Goal: Task Accomplishment & Management: Use online tool/utility

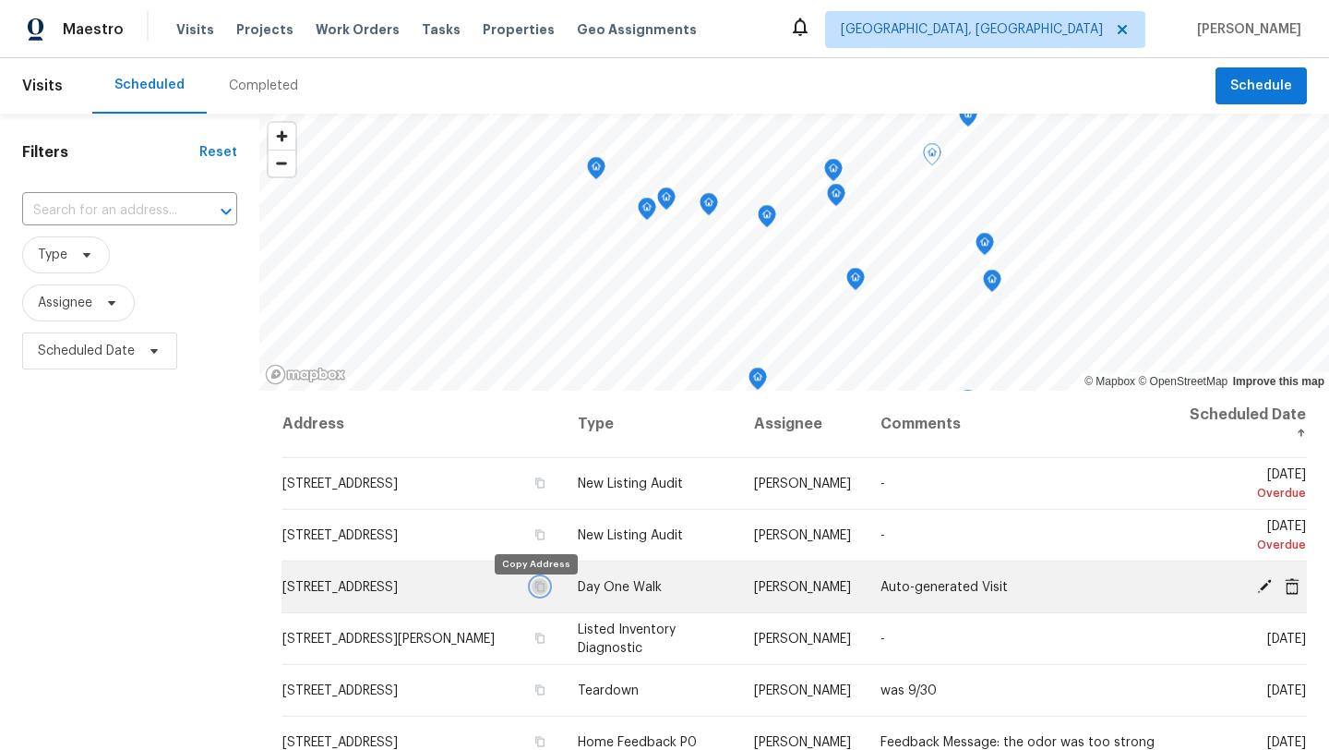
click at [535, 591] on icon "button" at bounding box center [539, 586] width 9 height 10
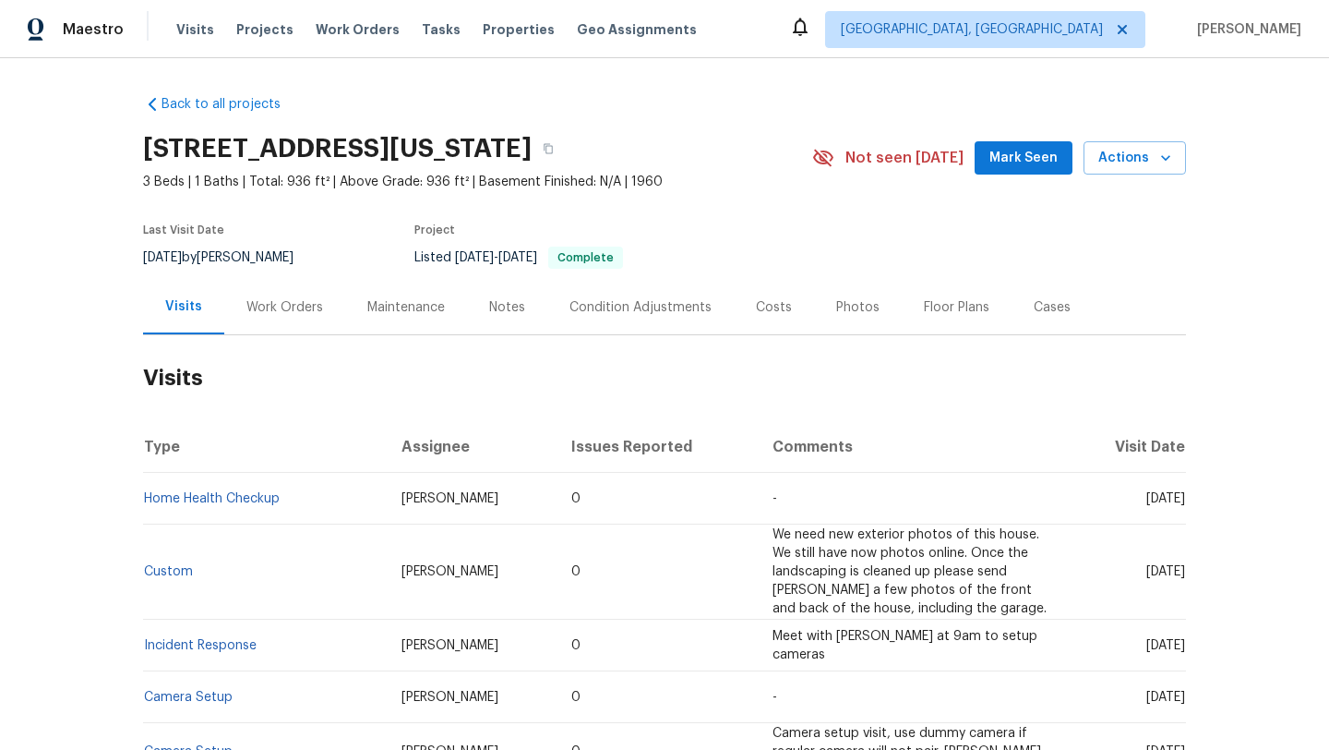
click at [1016, 160] on span "Mark Seen" at bounding box center [1024, 158] width 68 height 23
click at [303, 306] on div "Work Orders" at bounding box center [284, 307] width 77 height 18
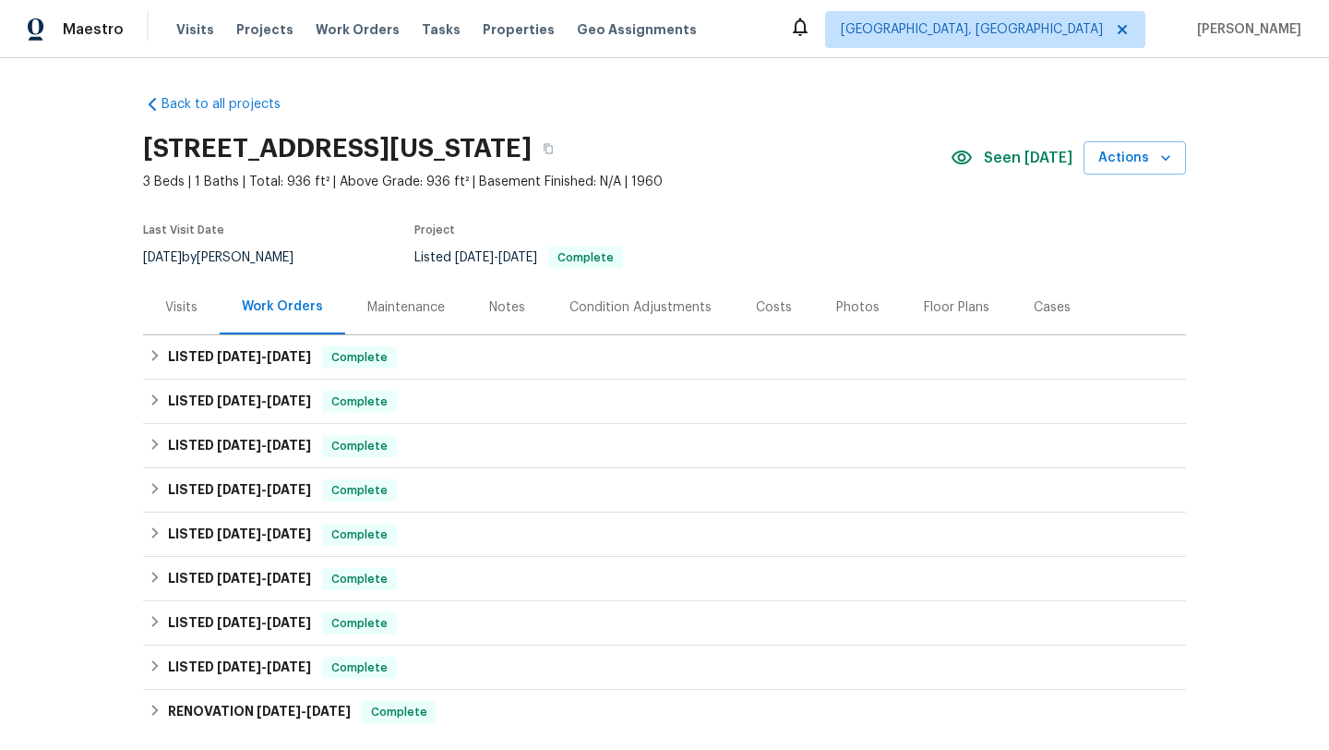
scroll to position [267, 0]
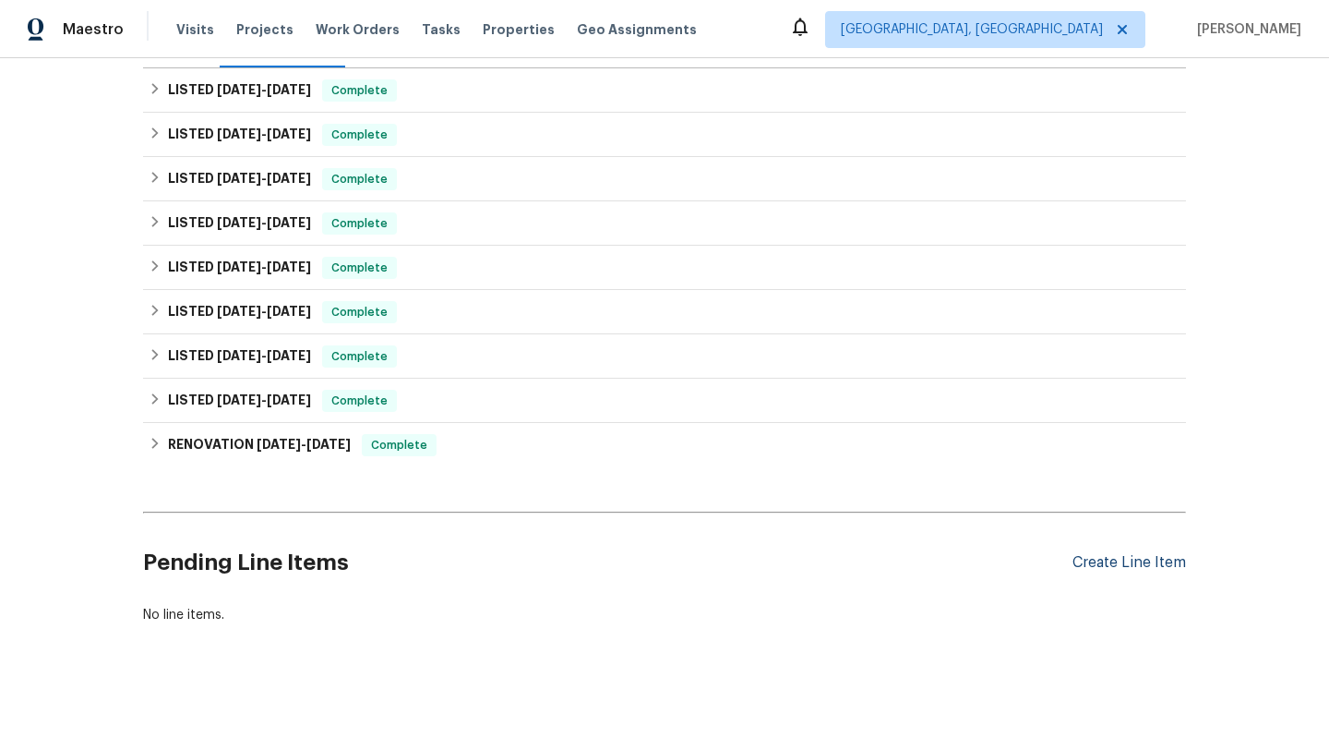
click at [1112, 558] on div "Create Line Item" at bounding box center [1130, 563] width 114 height 18
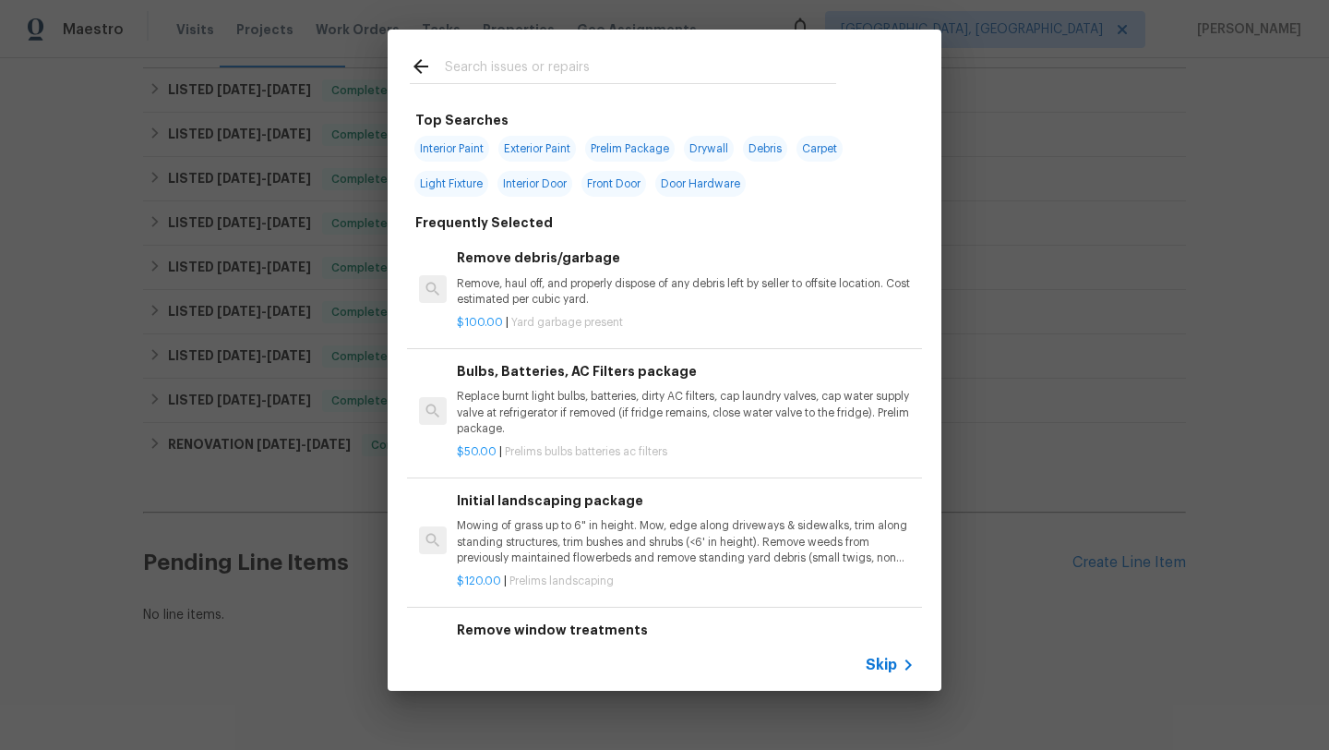
click at [482, 71] on input "text" at bounding box center [640, 69] width 391 height 28
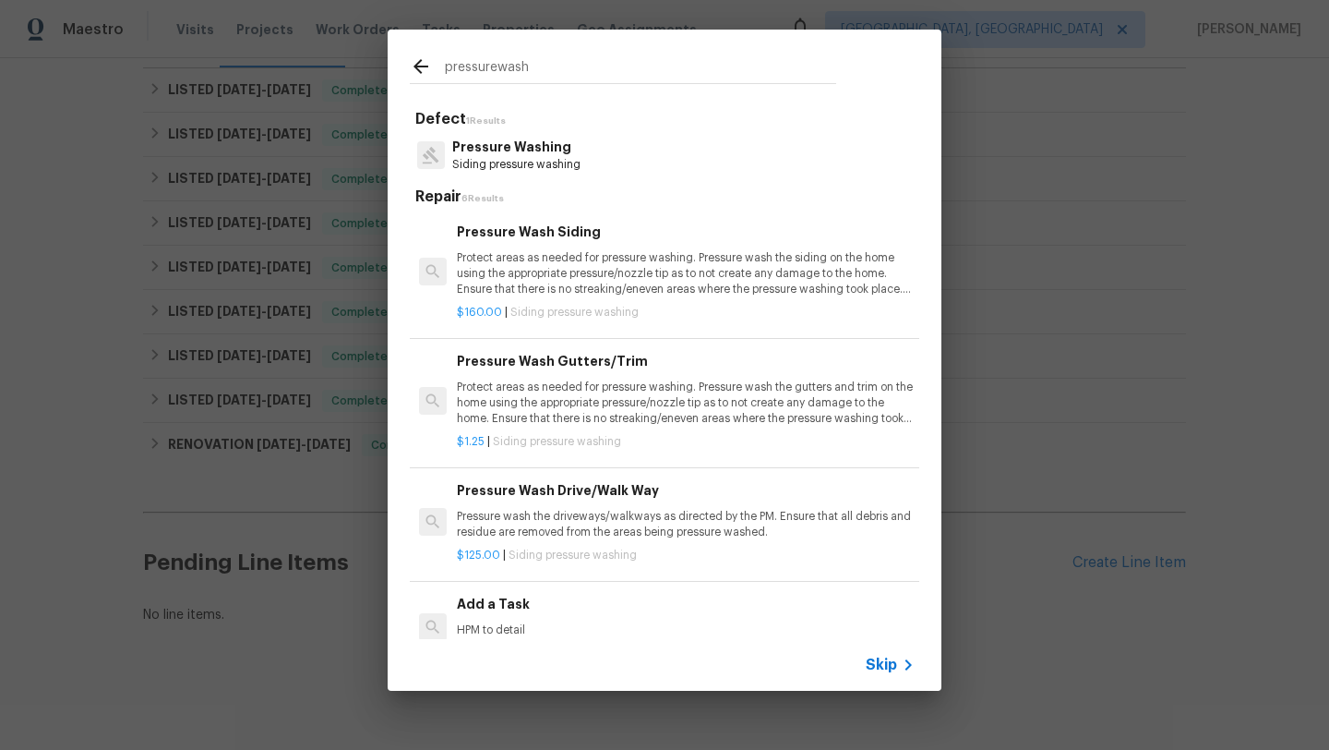
type input "pressurewash"
click at [514, 282] on p "Protect areas as needed for pressure washing. Pressure wash the siding on the h…" at bounding box center [686, 273] width 458 height 47
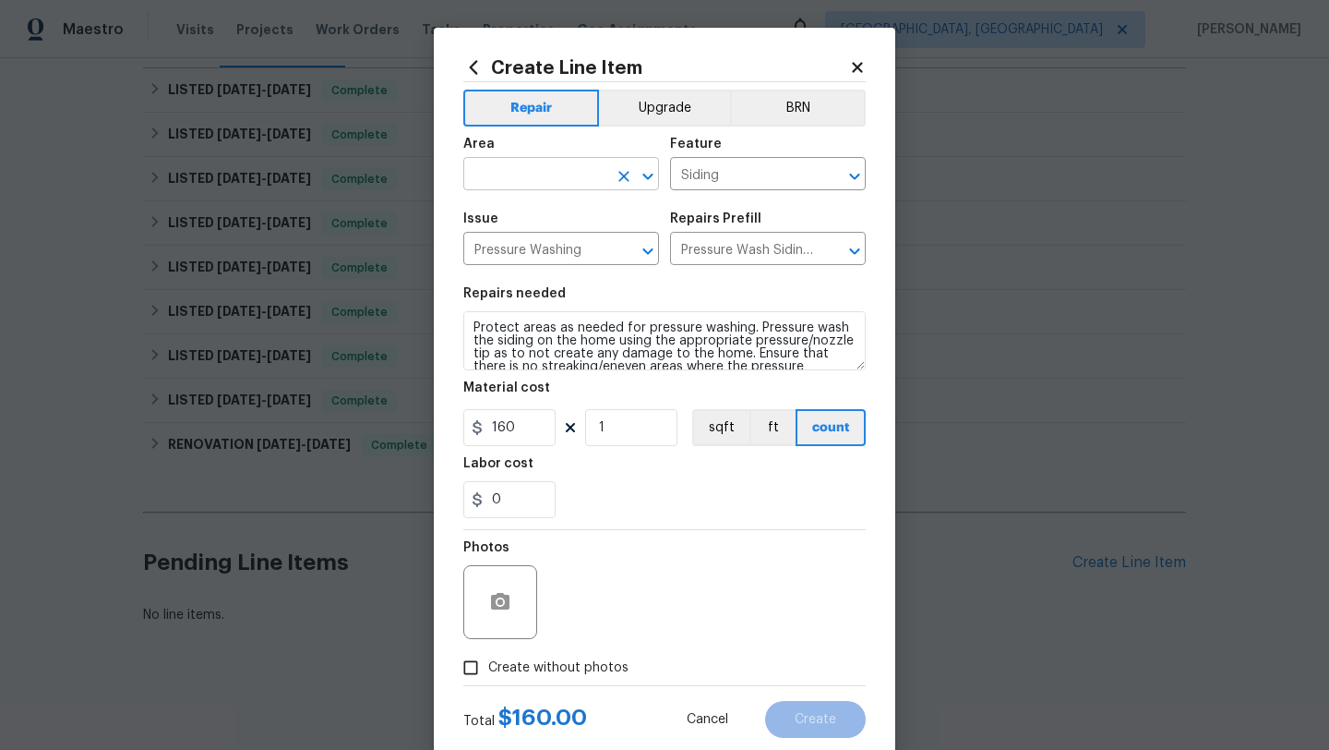
click at [535, 182] on input "text" at bounding box center [535, 176] width 144 height 29
click at [551, 218] on li "Front" at bounding box center [561, 217] width 196 height 30
type input "Front"
drag, startPoint x: 622, startPoint y: 435, endPoint x: 594, endPoint y: 434, distance: 28.6
click at [594, 434] on input "1" at bounding box center [631, 427] width 92 height 37
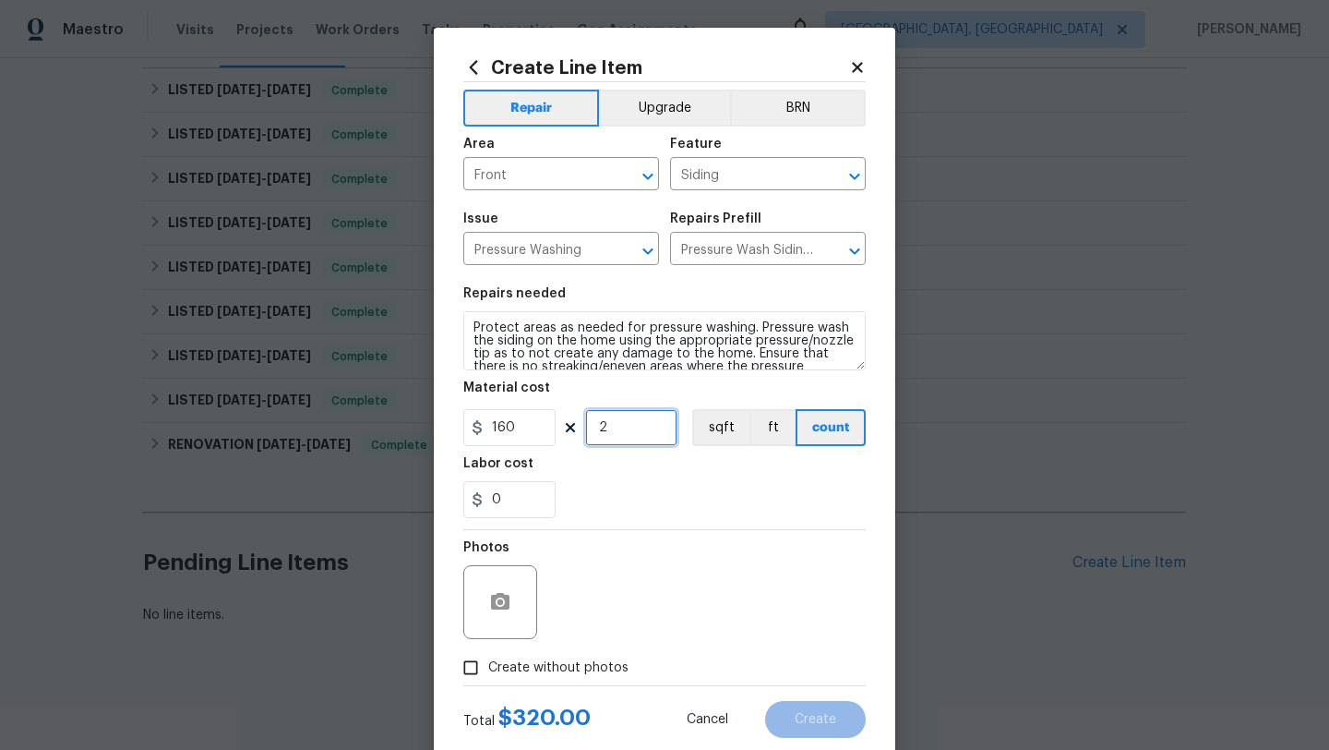
type input "2"
click at [608, 515] on div "0" at bounding box center [664, 499] width 403 height 37
drag, startPoint x: 509, startPoint y: 500, endPoint x: 487, endPoint y: 490, distance: 24.4
click at [484, 492] on input "0" at bounding box center [509, 499] width 92 height 37
type input "30"
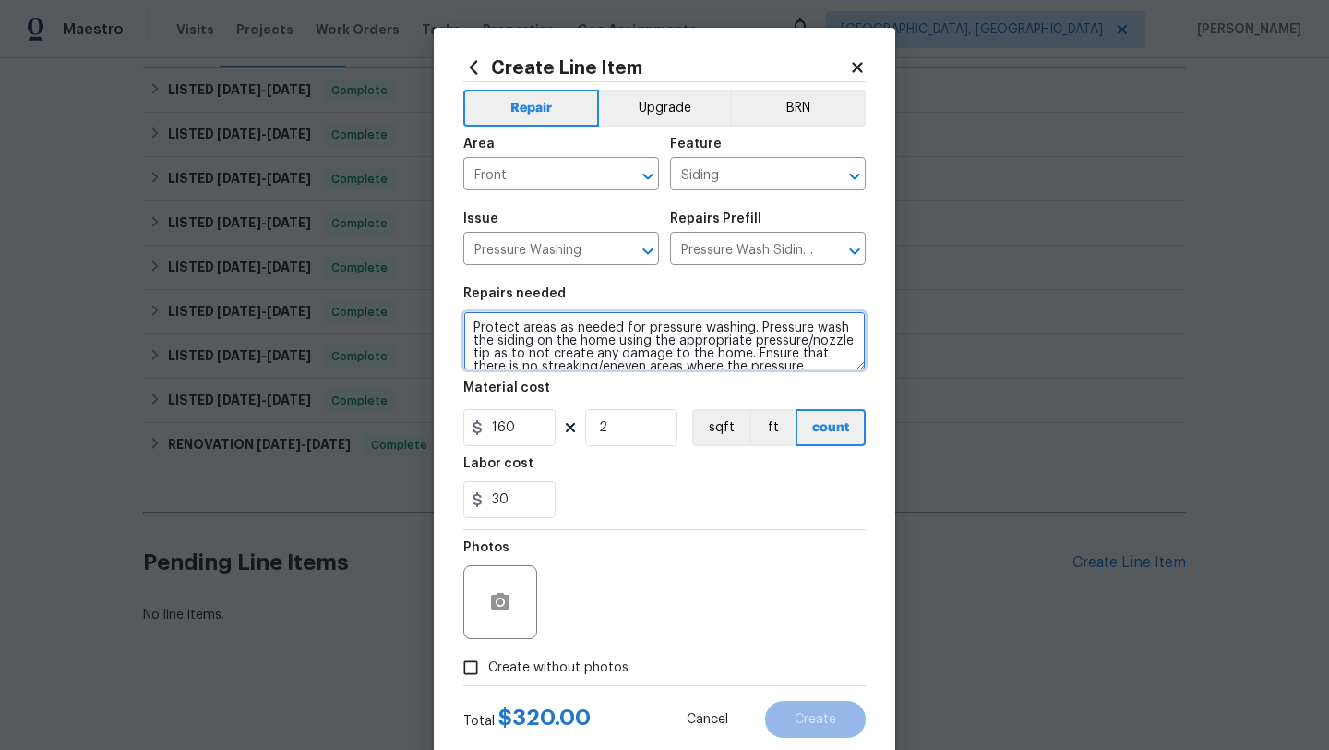
click at [471, 327] on textarea "Protect areas as needed for pressure washing. Pressure wash the siding on the h…" at bounding box center [664, 340] width 403 height 59
type textarea "The house to get the cobwebs off and the garage as well as front walkway Protec…"
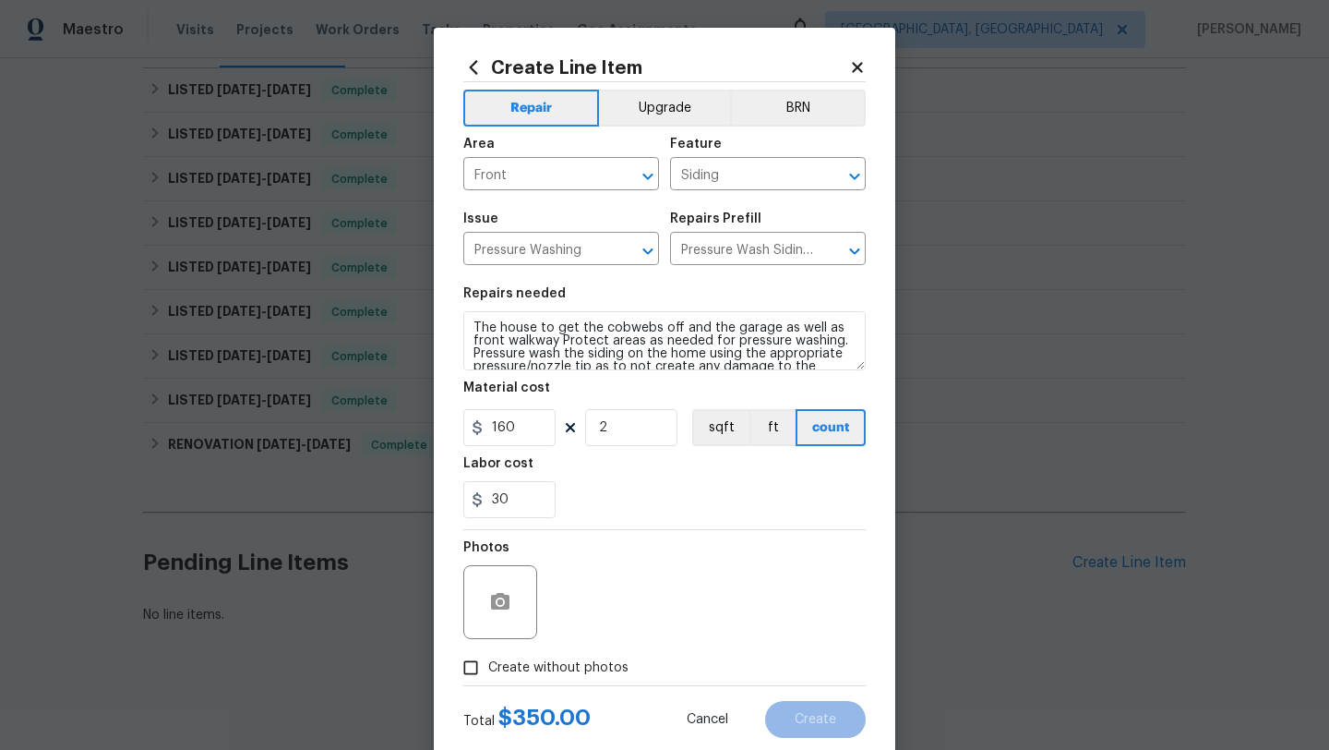
click at [475, 672] on input "Create without photos" at bounding box center [470, 667] width 35 height 35
checkbox input "true"
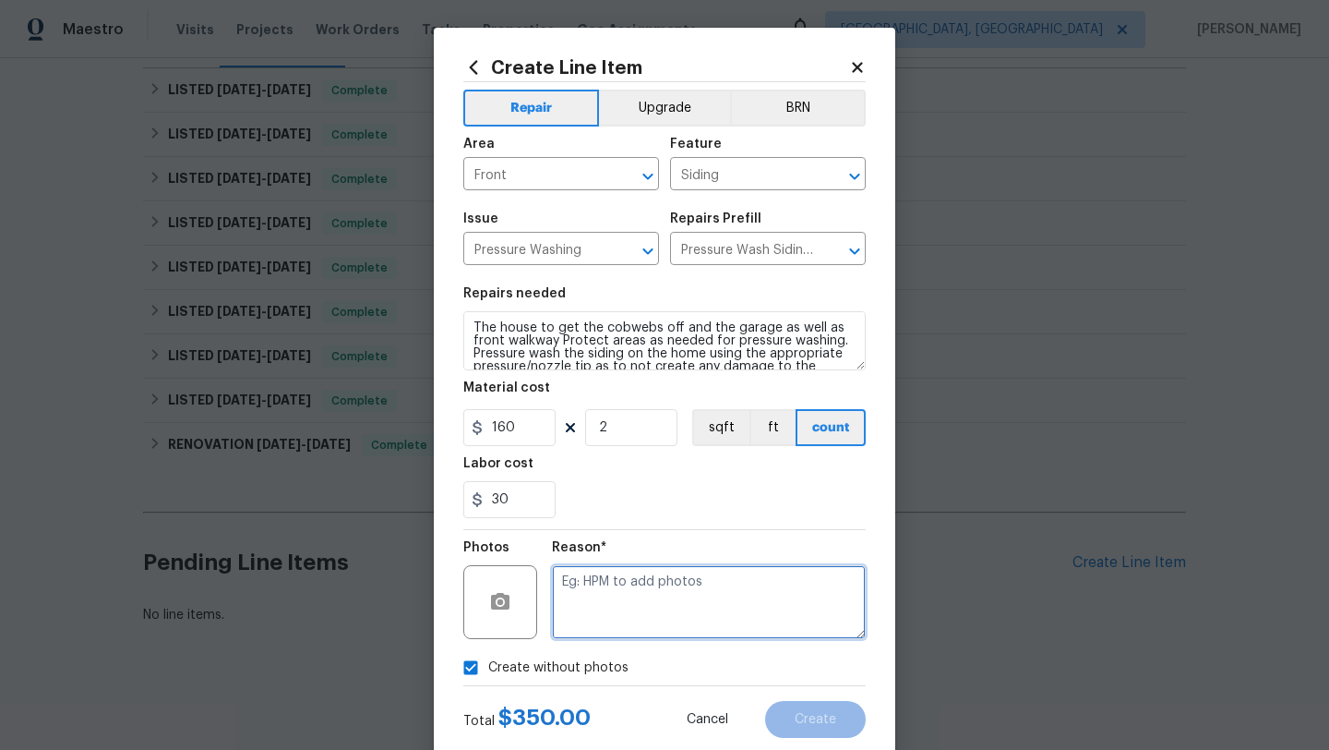
click at [653, 589] on textarea at bounding box center [709, 602] width 314 height 74
type textarea "desk"
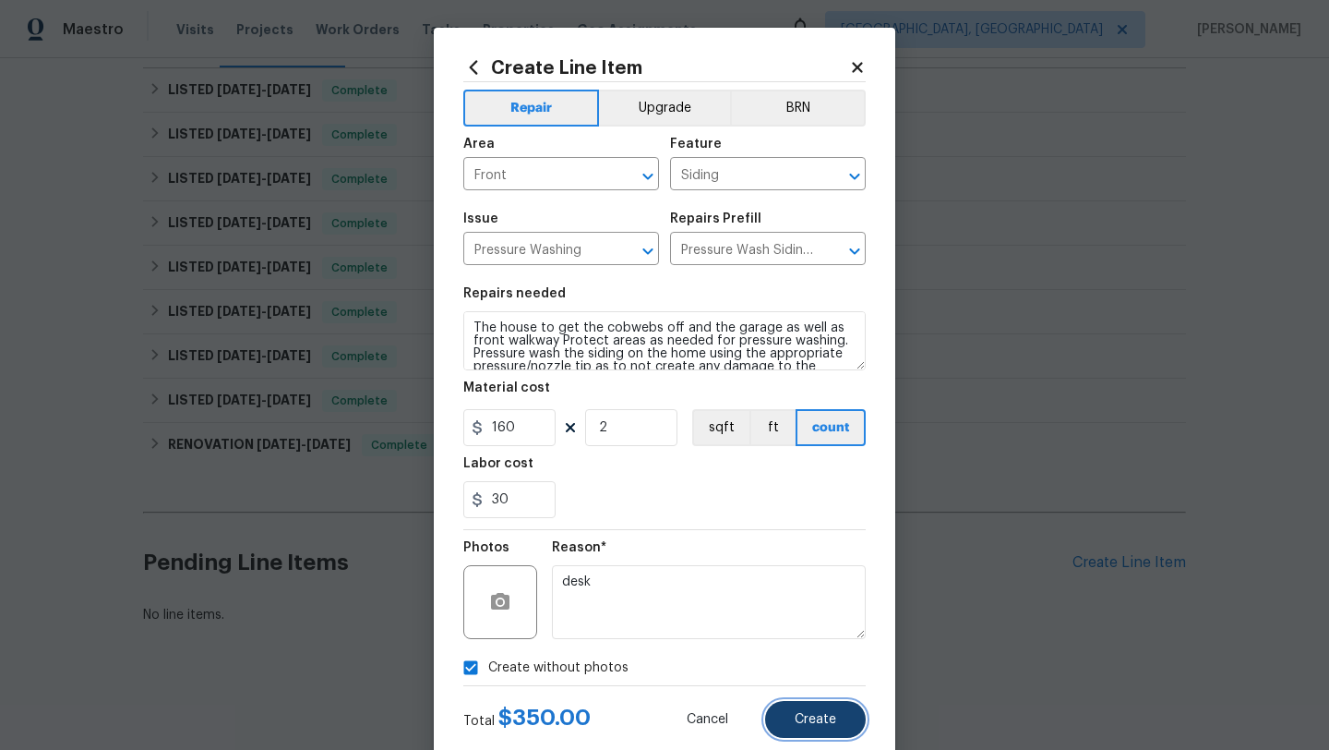
click at [792, 730] on button "Create" at bounding box center [815, 719] width 101 height 37
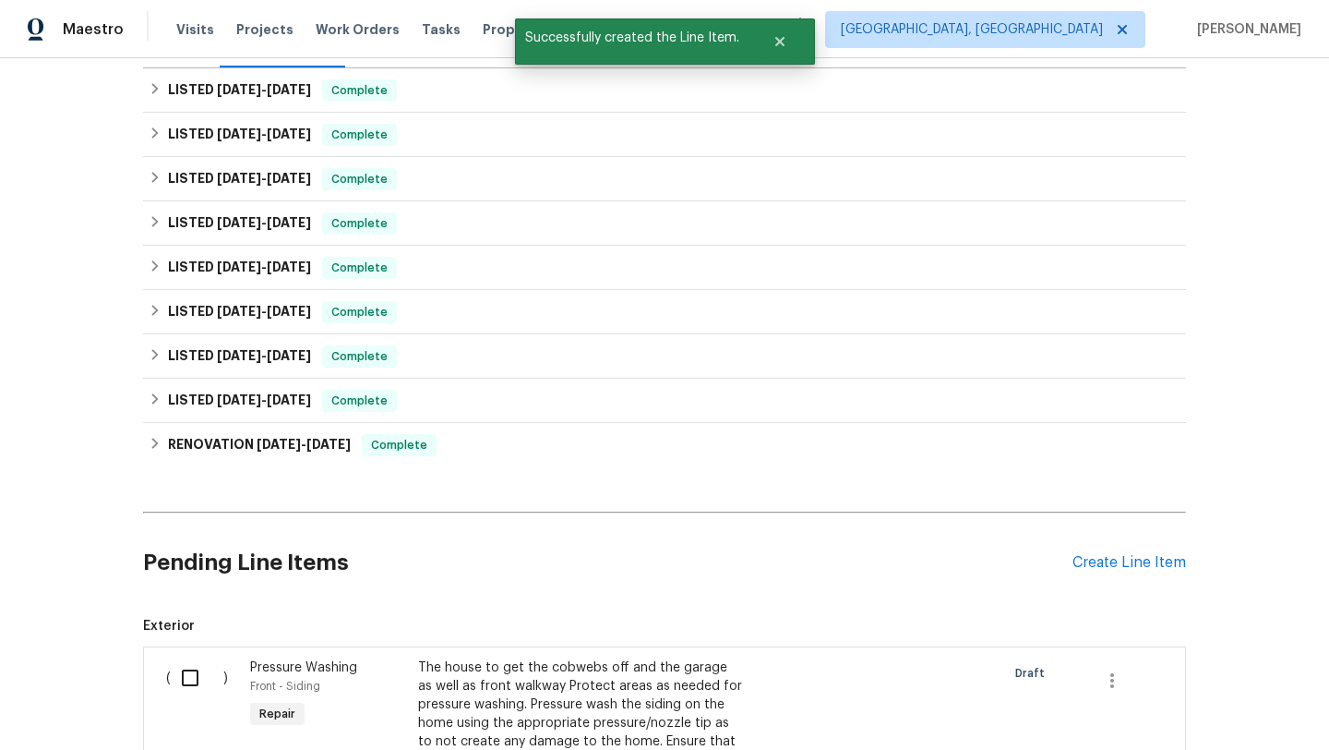
click at [1131, 563] on div "Create Line Item" at bounding box center [1130, 563] width 114 height 18
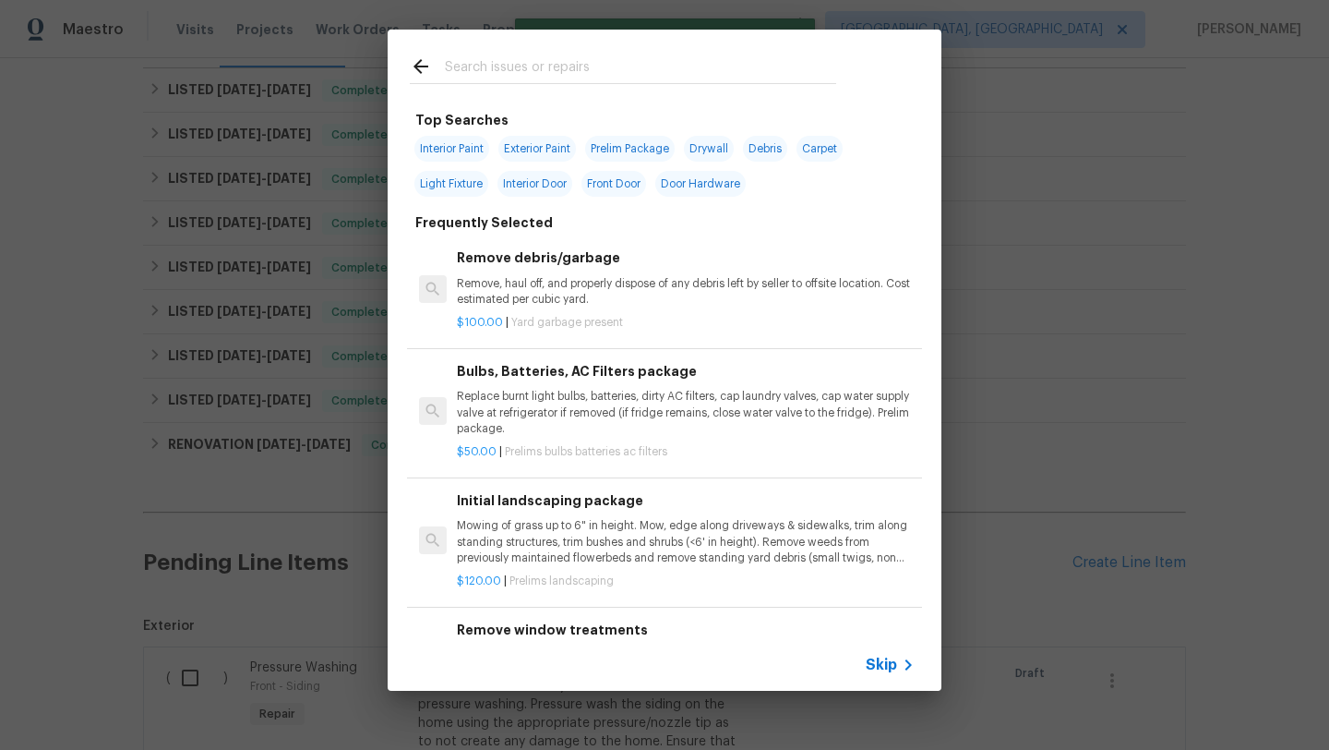
click at [543, 54] on div at bounding box center [623, 66] width 471 height 73
click at [540, 74] on input "text" at bounding box center [640, 69] width 391 height 28
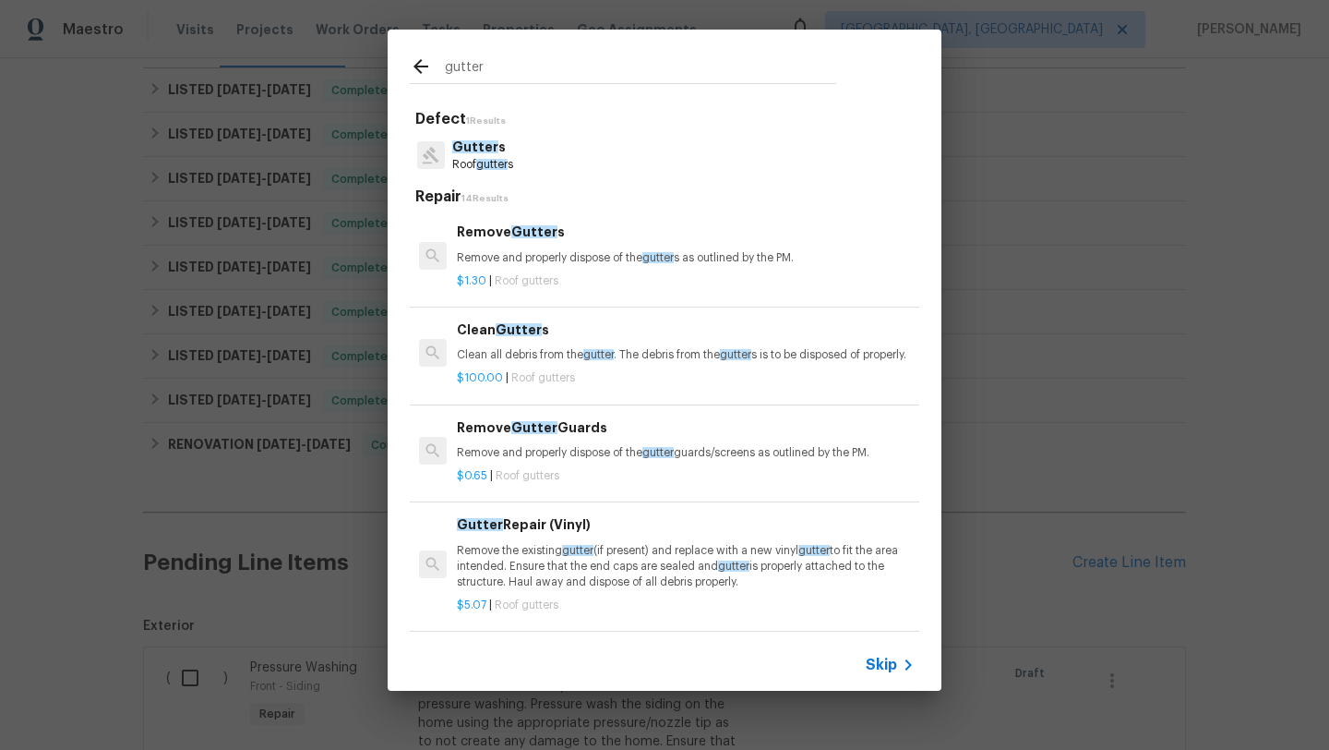
type input "gutter"
click at [550, 355] on p "Clean all debris from the gutter . The debris from the gutter s is to be dispos…" at bounding box center [686, 355] width 458 height 16
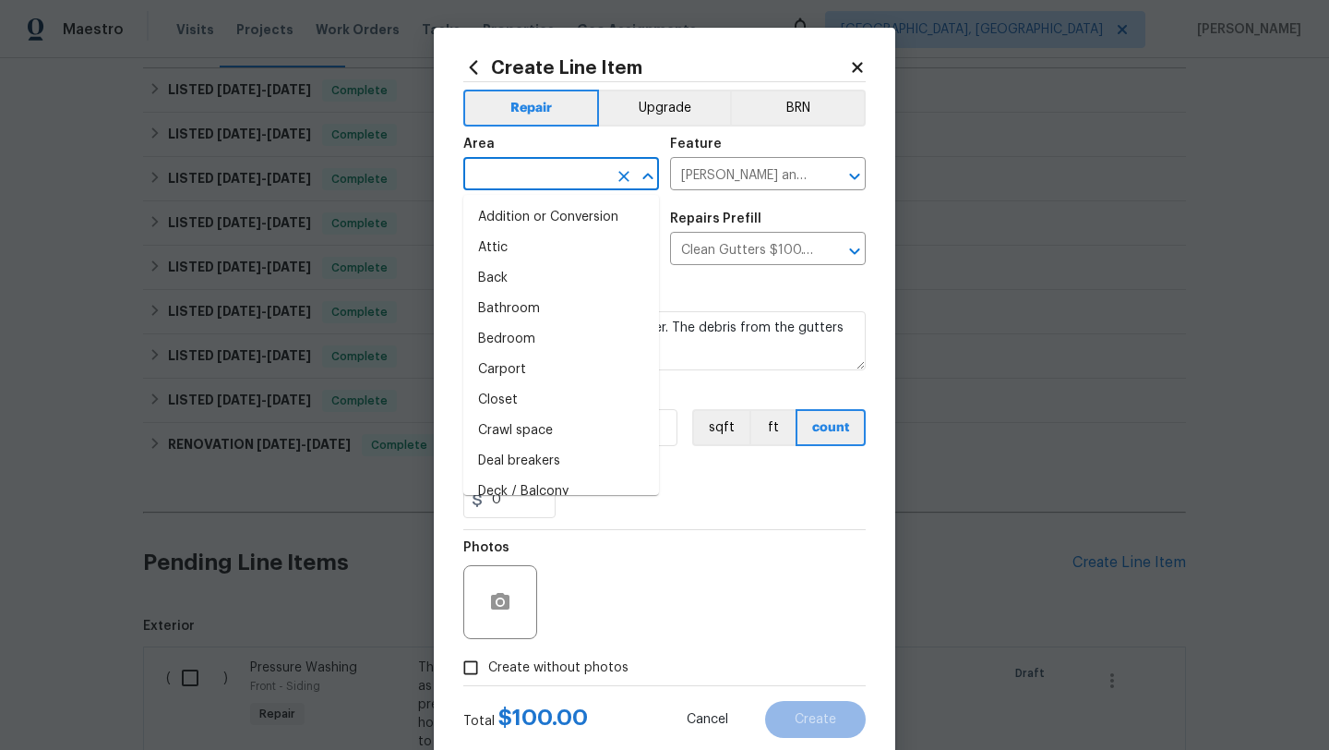
click at [508, 176] on input "text" at bounding box center [535, 176] width 144 height 29
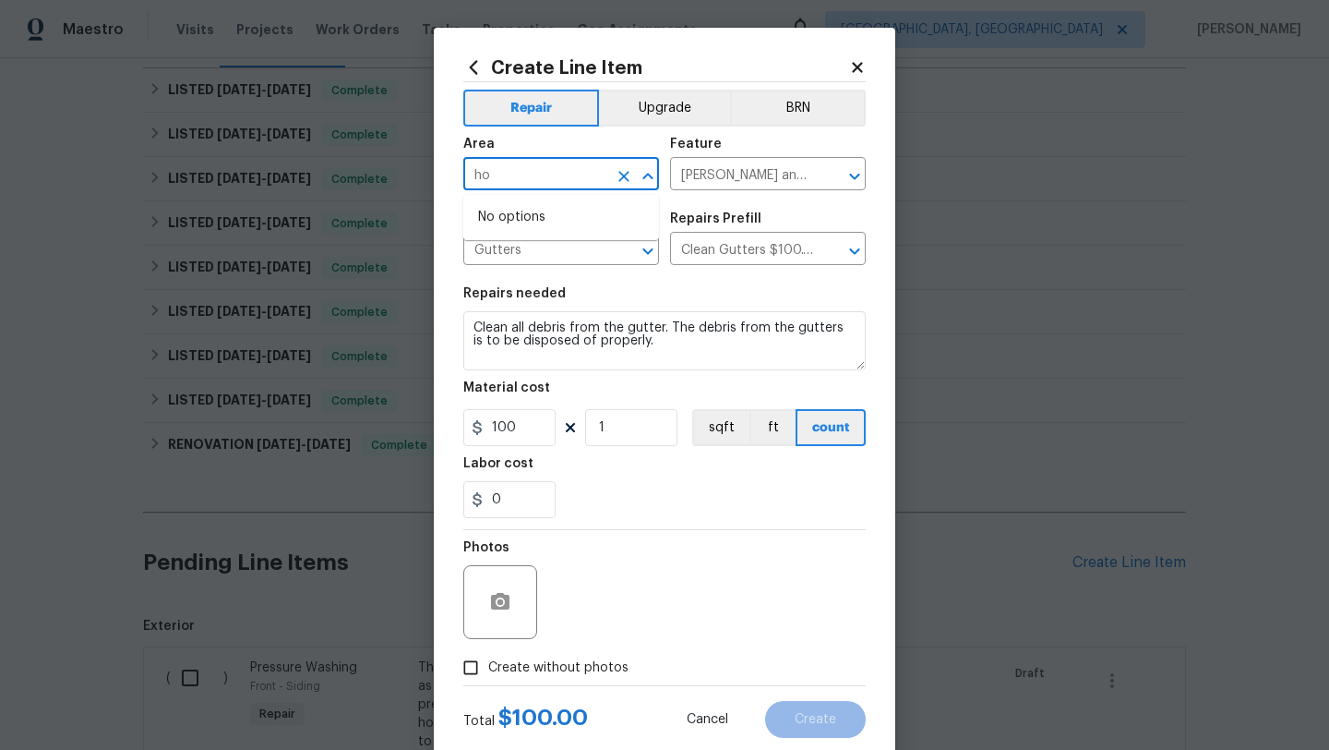
type input "h"
click at [526, 255] on li "Exterior Overall" at bounding box center [561, 248] width 196 height 30
type input "Exterior Overall"
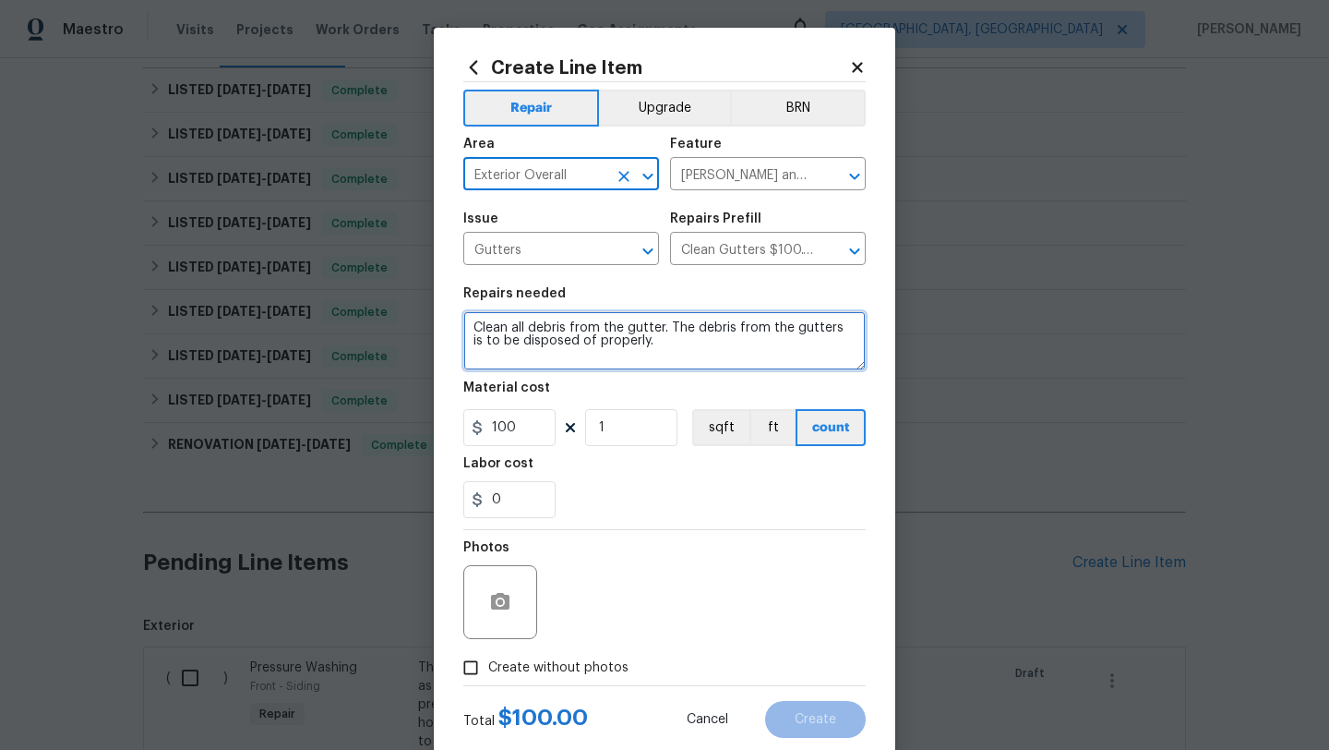
click at [477, 331] on textarea "Clean all debris from the gutter. The debris from the gutters is to be disposed…" at bounding box center [664, 340] width 403 height 59
type textarea "House and garage. Clean all debris from the gutter. The debris from the gutters…"
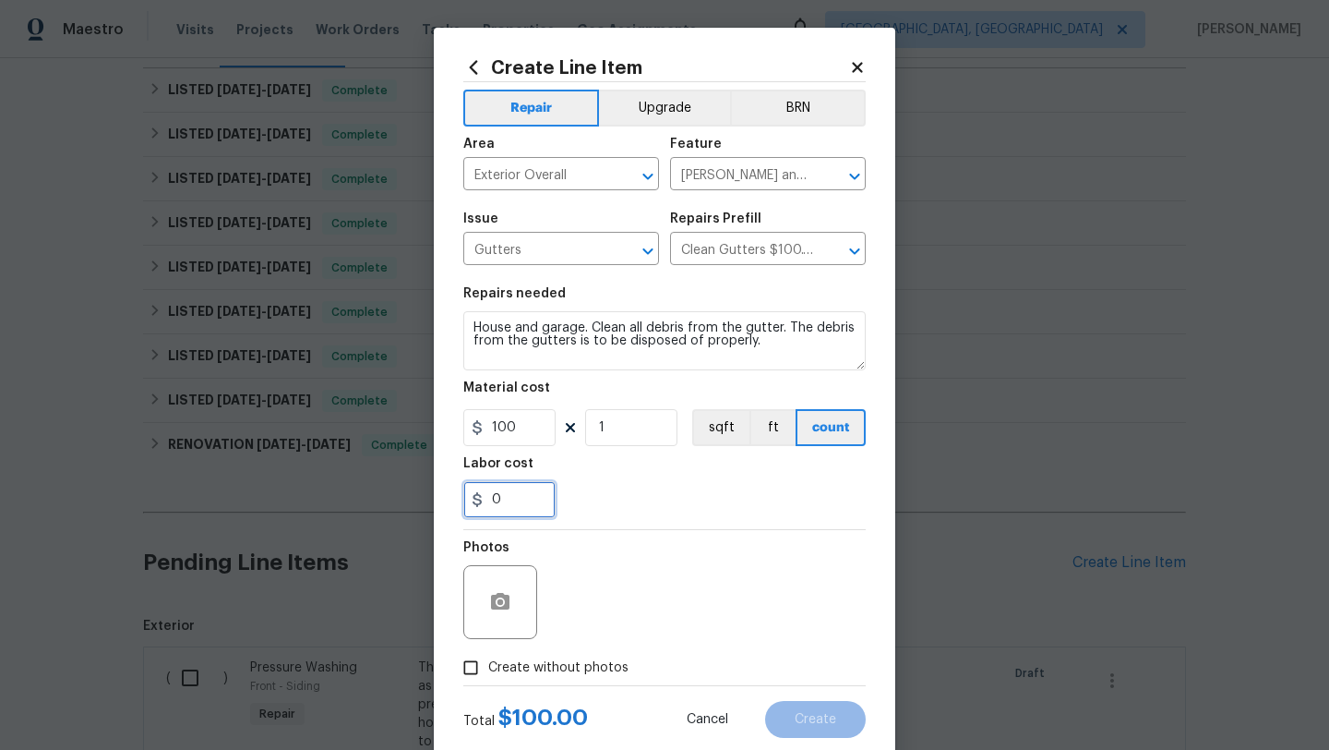
drag, startPoint x: 520, startPoint y: 497, endPoint x: 413, endPoint y: 482, distance: 108.1
click at [413, 485] on div "Create Line Item Repair Upgrade BRN Area Exterior Overall ​ Feature Eaves and T…" at bounding box center [664, 375] width 1329 height 750
type input "50"
click at [464, 679] on input "Create without photos" at bounding box center [470, 667] width 35 height 35
checkbox input "true"
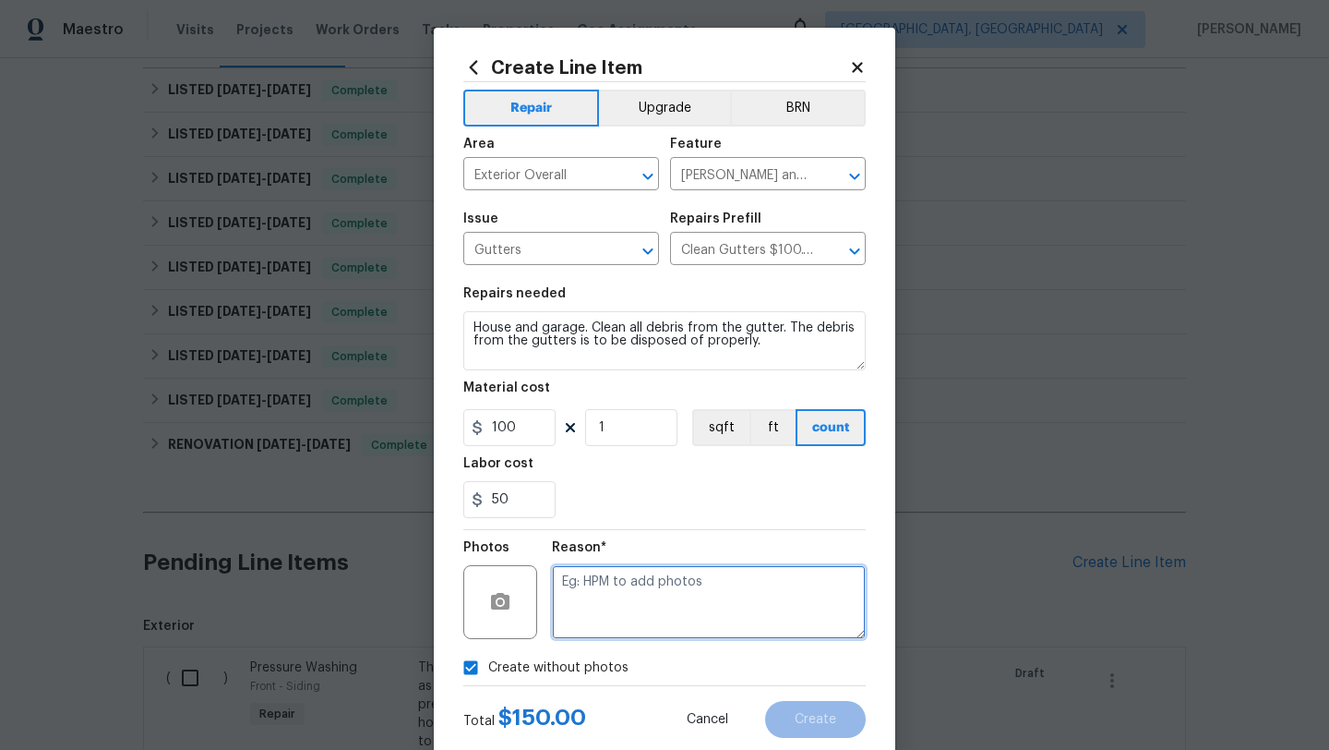
click at [631, 616] on textarea at bounding box center [709, 602] width 314 height 74
type textarea "desk"
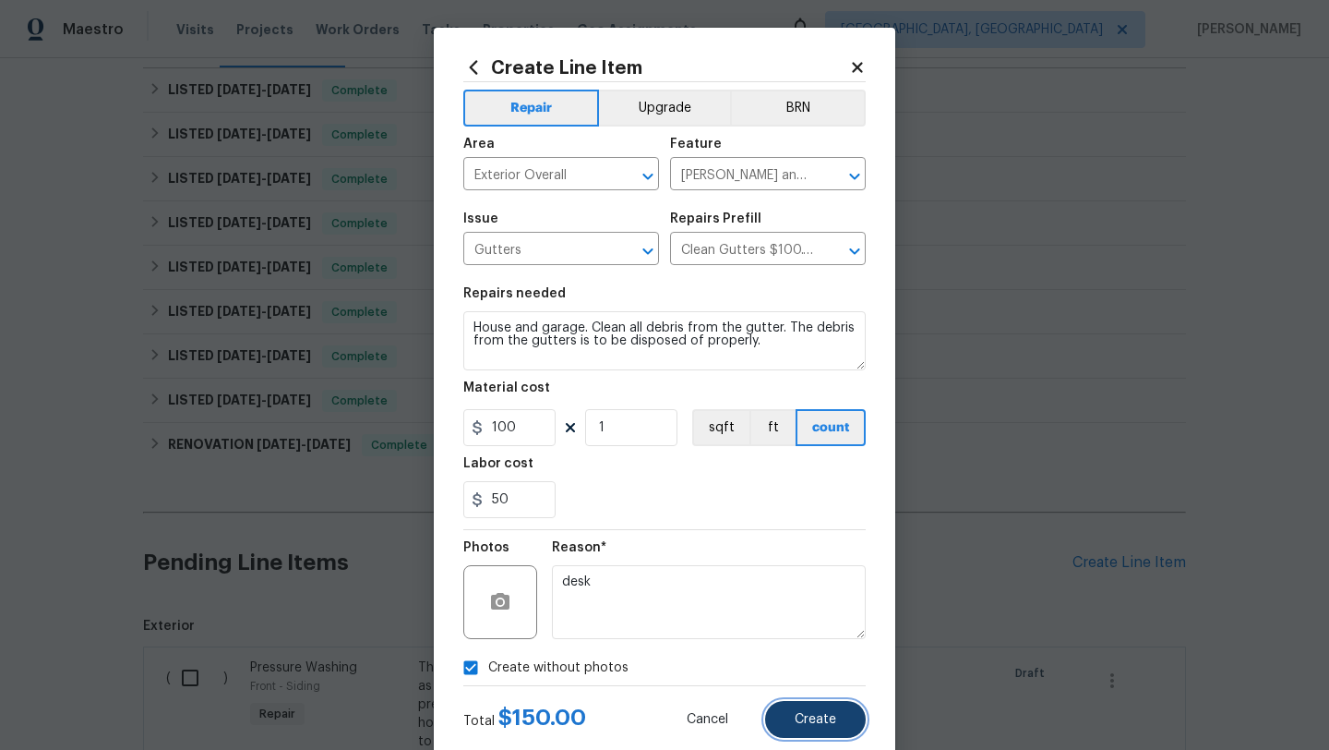
click at [808, 727] on button "Create" at bounding box center [815, 719] width 101 height 37
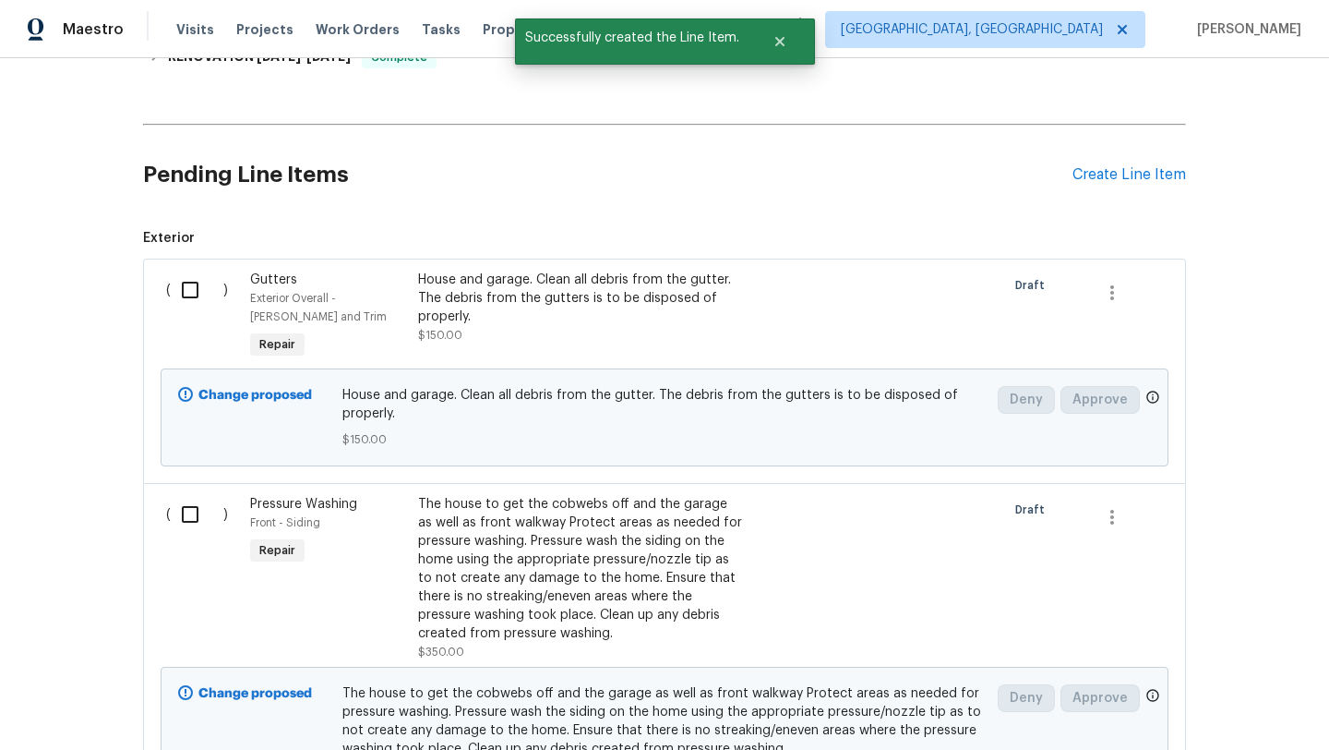
scroll to position [678, 0]
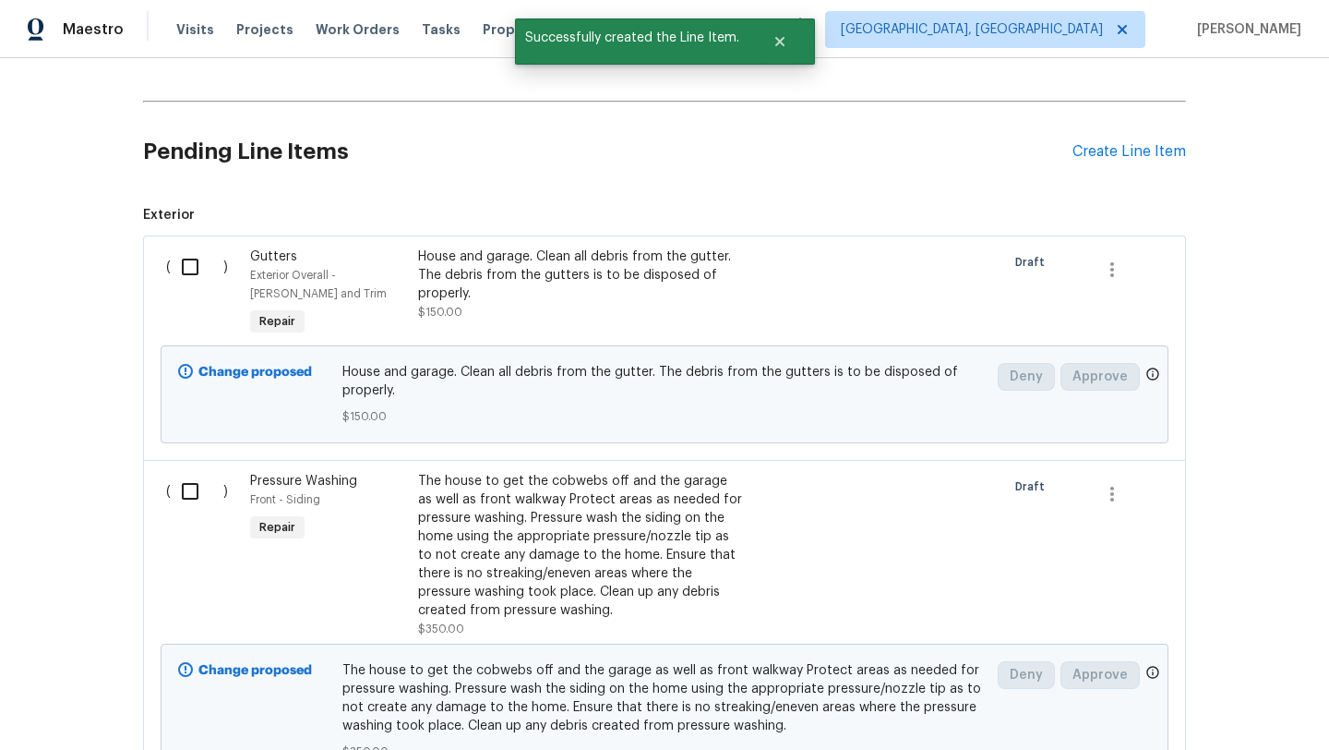
click at [188, 275] on input "checkbox" at bounding box center [197, 266] width 53 height 39
checkbox input "true"
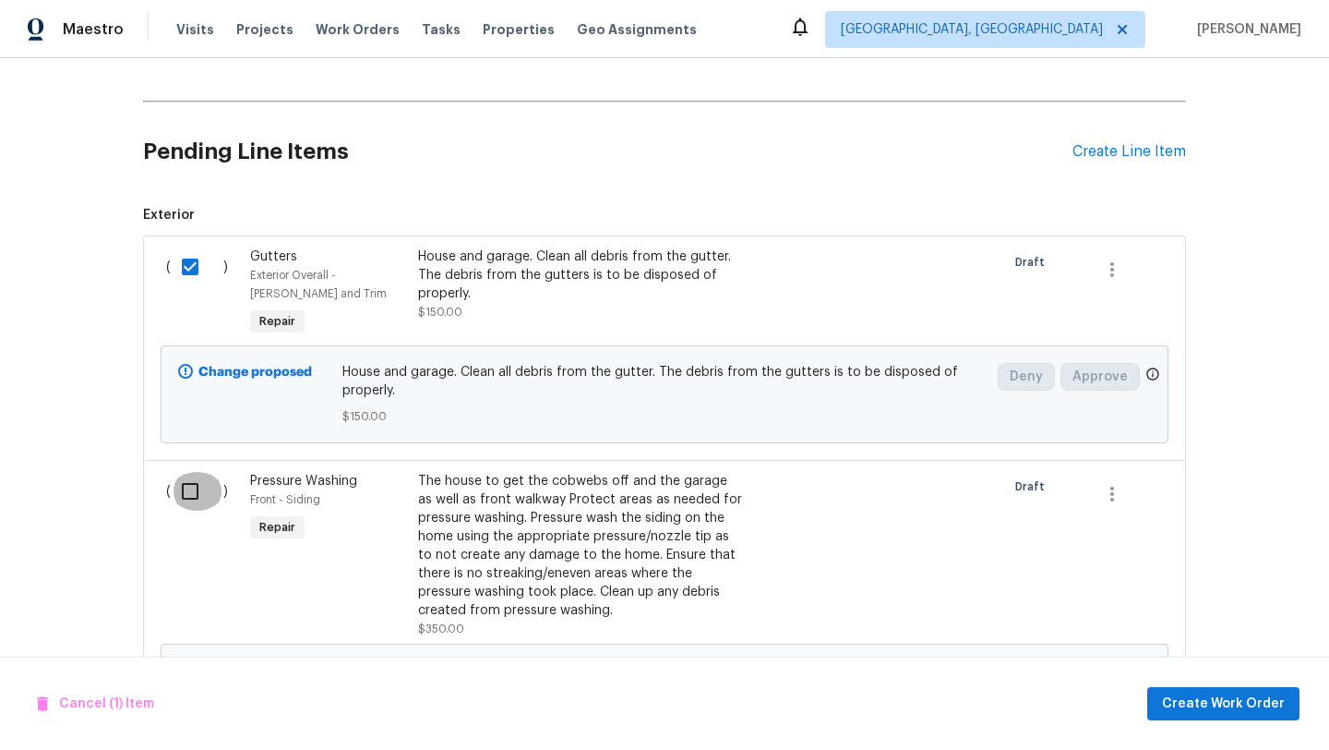
click at [186, 491] on input "checkbox" at bounding box center [197, 491] width 53 height 39
checkbox input "true"
click at [1250, 709] on span "Create Work Order" at bounding box center [1223, 703] width 123 height 23
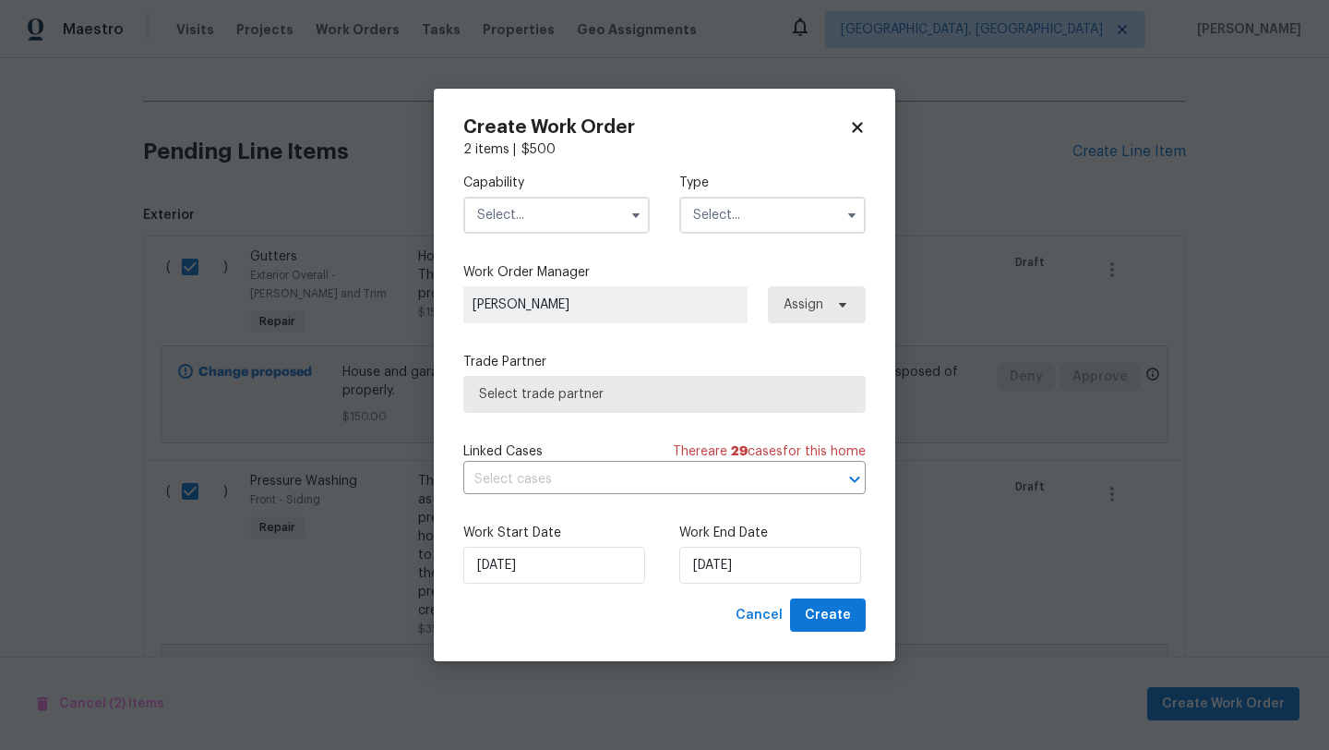
click at [546, 229] on input "text" at bounding box center [556, 215] width 186 height 37
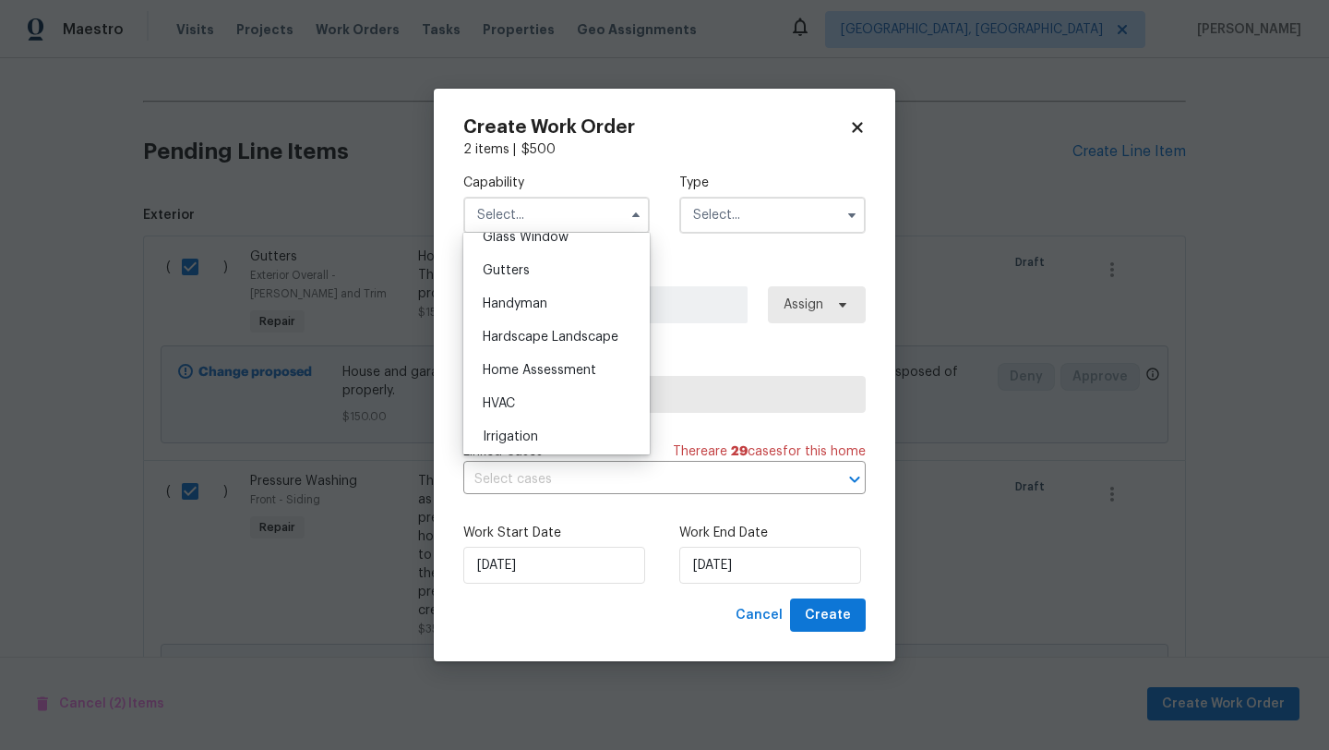
scroll to position [979, 0]
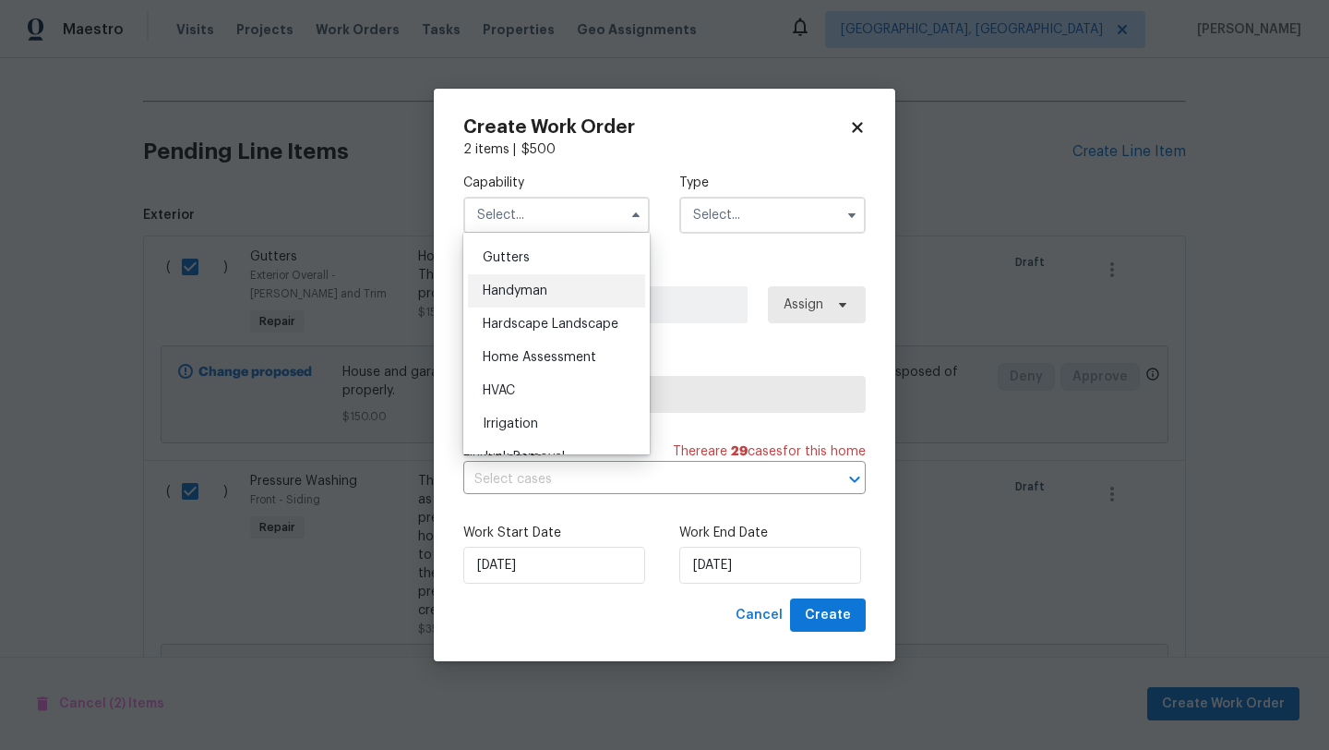
click at [531, 293] on span "Handyman" at bounding box center [515, 290] width 65 height 13
type input "Handyman"
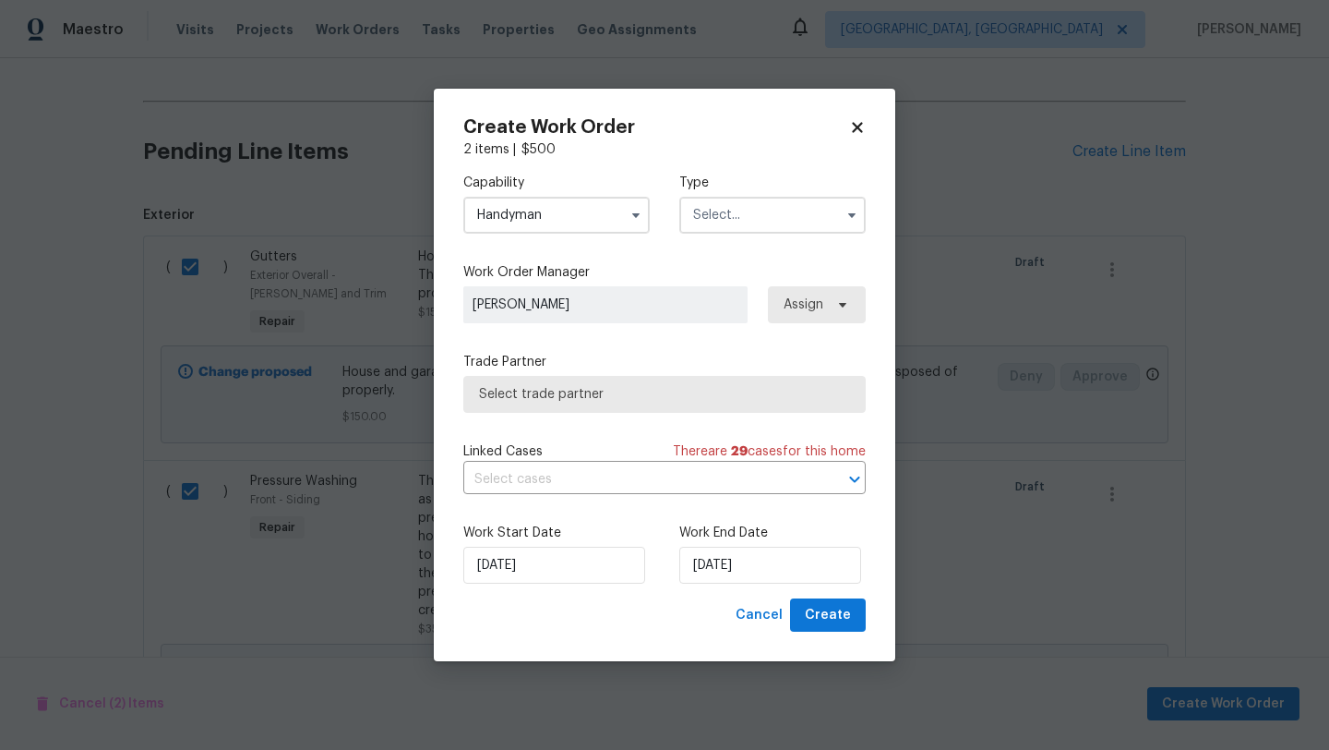
click at [730, 207] on input "text" at bounding box center [772, 215] width 186 height 37
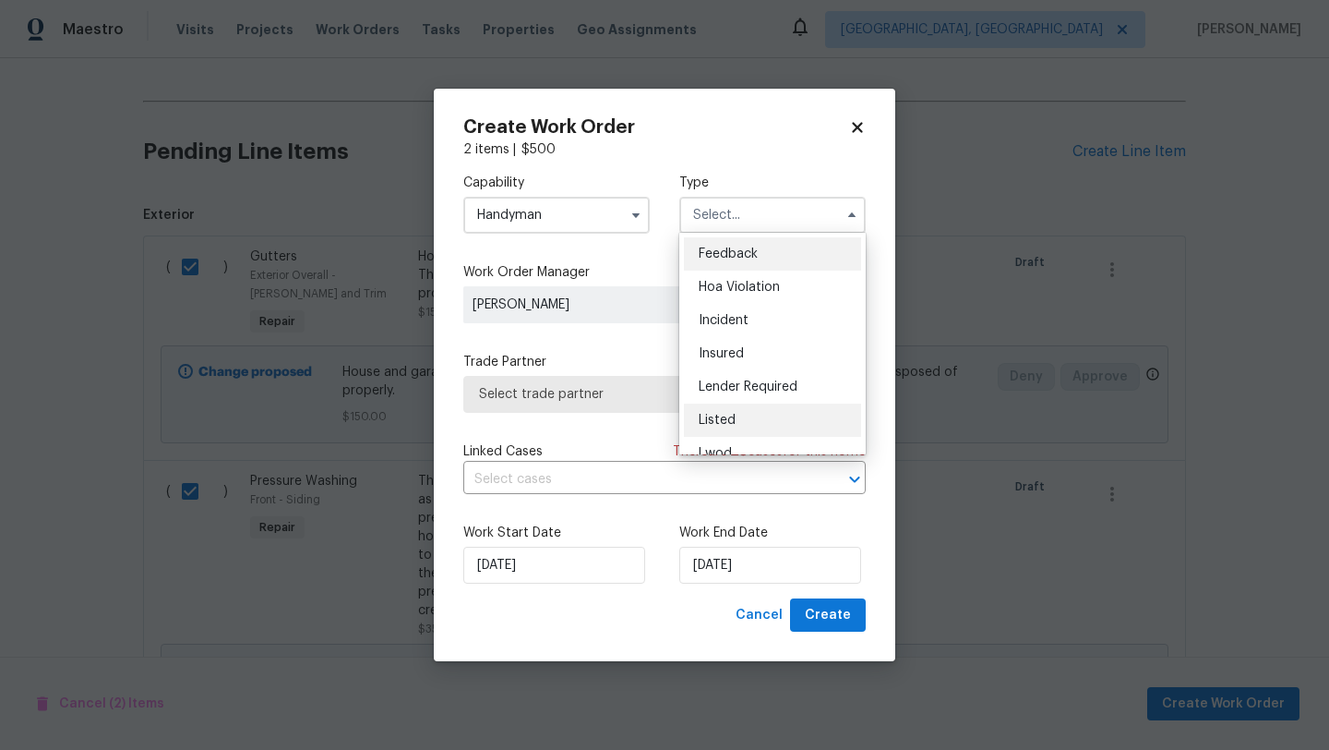
click at [719, 424] on span "Listed" at bounding box center [717, 420] width 37 height 13
type input "Listed"
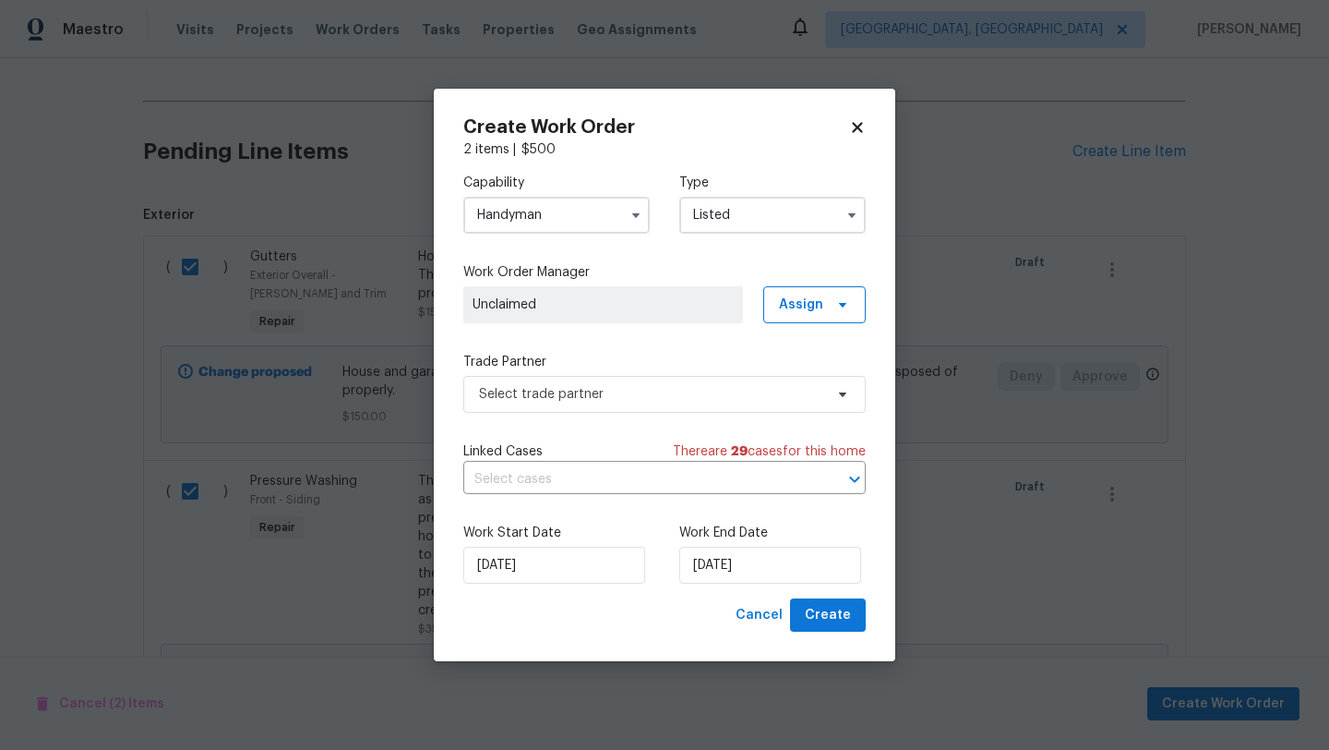
click at [607, 374] on div "Trade Partner Select trade partner" at bounding box center [664, 383] width 403 height 60
click at [607, 392] on span "Select trade partner" at bounding box center [651, 394] width 344 height 18
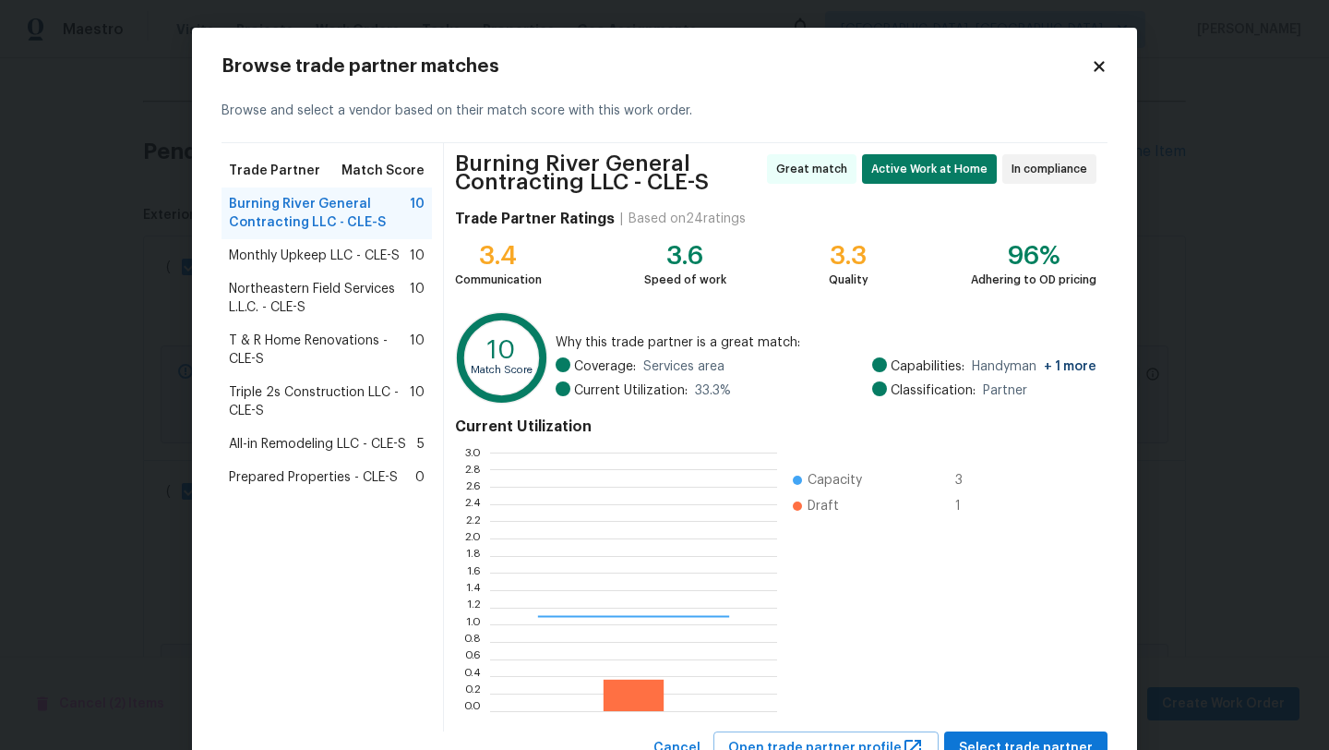
scroll to position [258, 287]
click at [277, 397] on span "Triple 2s Construction LLC - CLE-S" at bounding box center [319, 401] width 181 height 37
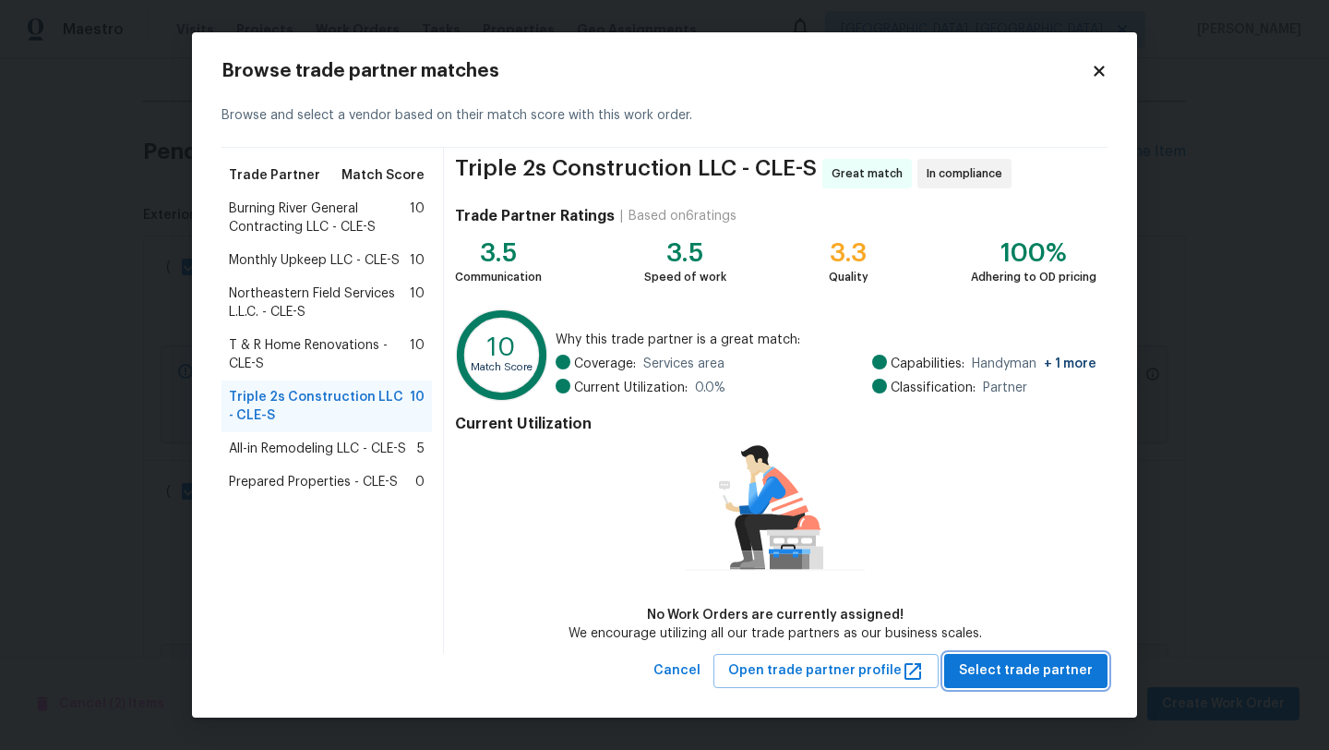
click at [1041, 676] on span "Select trade partner" at bounding box center [1026, 670] width 134 height 23
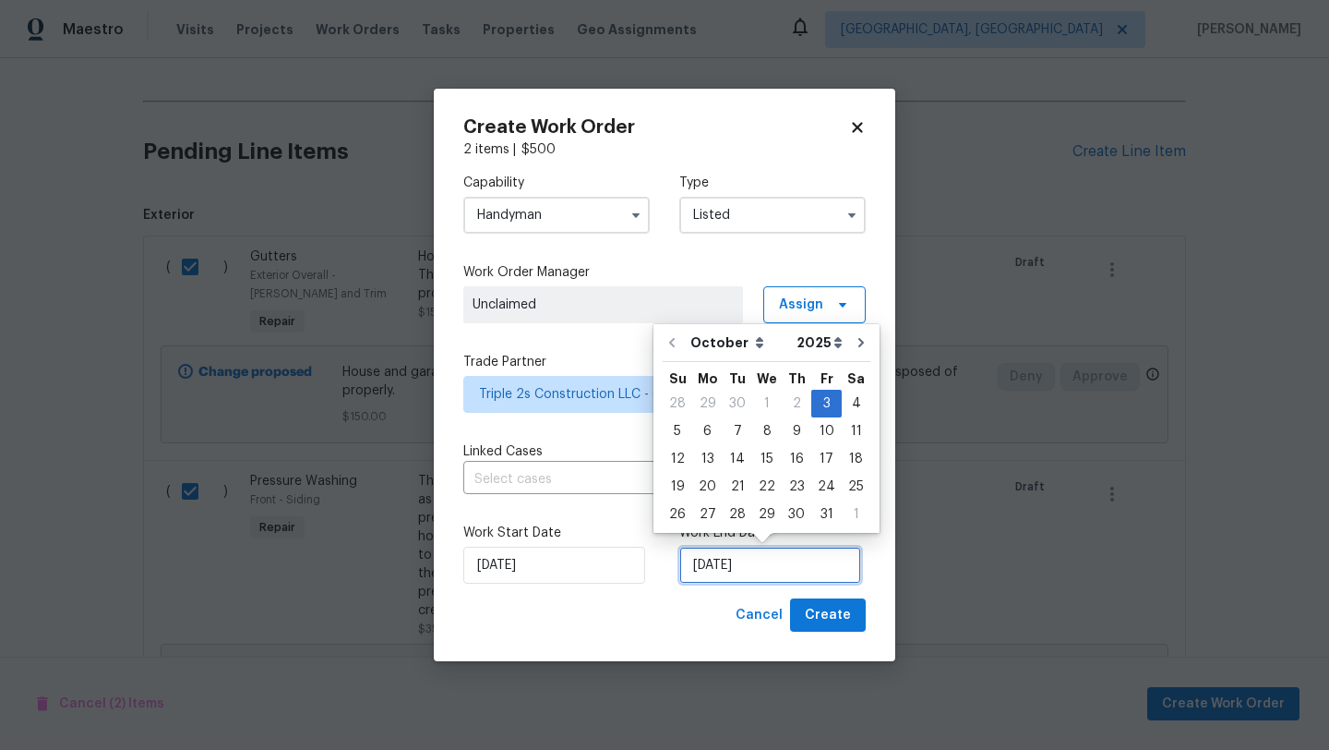
click at [735, 572] on input "10/3/2025" at bounding box center [770, 565] width 182 height 37
click at [680, 432] on div "5" at bounding box center [678, 431] width 30 height 26
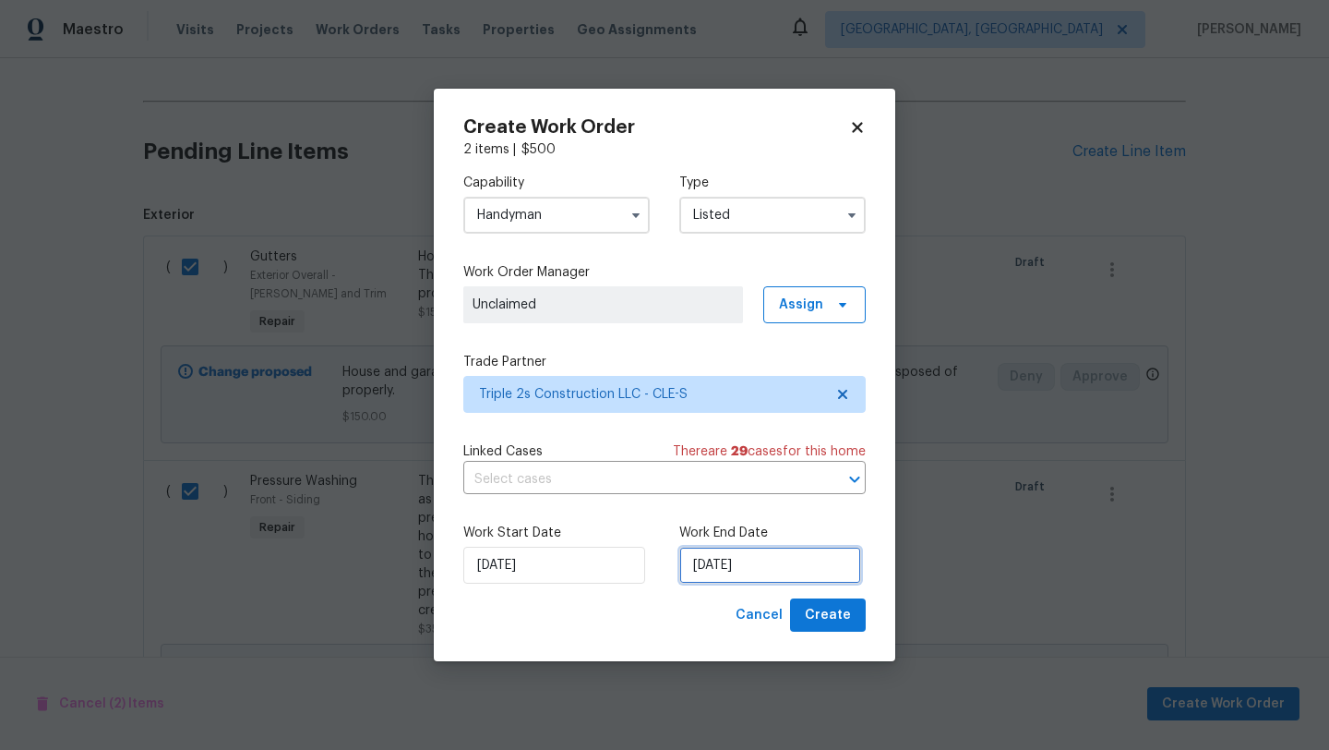
click at [734, 561] on input "10/5/2025" at bounding box center [770, 565] width 182 height 37
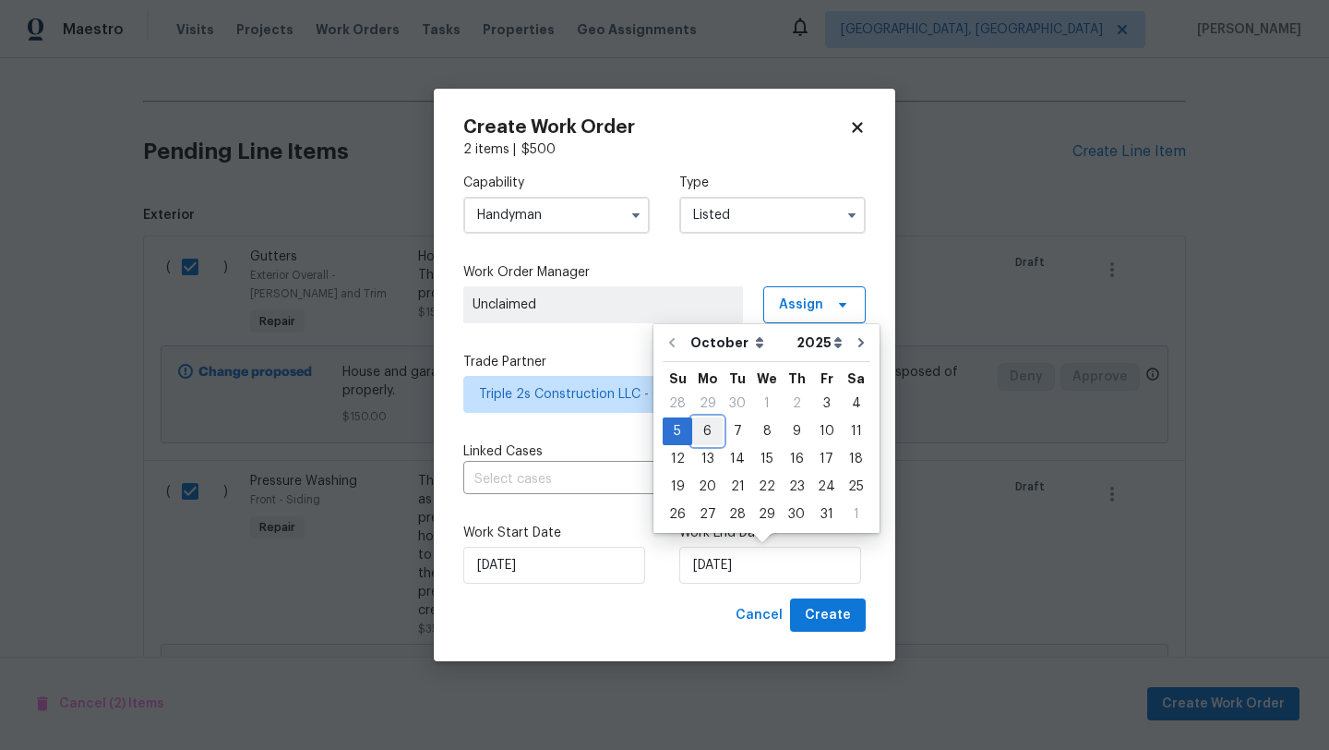
click at [705, 432] on div "6" at bounding box center [707, 431] width 30 height 26
type input "10/6/2025"
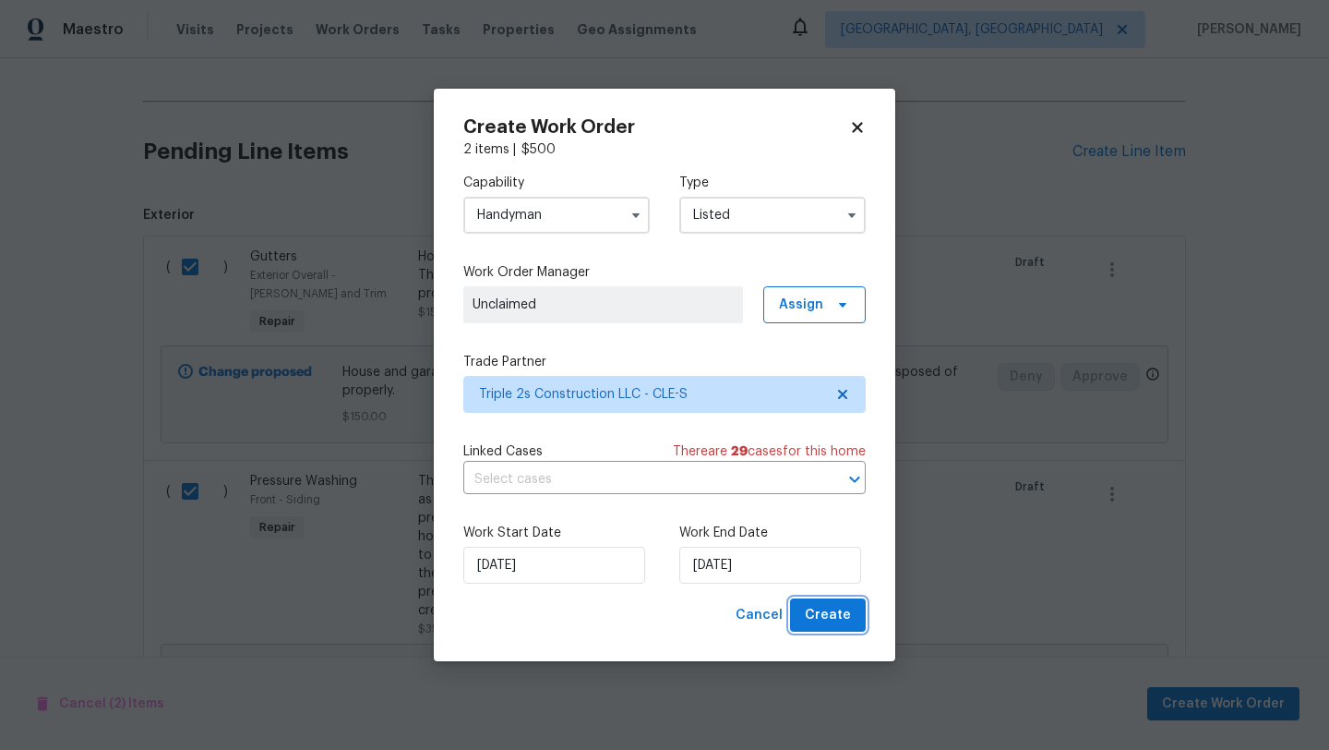
click at [833, 621] on span "Create" at bounding box center [828, 615] width 46 height 23
checkbox input "false"
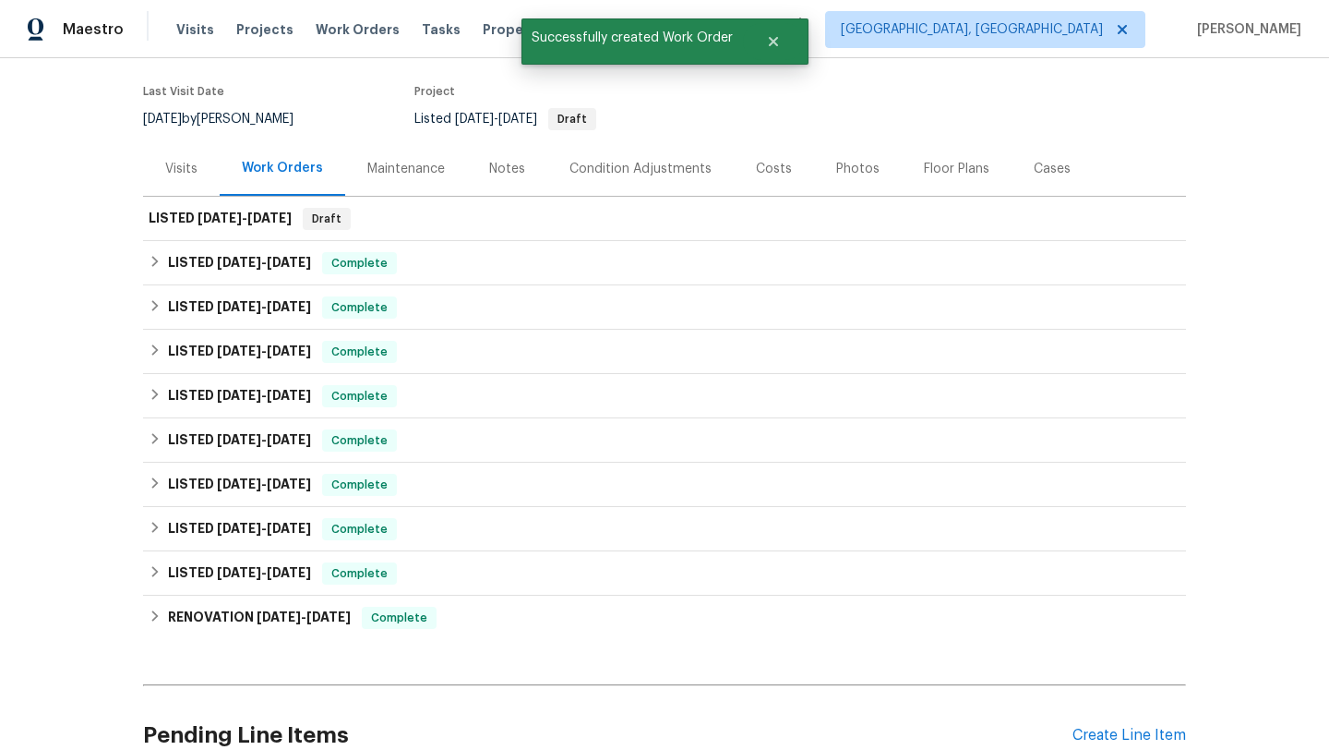
scroll to position [0, 0]
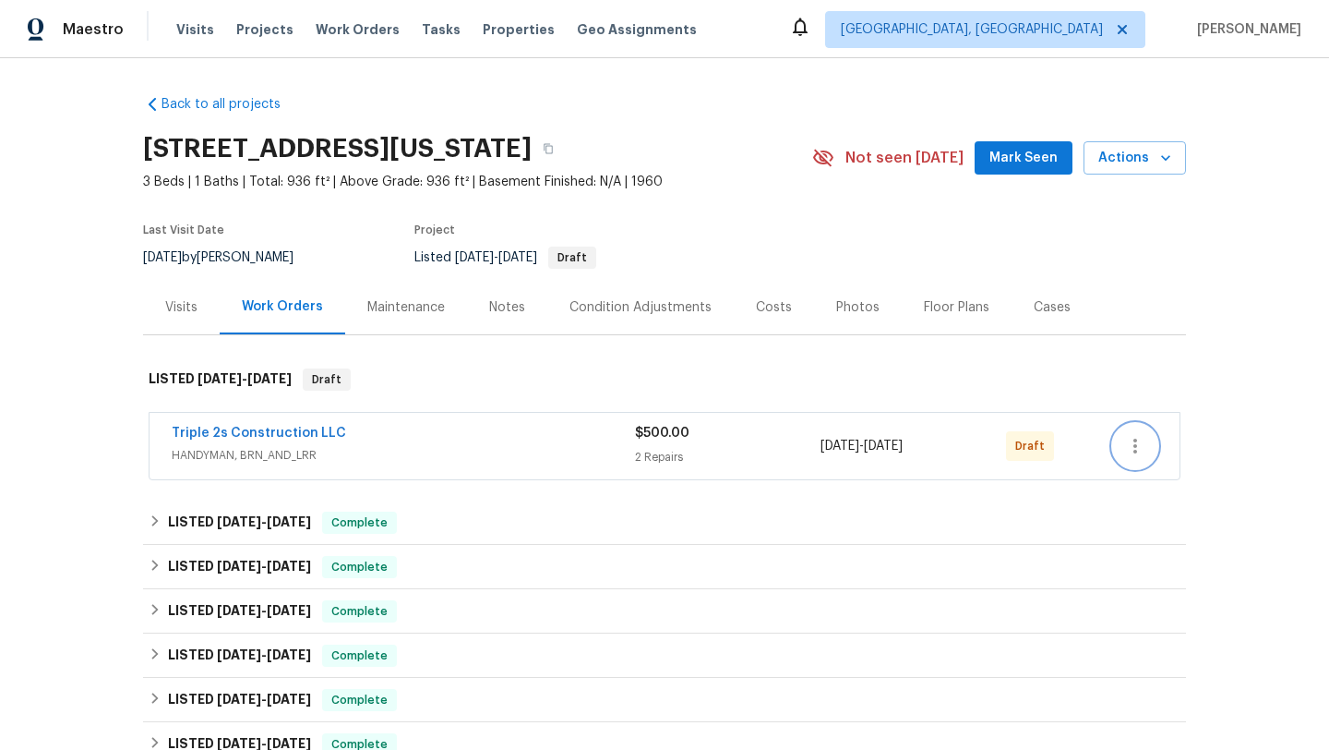
click at [1132, 442] on icon "button" at bounding box center [1135, 446] width 22 height 22
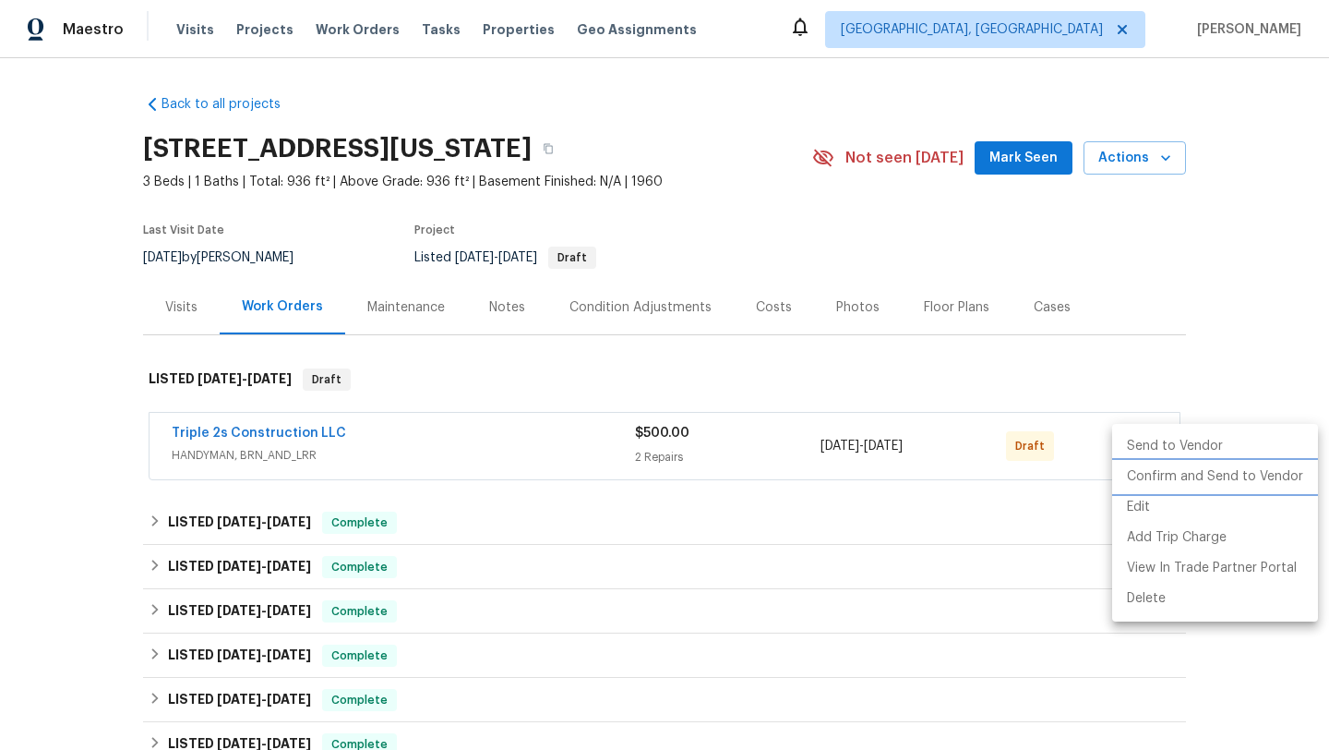
click at [1138, 471] on li "Confirm and Send to Vendor" at bounding box center [1215, 477] width 206 height 30
click at [496, 306] on div at bounding box center [664, 375] width 1329 height 750
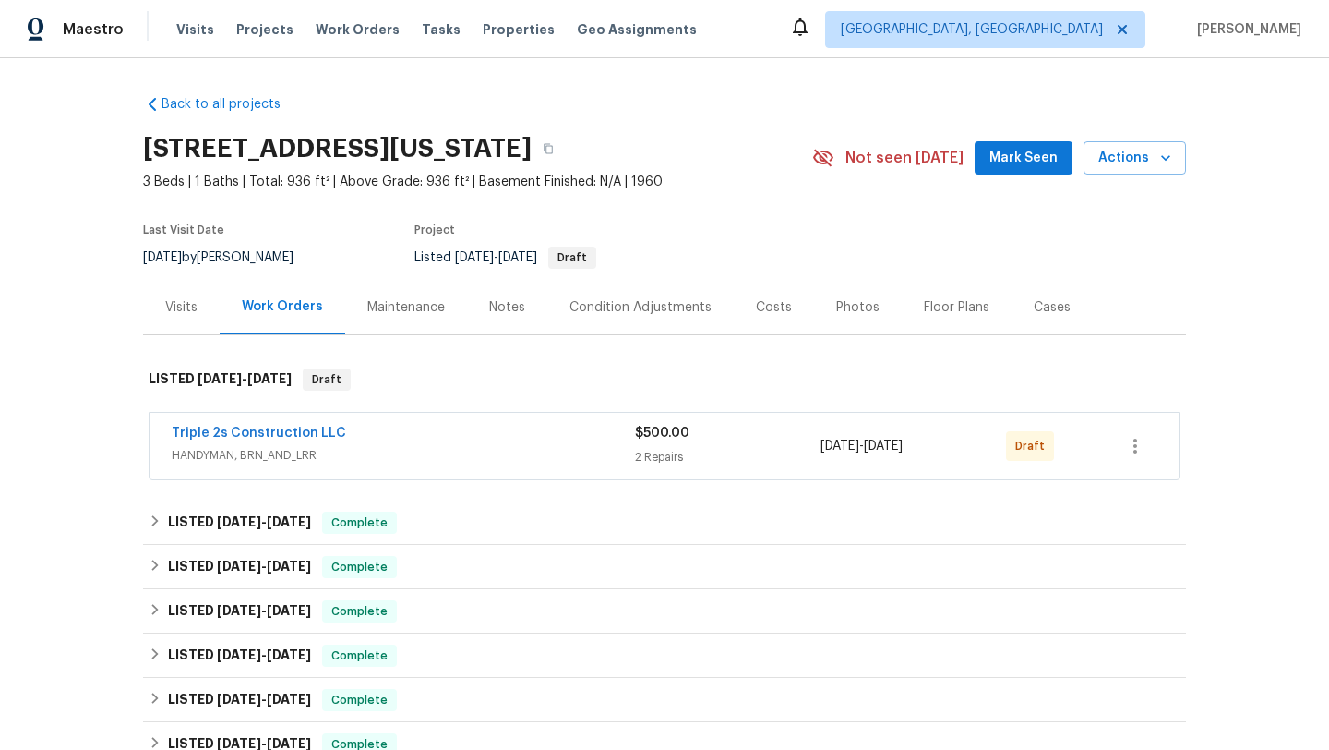
click at [496, 308] on div "Notes" at bounding box center [507, 307] width 36 height 18
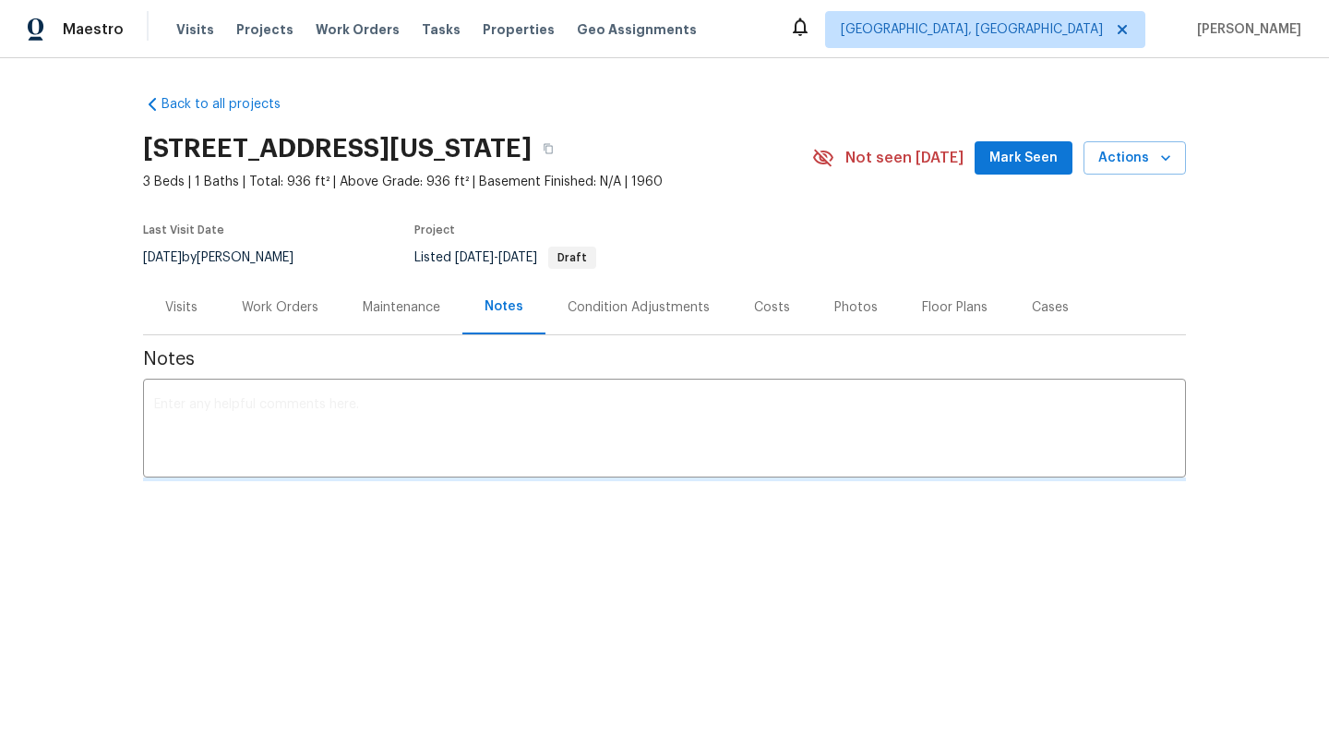
click at [495, 307] on div "Notes" at bounding box center [504, 306] width 39 height 18
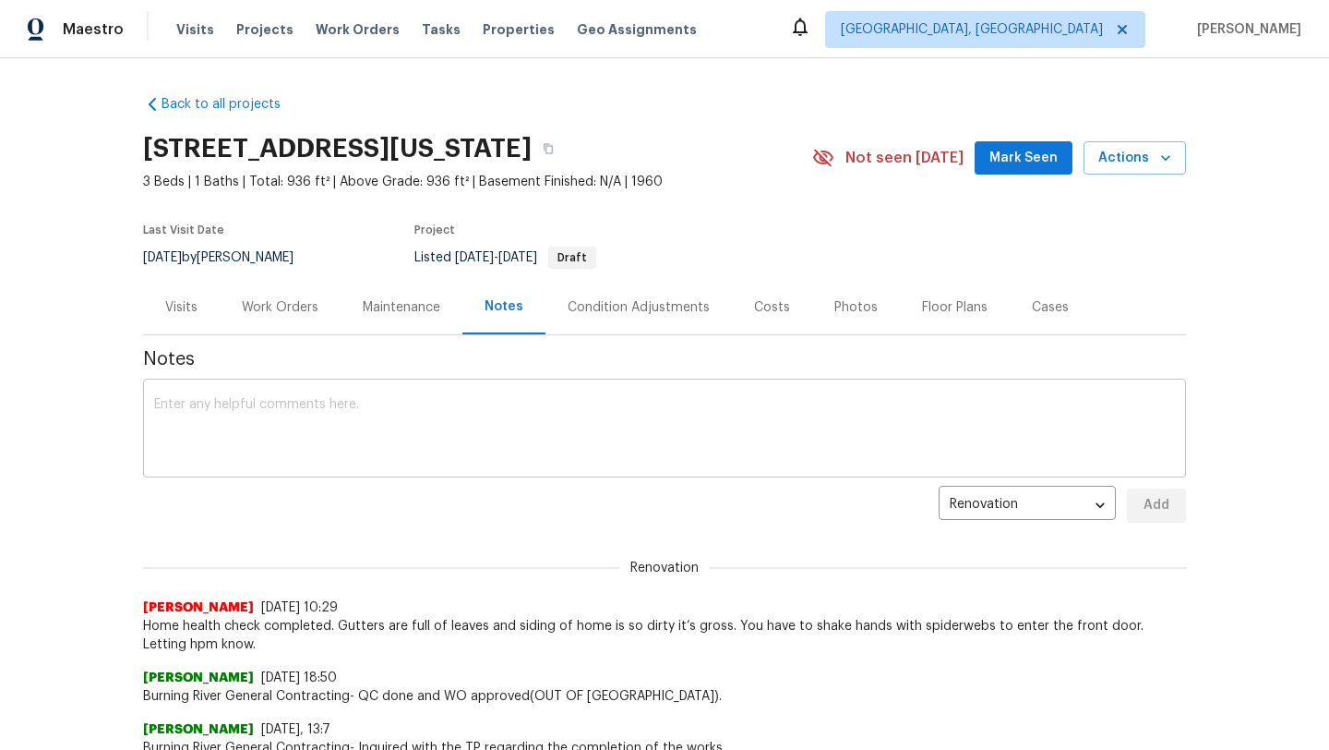
click at [350, 426] on textarea at bounding box center [664, 430] width 1021 height 65
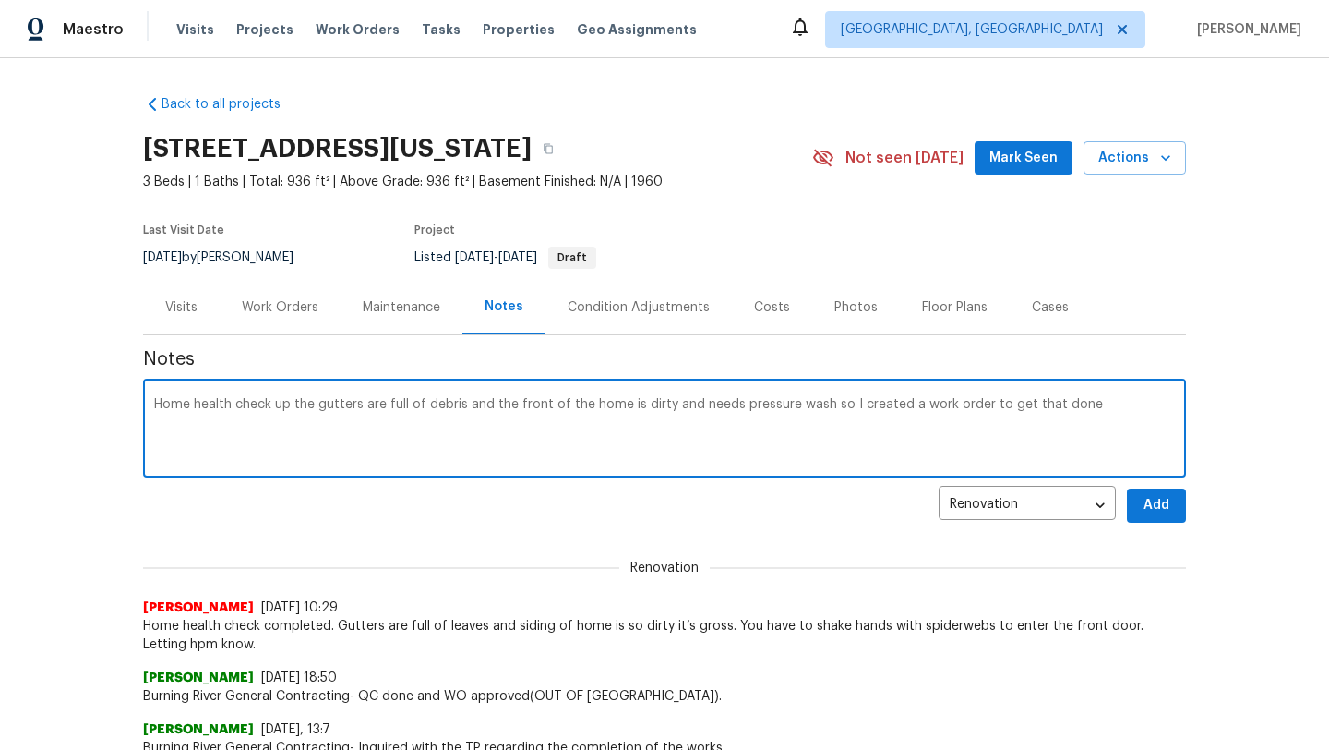
type textarea "Home health check up the gutters are full of debris and the front of the home i…"
click at [1153, 509] on span "Add" at bounding box center [1157, 505] width 30 height 23
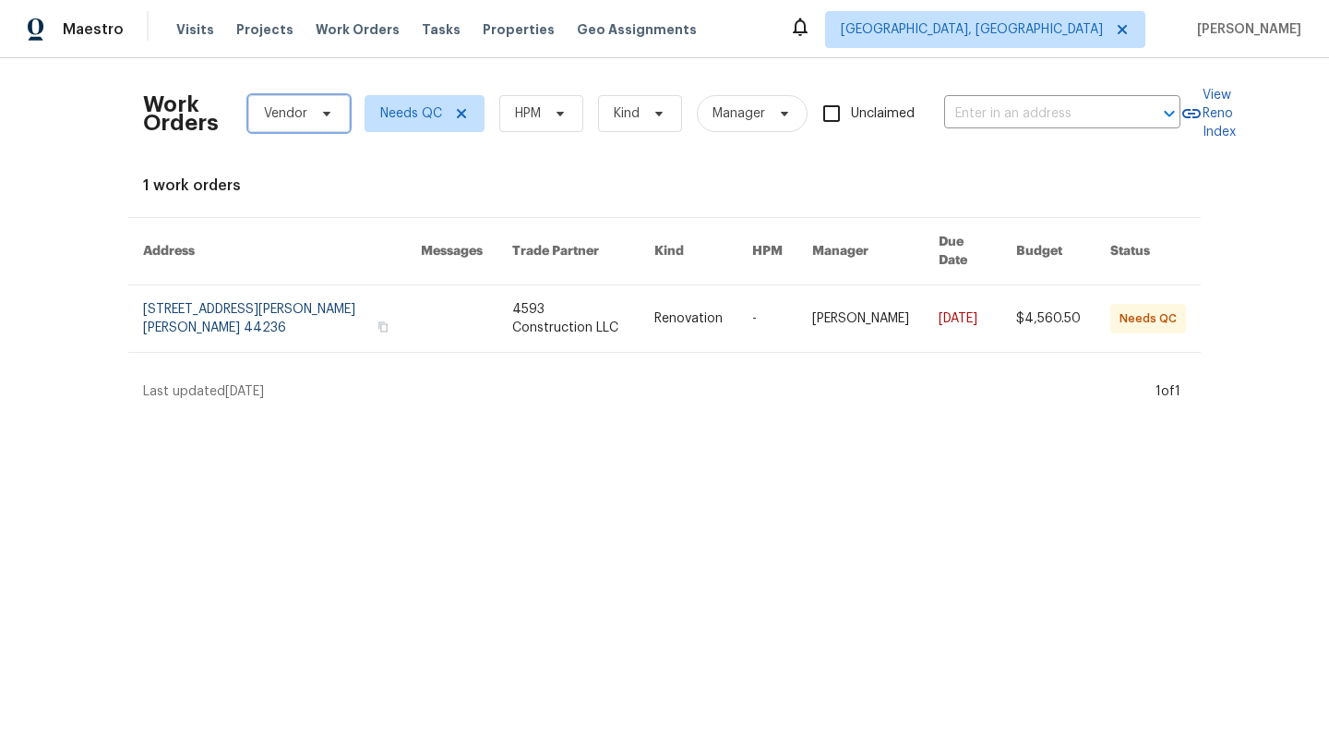
click at [295, 131] on span "Vendor" at bounding box center [299, 113] width 102 height 37
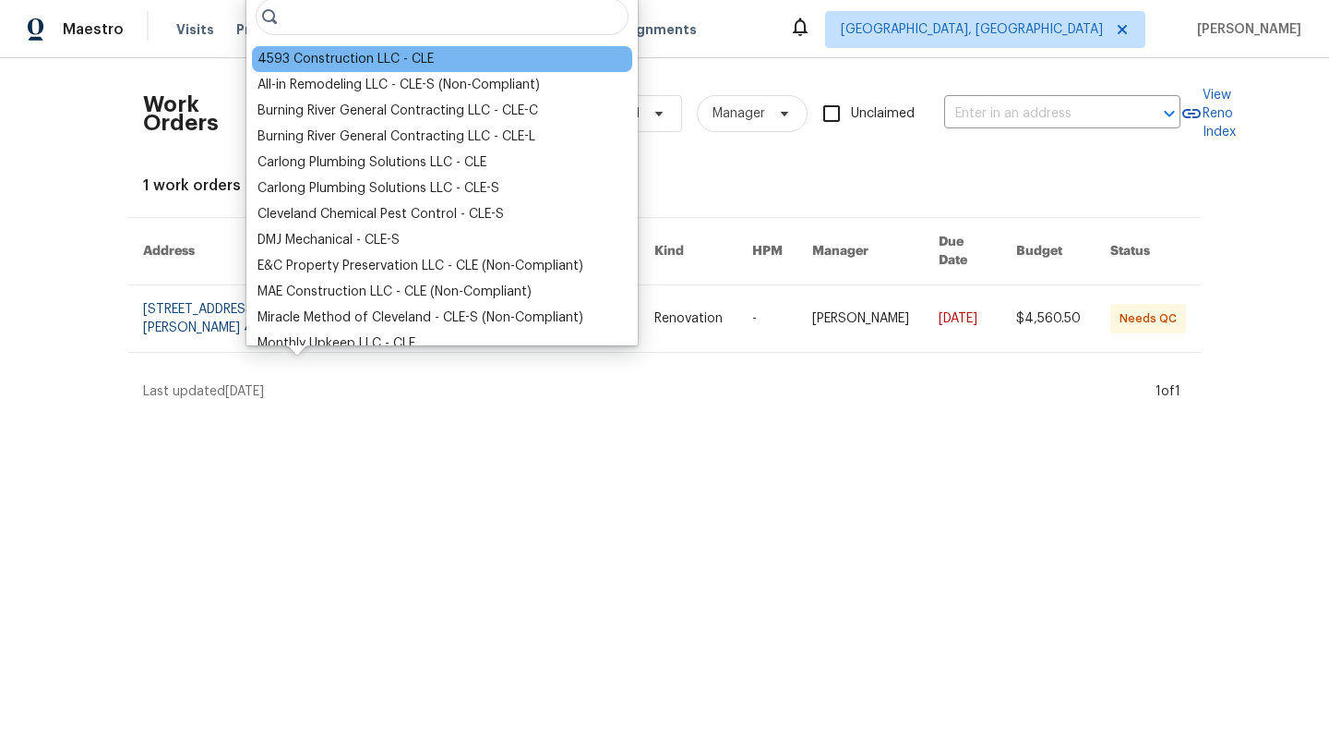
click at [303, 60] on div "4593 Construction LLC - CLE" at bounding box center [346, 59] width 176 height 18
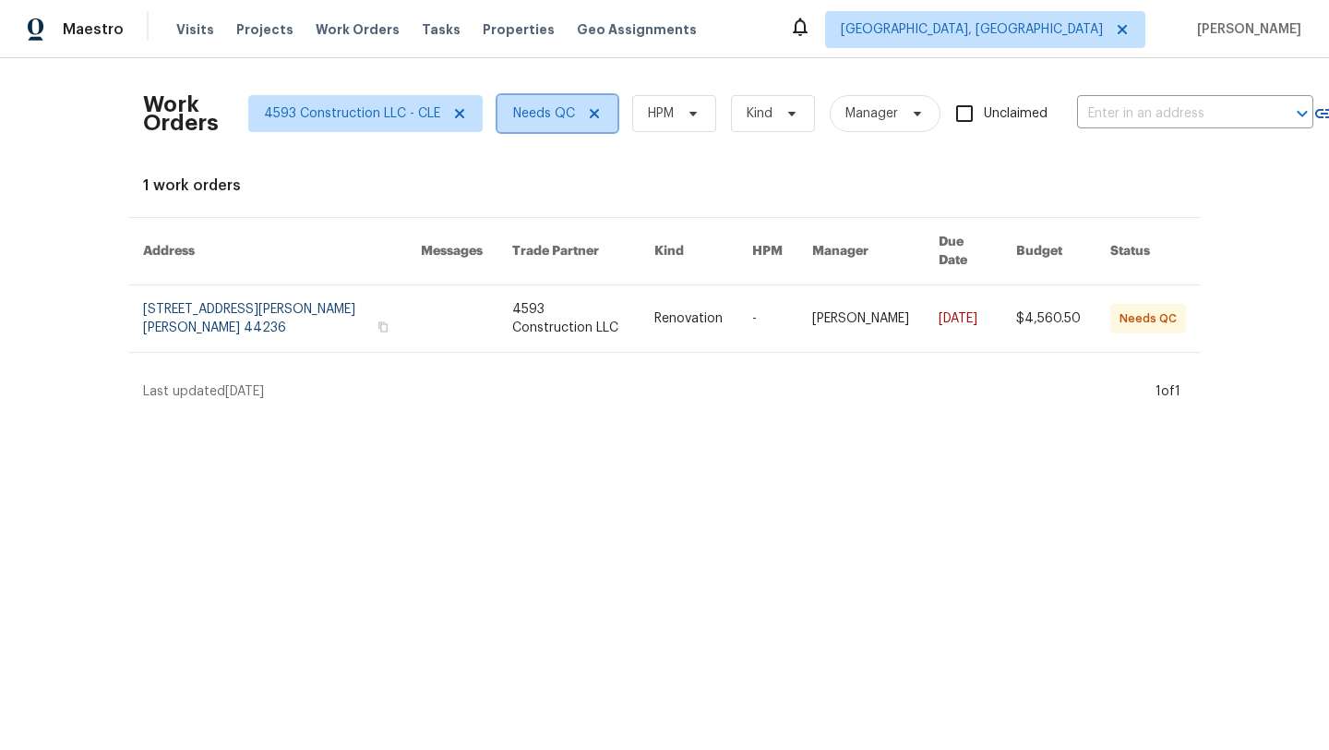
click at [519, 118] on span "Needs QC" at bounding box center [544, 113] width 62 height 18
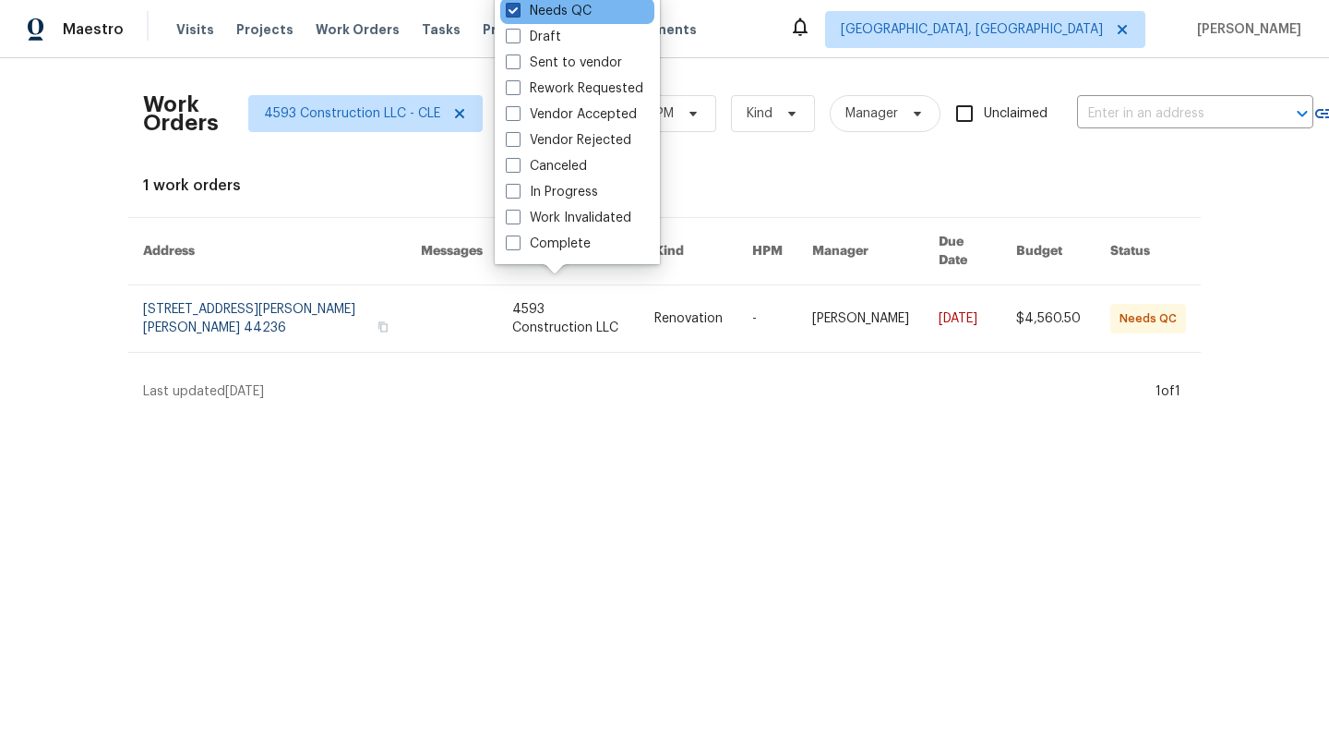
click at [513, 15] on span at bounding box center [513, 10] width 15 height 15
click at [513, 14] on input "Needs QC" at bounding box center [512, 8] width 12 height 12
checkbox input "false"
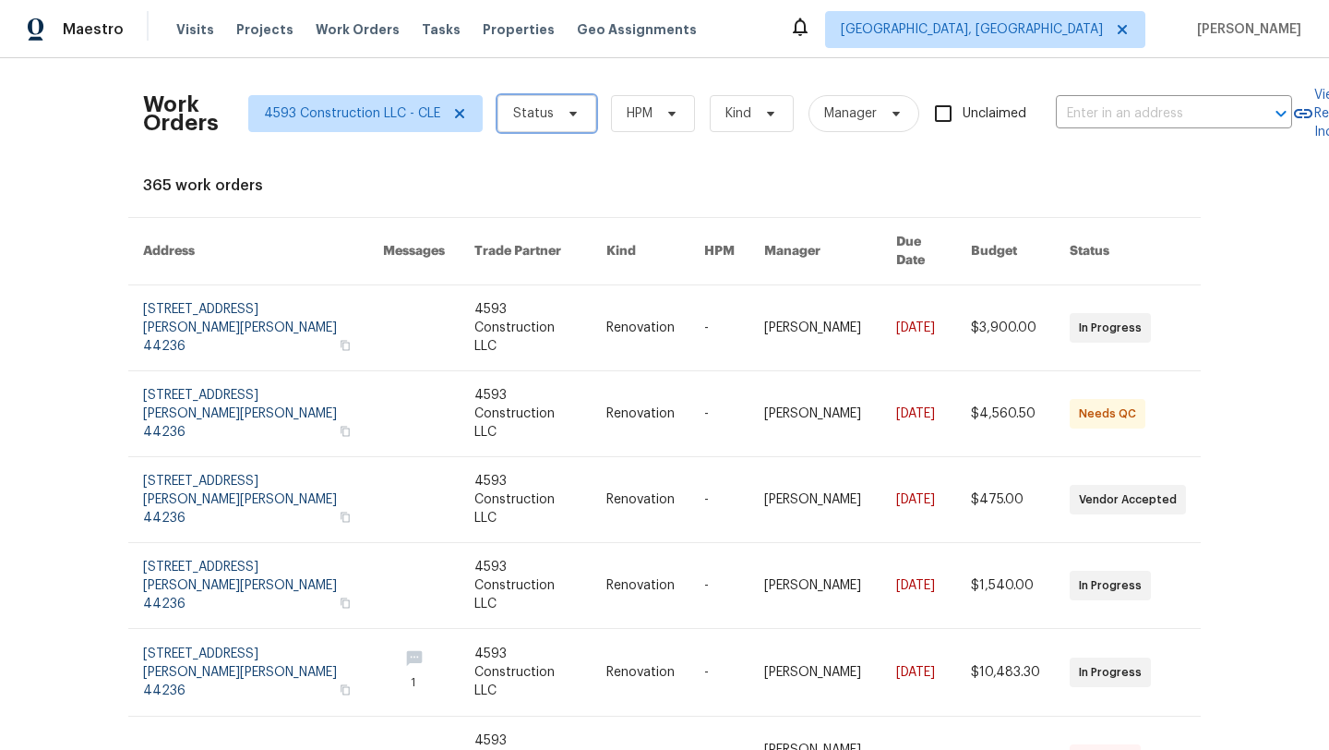
click at [525, 117] on span "Status" at bounding box center [533, 113] width 41 height 18
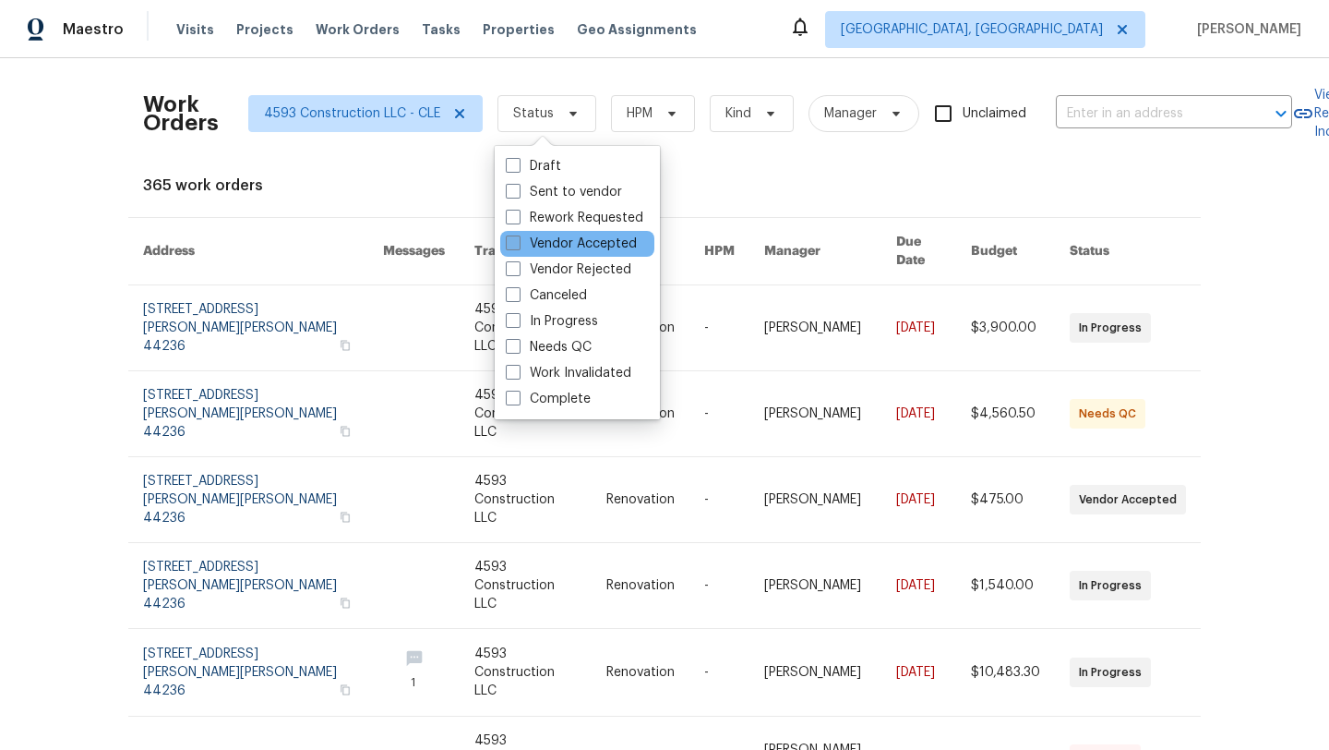
click at [511, 249] on span at bounding box center [513, 242] width 15 height 15
click at [511, 246] on input "Vendor Accepted" at bounding box center [512, 240] width 12 height 12
checkbox input "true"
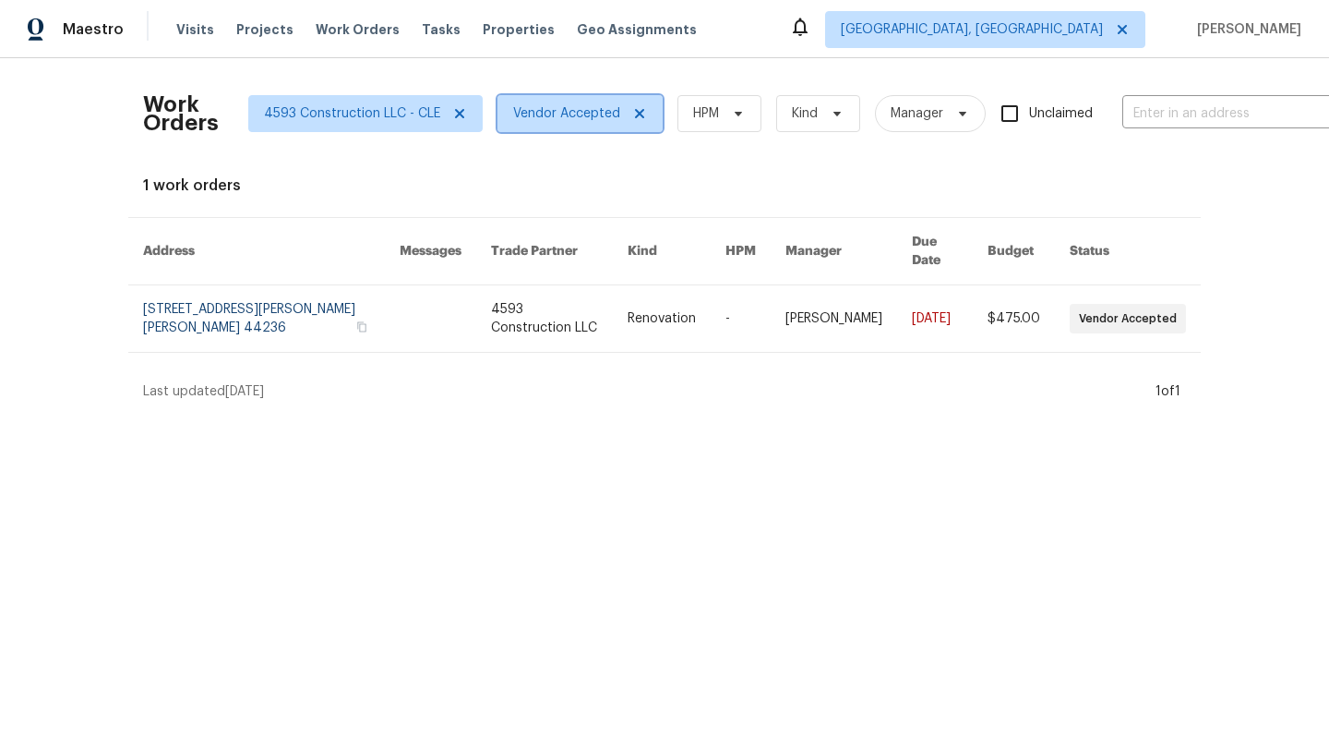
click at [541, 117] on span "Vendor Accepted" at bounding box center [566, 113] width 107 height 18
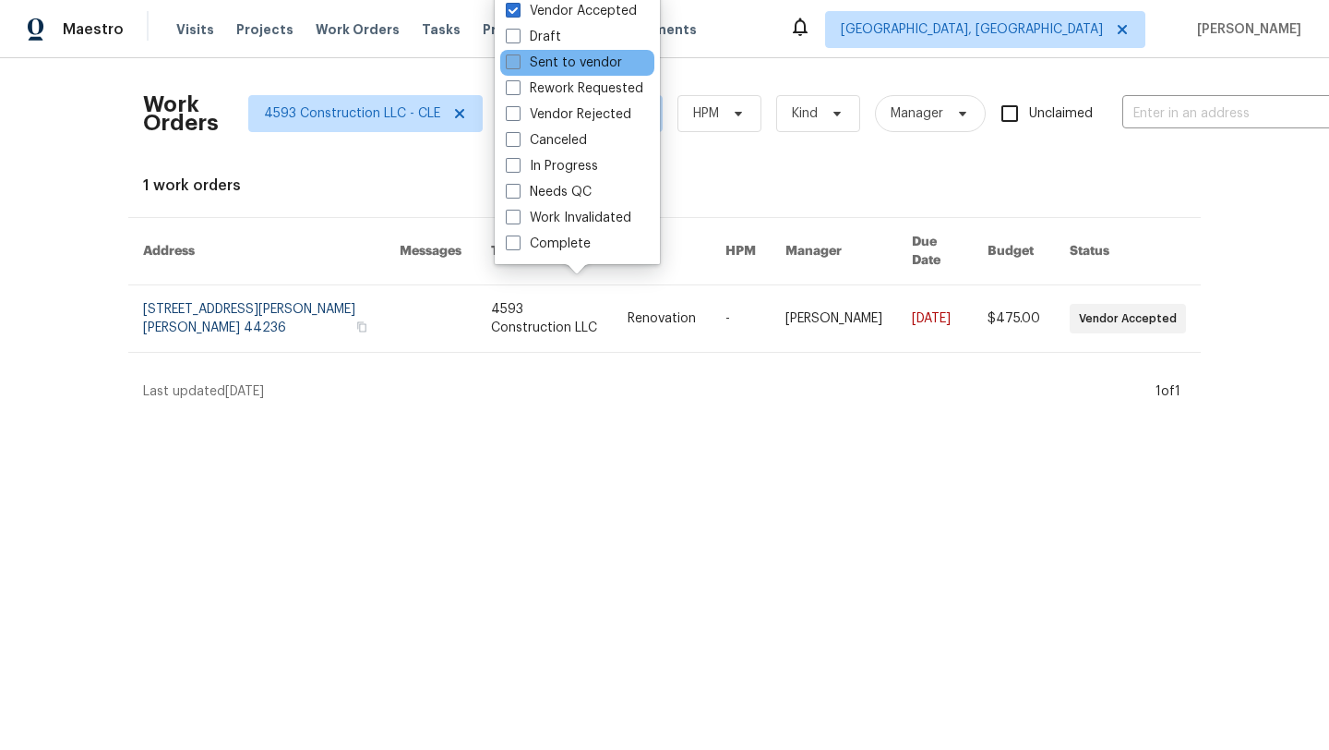
click at [525, 63] on label "Sent to vendor" at bounding box center [564, 63] width 116 height 18
click at [518, 63] on input "Sent to vendor" at bounding box center [512, 60] width 12 height 12
checkbox input "true"
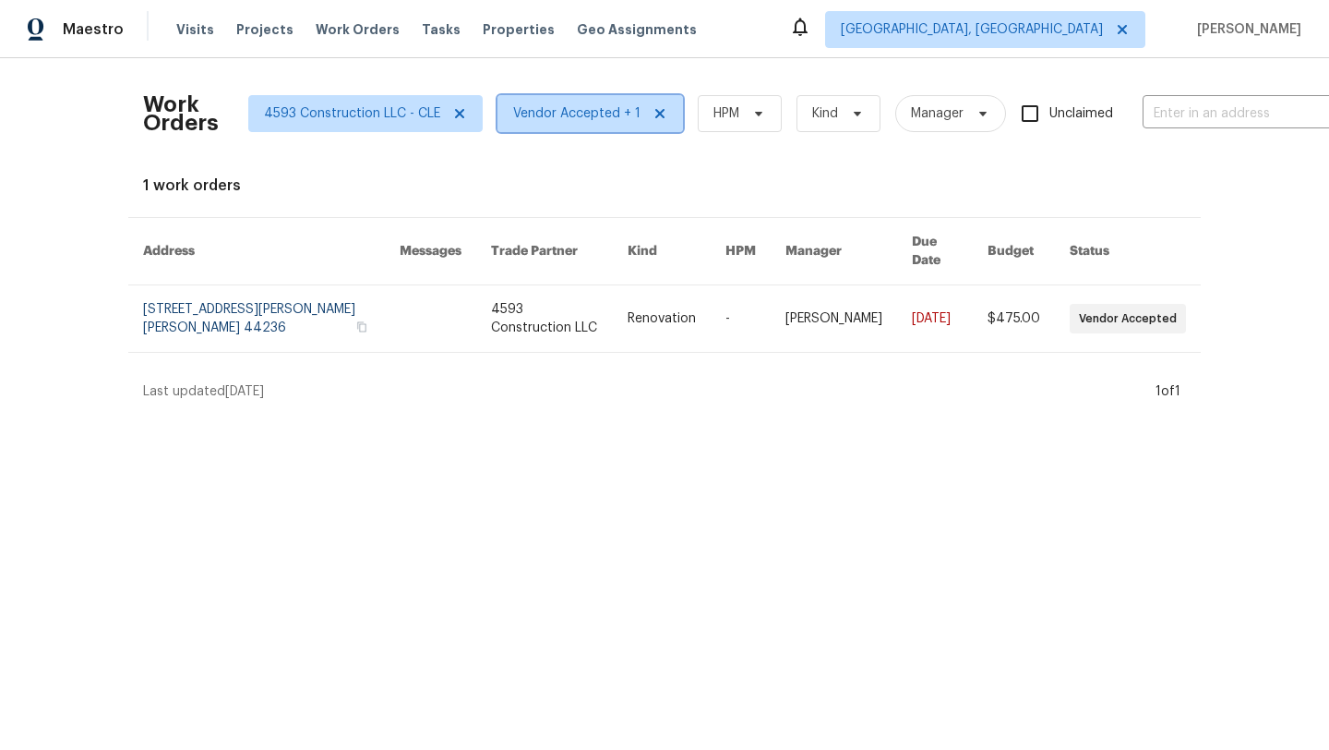
click at [540, 125] on span "Vendor Accepted + 1" at bounding box center [591, 113] width 186 height 37
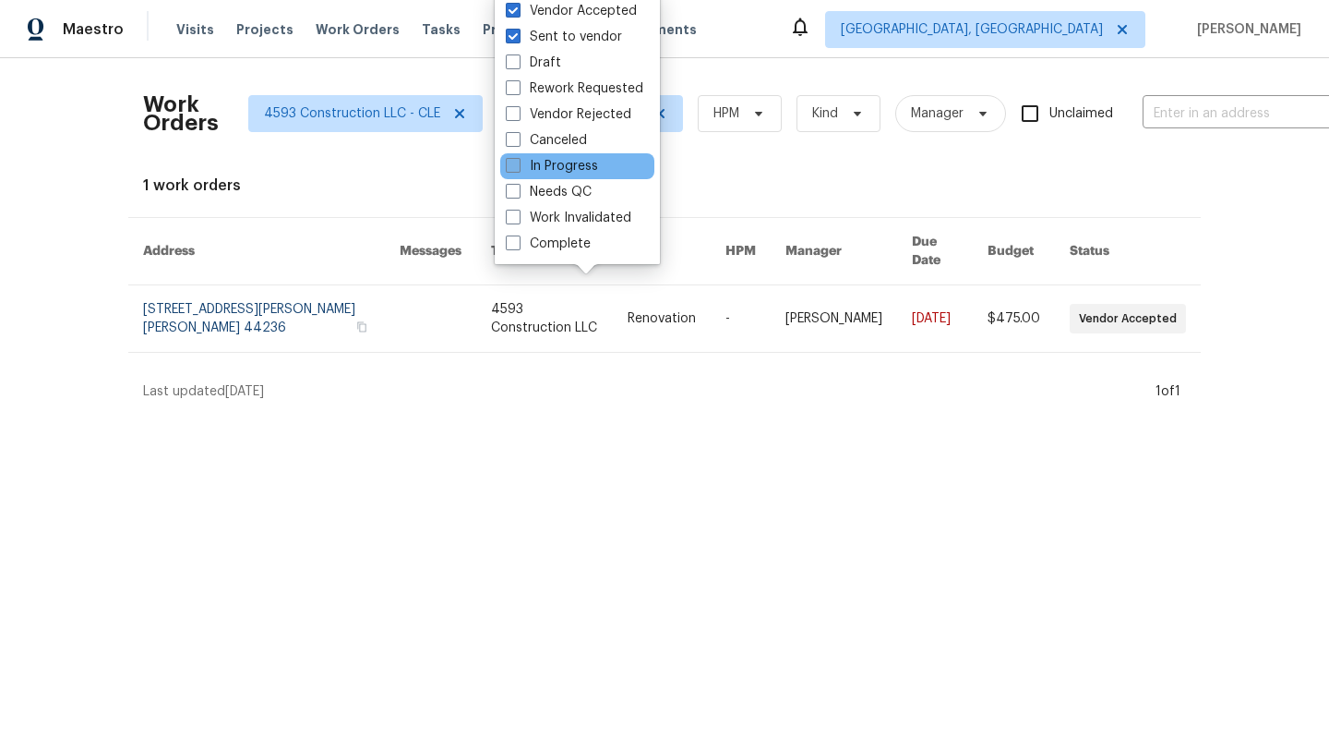
click at [513, 168] on span at bounding box center [513, 165] width 15 height 15
click at [513, 168] on input "In Progress" at bounding box center [512, 163] width 12 height 12
checkbox input "true"
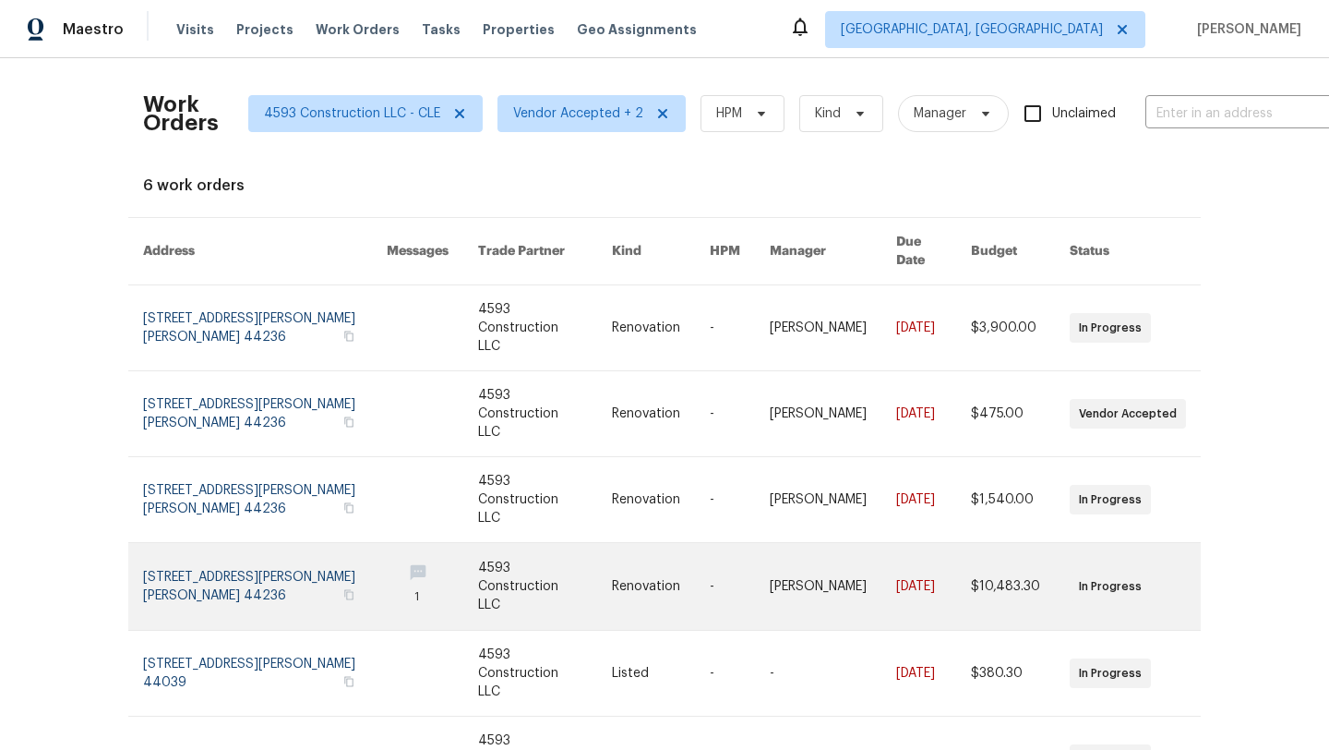
scroll to position [4, 0]
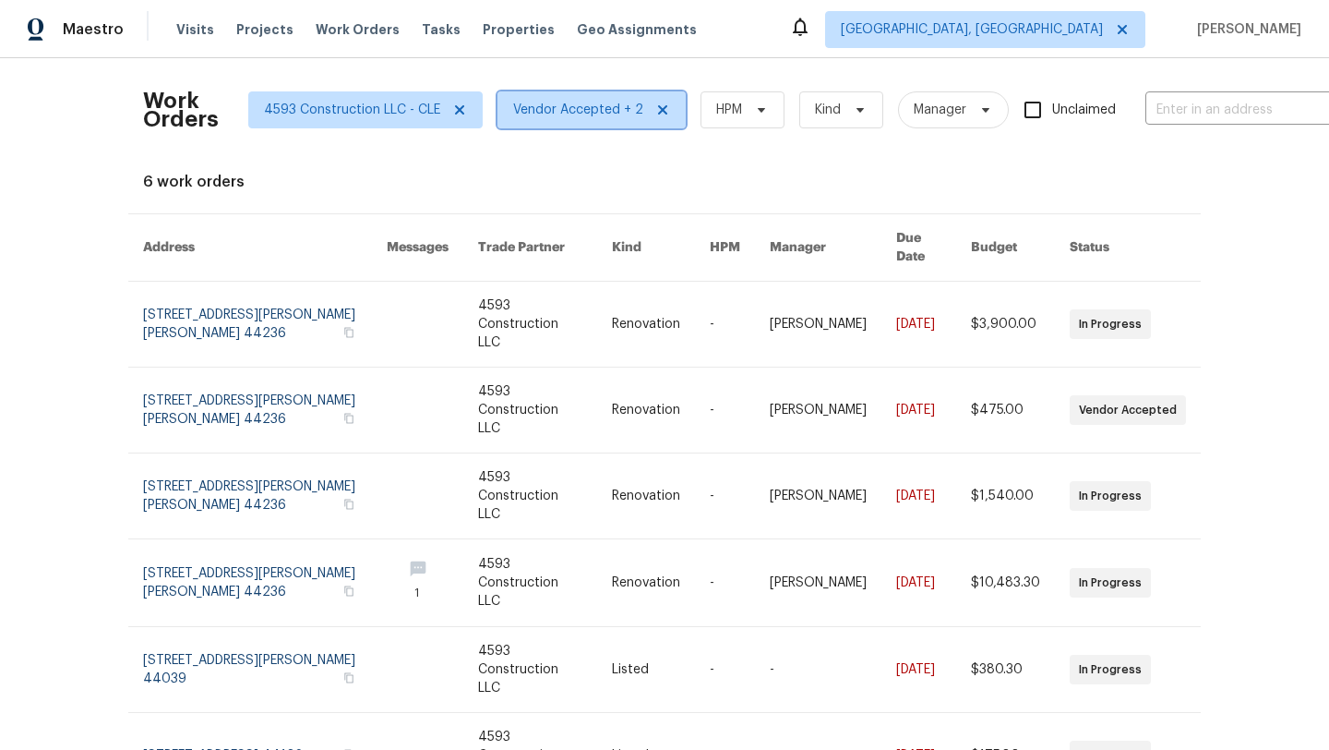
click at [658, 109] on icon at bounding box center [662, 109] width 9 height 9
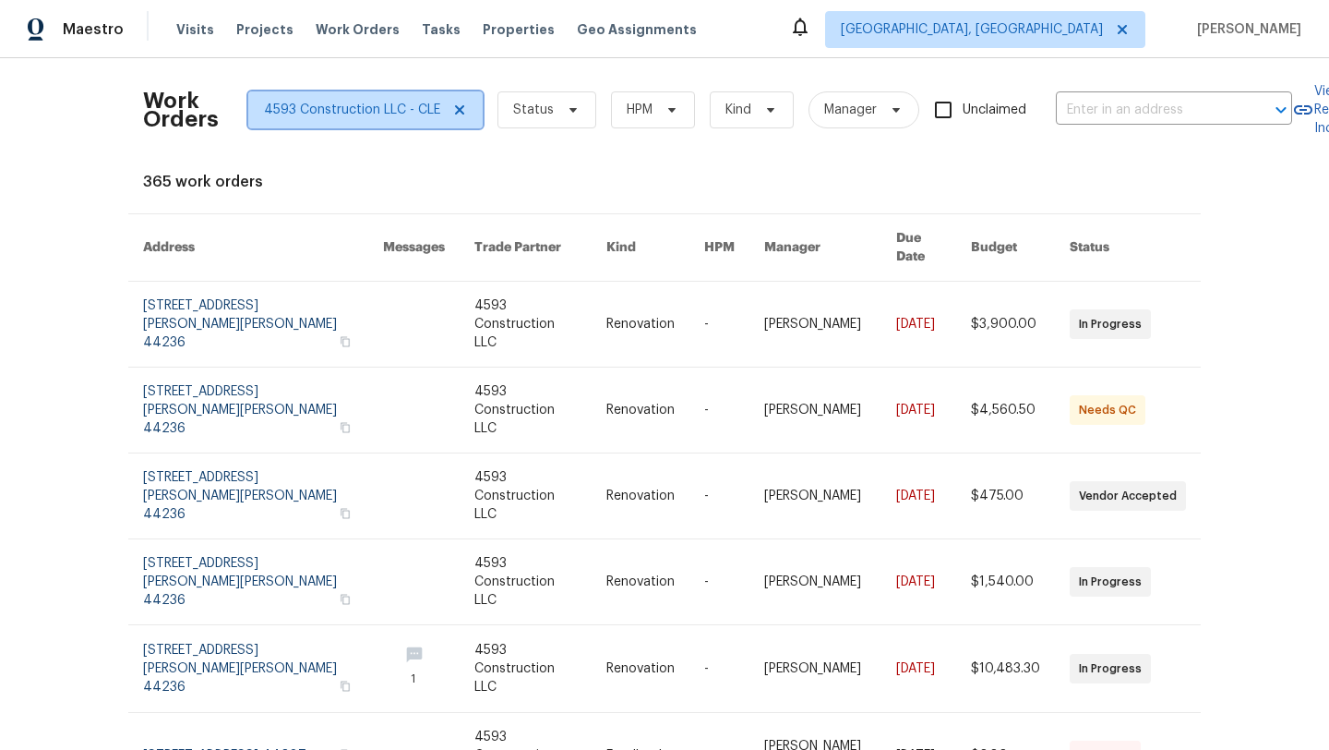
click at [455, 110] on icon at bounding box center [459, 109] width 9 height 9
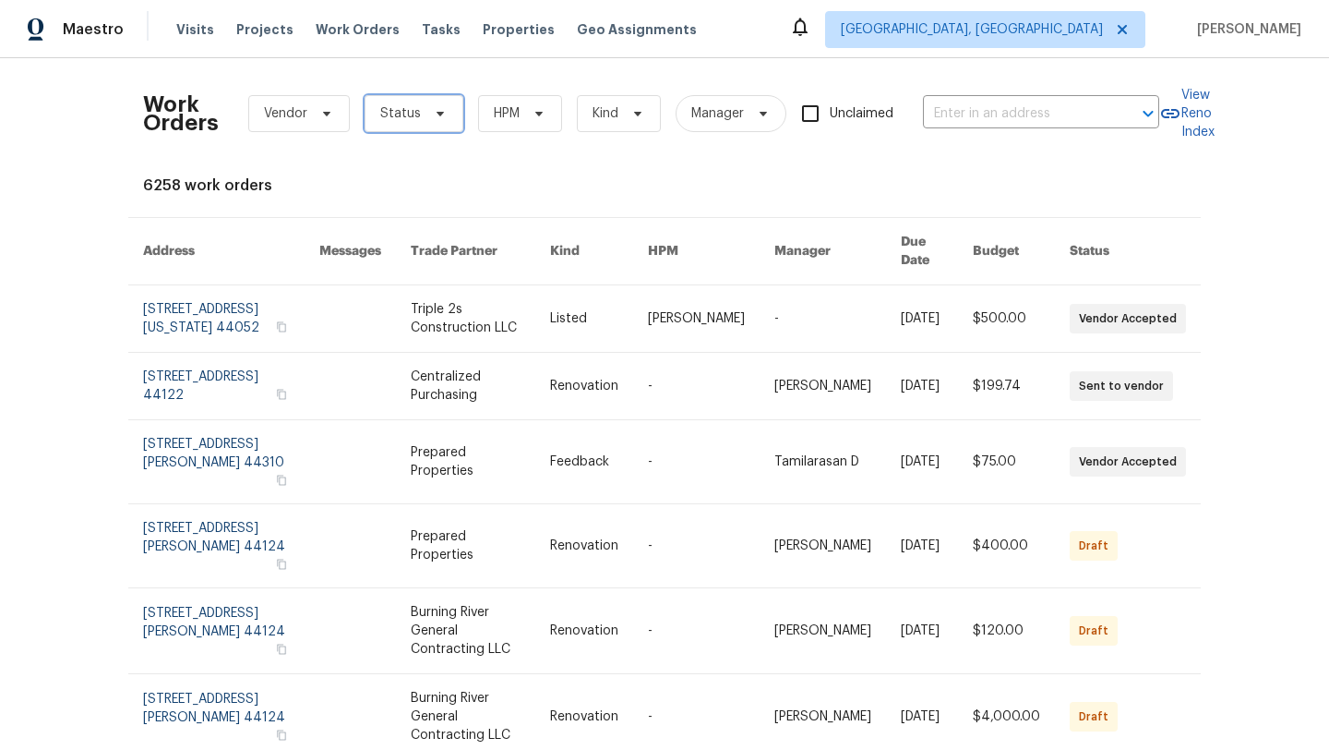
click at [421, 114] on span "Status" at bounding box center [414, 113] width 99 height 37
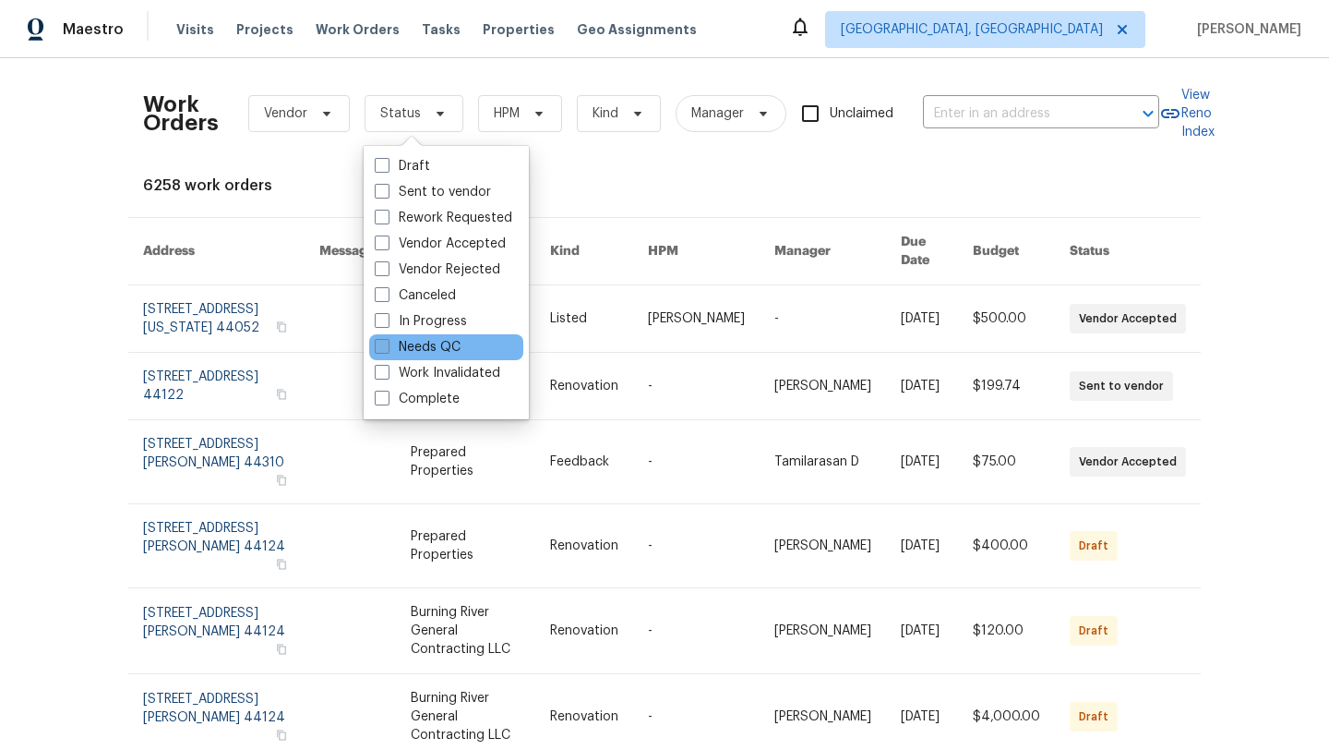
click at [412, 350] on label "Needs QC" at bounding box center [418, 347] width 86 height 18
click at [387, 350] on input "Needs QC" at bounding box center [381, 344] width 12 height 12
checkbox input "true"
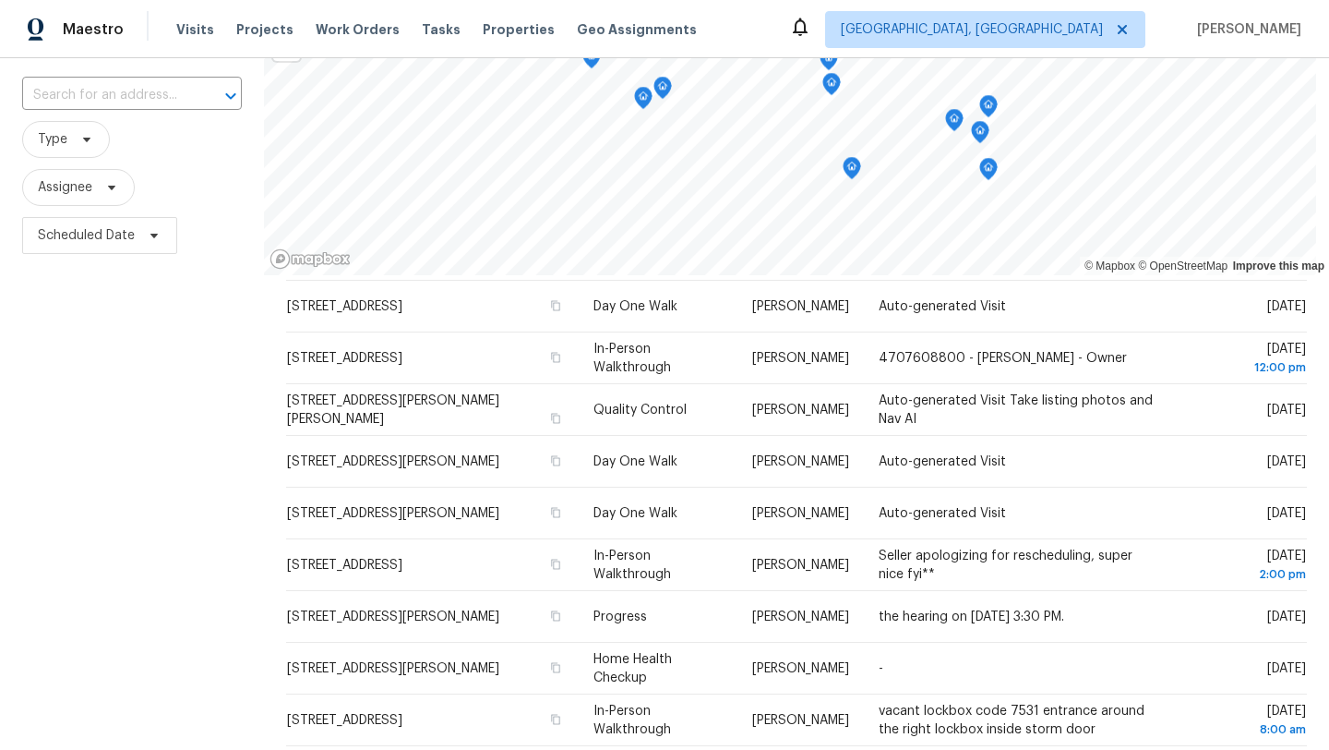
scroll to position [116, 0]
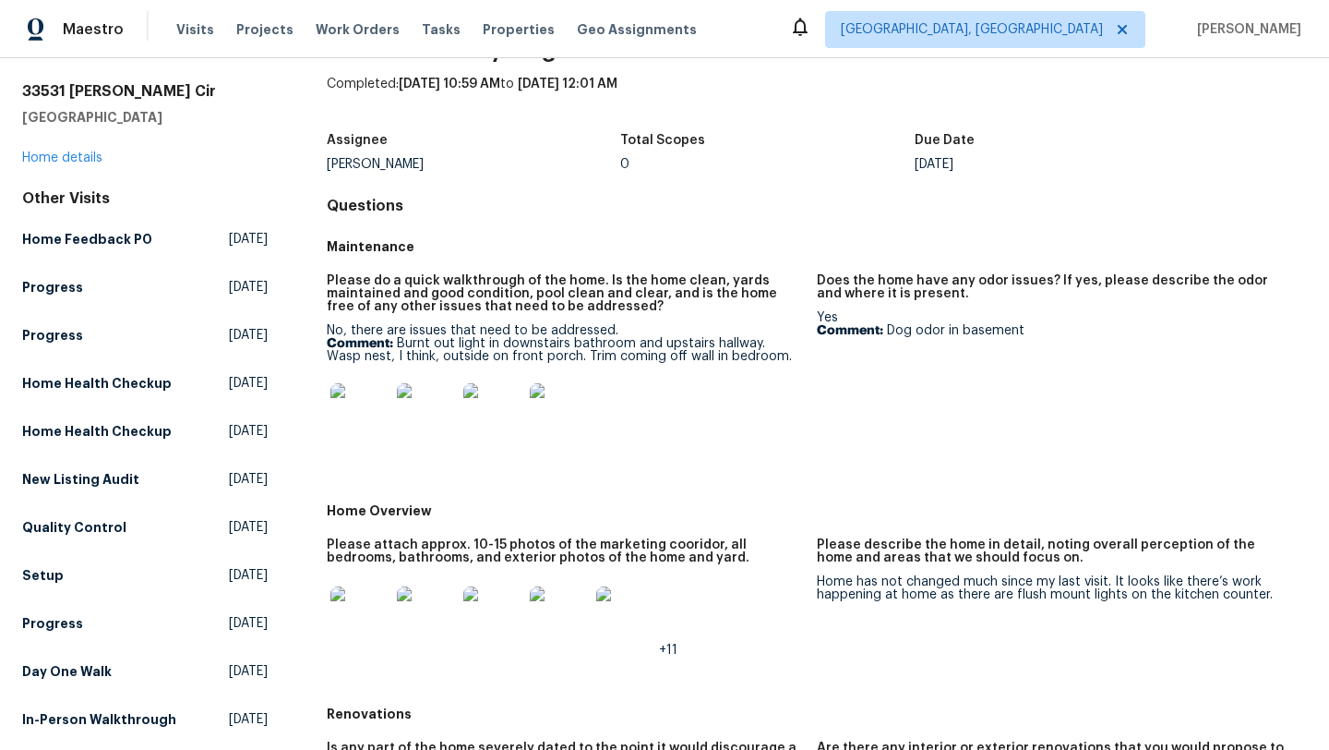
scroll to position [52, 0]
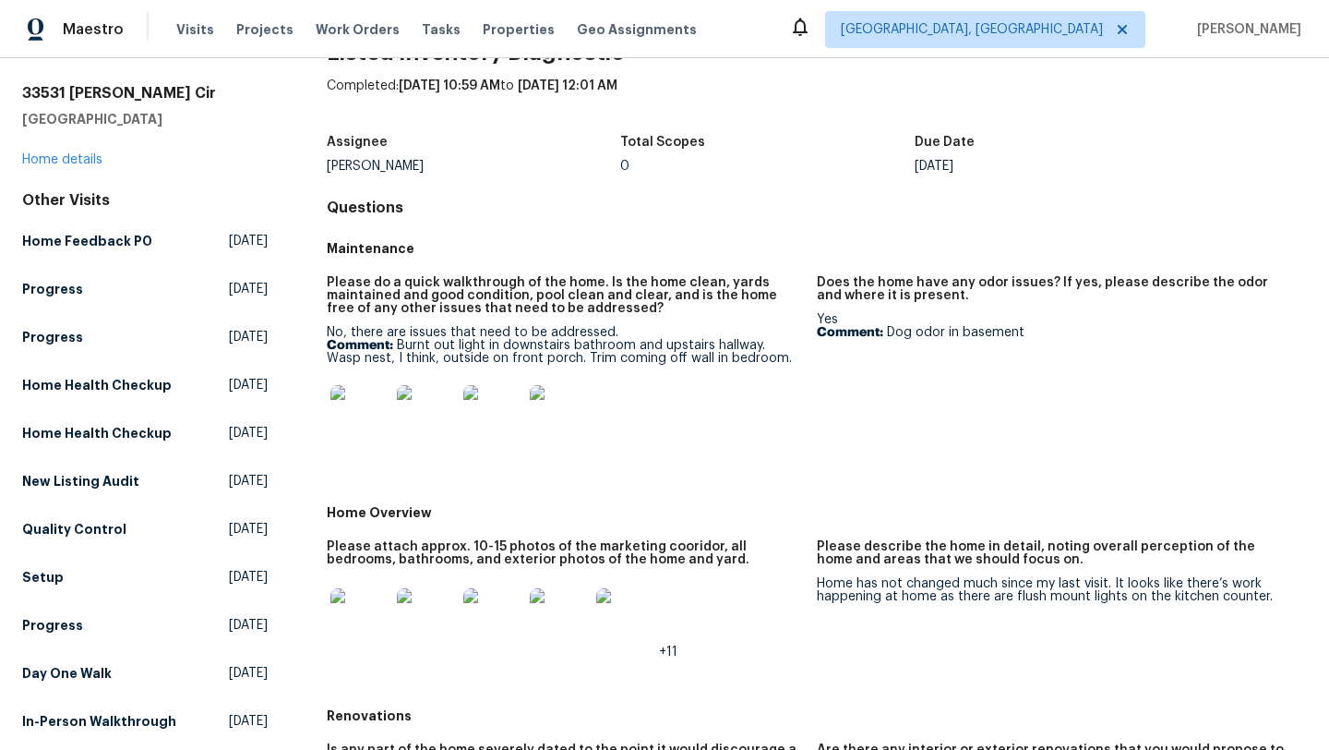
click at [367, 398] on img at bounding box center [360, 414] width 59 height 59
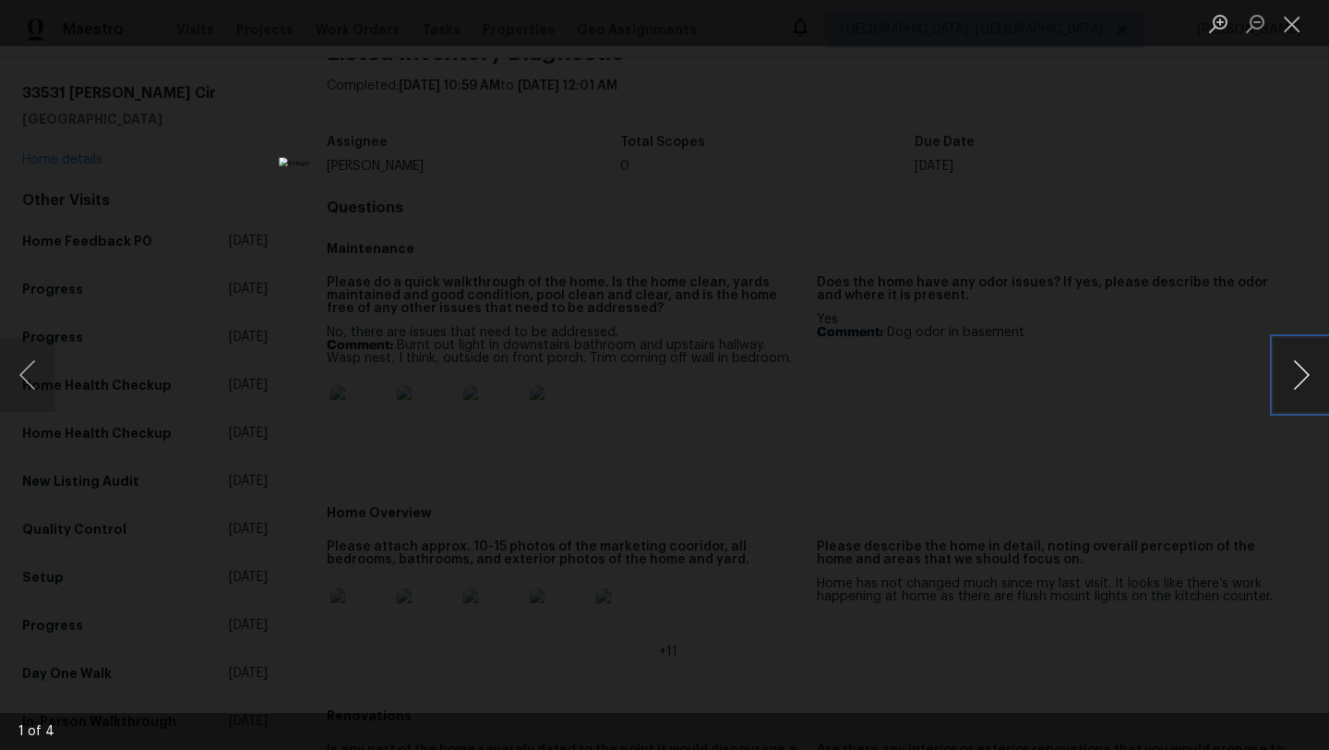
click at [1299, 375] on button "Next image" at bounding box center [1301, 375] width 55 height 74
click at [1292, 25] on button "Close lightbox" at bounding box center [1292, 23] width 37 height 32
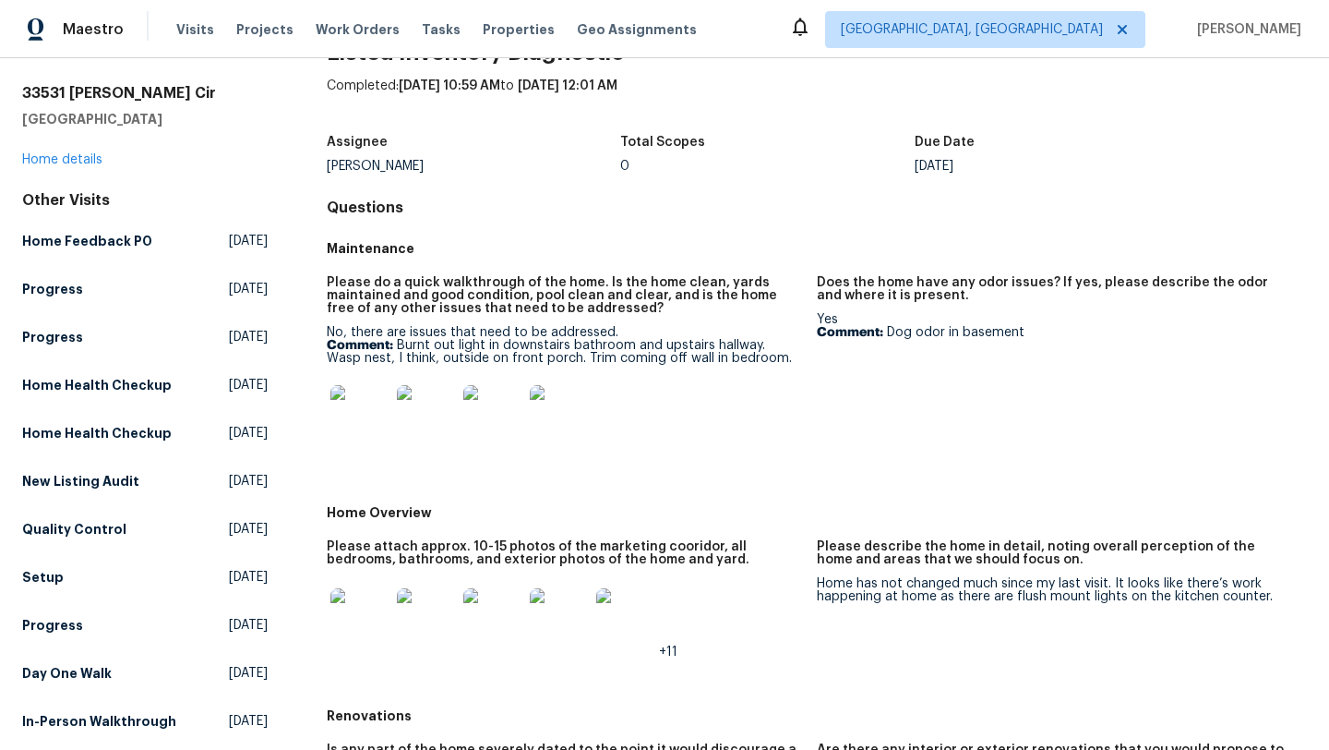
click at [357, 428] on img at bounding box center [360, 414] width 59 height 59
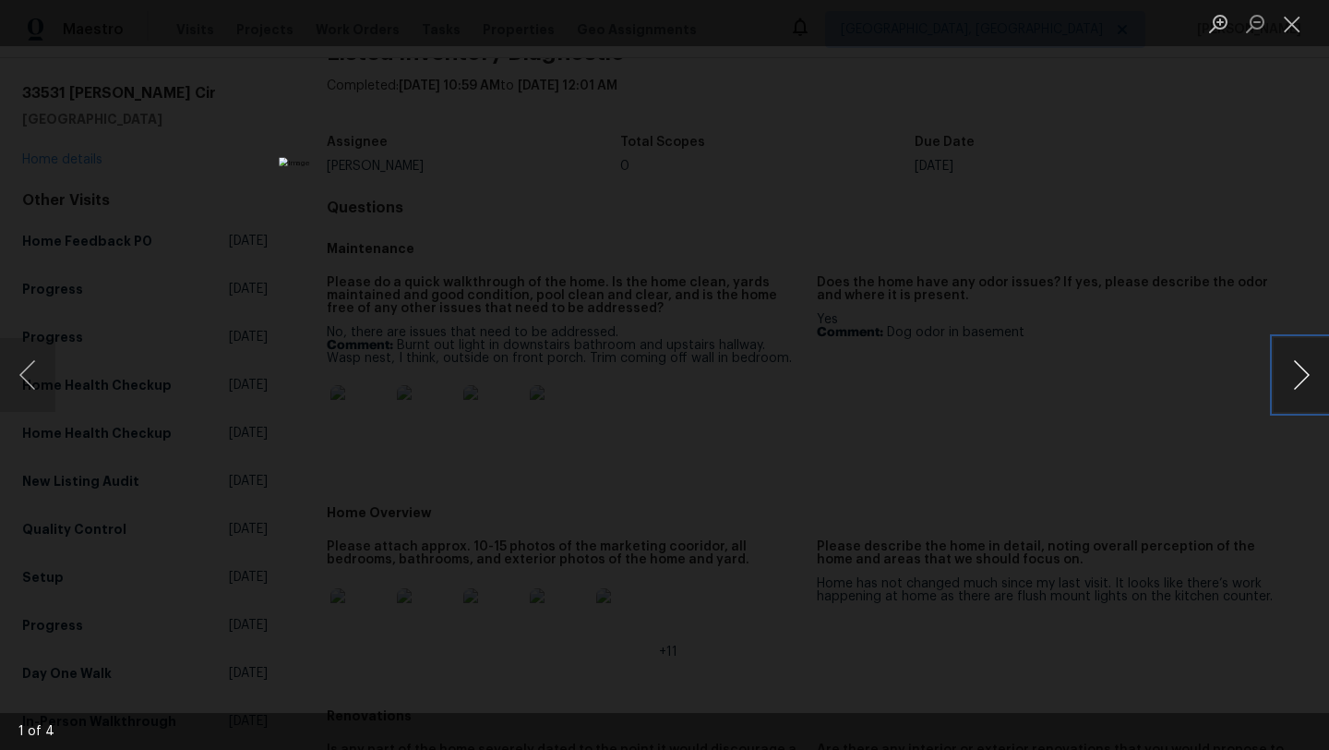
click at [1304, 381] on button "Next image" at bounding box center [1301, 375] width 55 height 74
click at [34, 379] on button "Previous image" at bounding box center [27, 375] width 55 height 74
click at [1105, 205] on div "Lightbox" at bounding box center [664, 375] width 1329 height 750
click at [1300, 377] on button "Next image" at bounding box center [1301, 375] width 55 height 74
click at [1301, 367] on button "Next image" at bounding box center [1301, 375] width 55 height 74
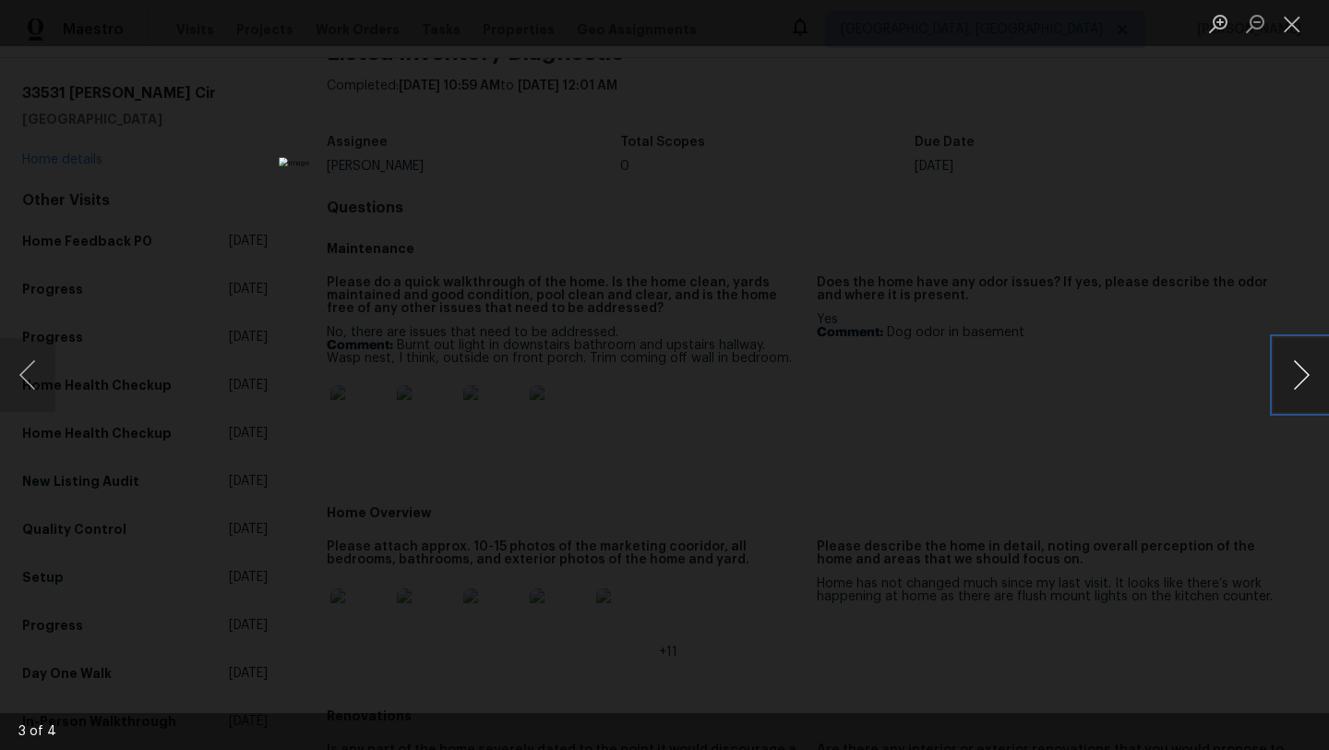
click at [1301, 367] on button "Next image" at bounding box center [1301, 375] width 55 height 74
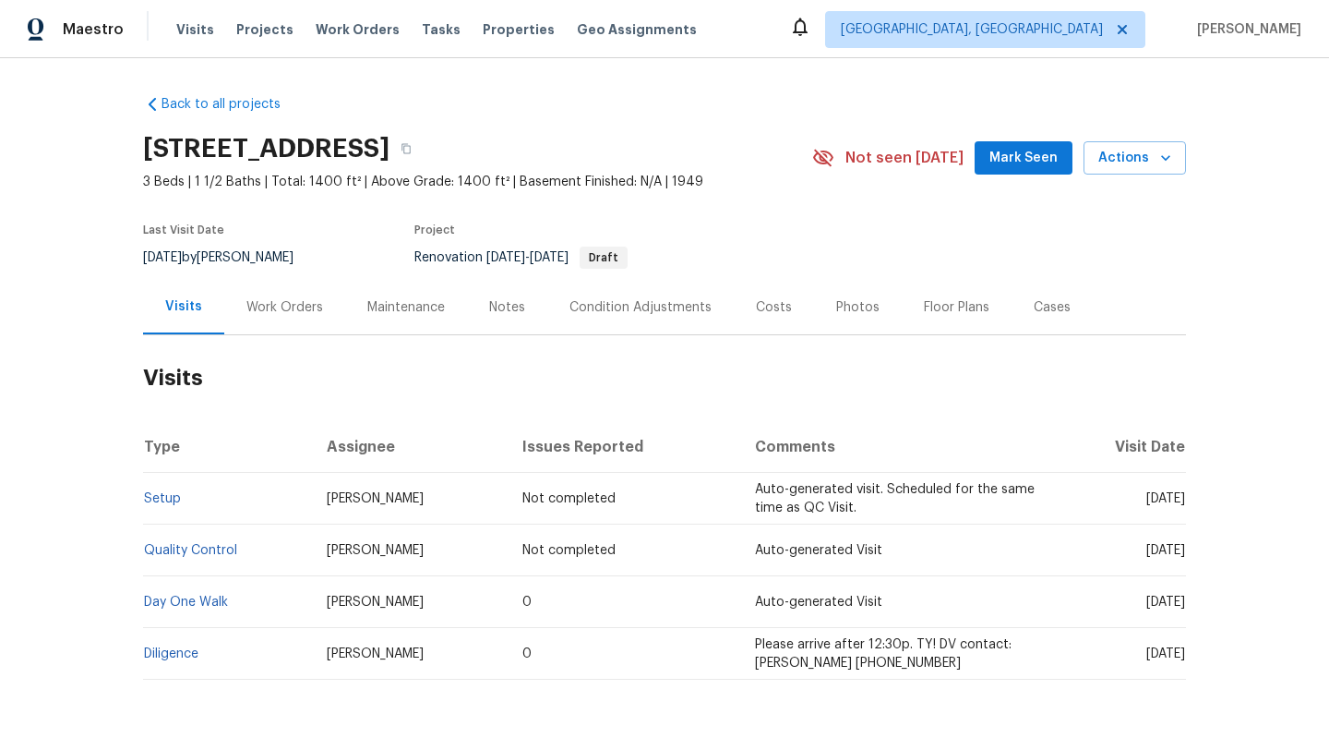
click at [495, 311] on div "Notes" at bounding box center [507, 307] width 36 height 18
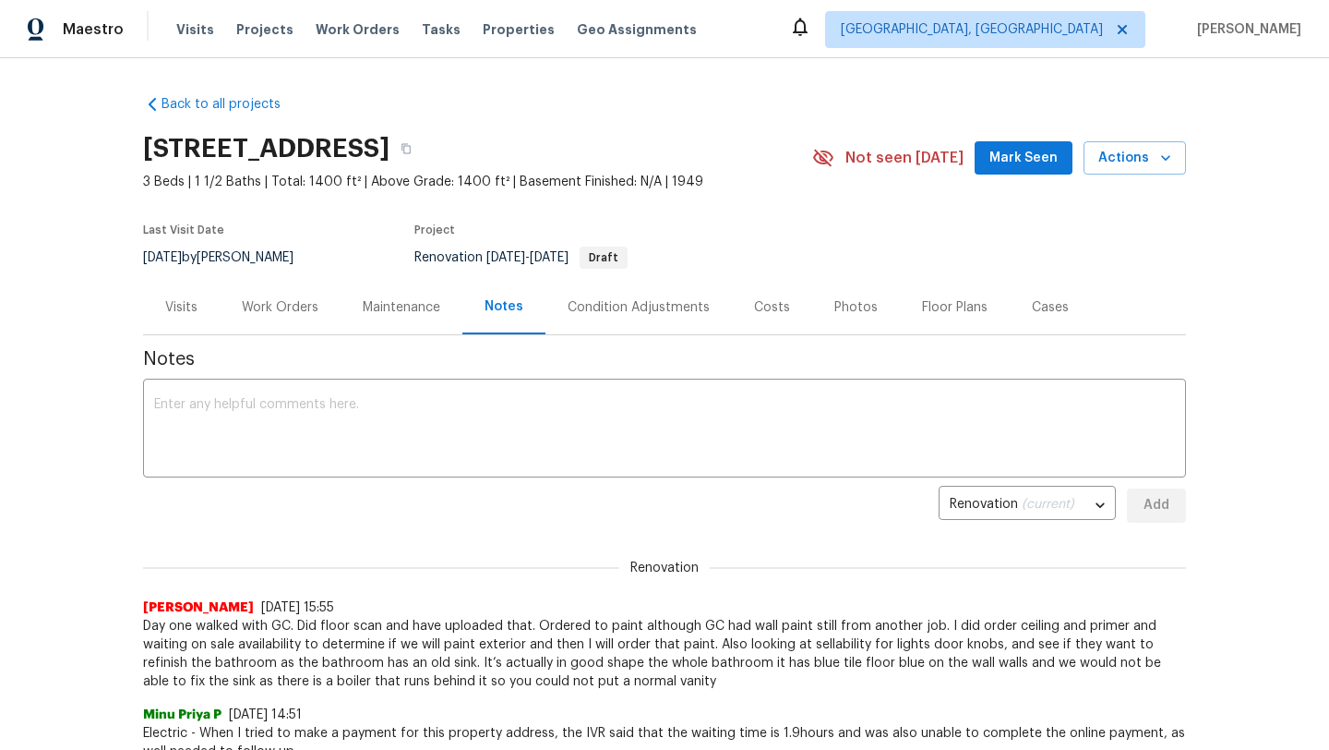
click at [595, 301] on div "Condition Adjustments" at bounding box center [639, 307] width 142 height 18
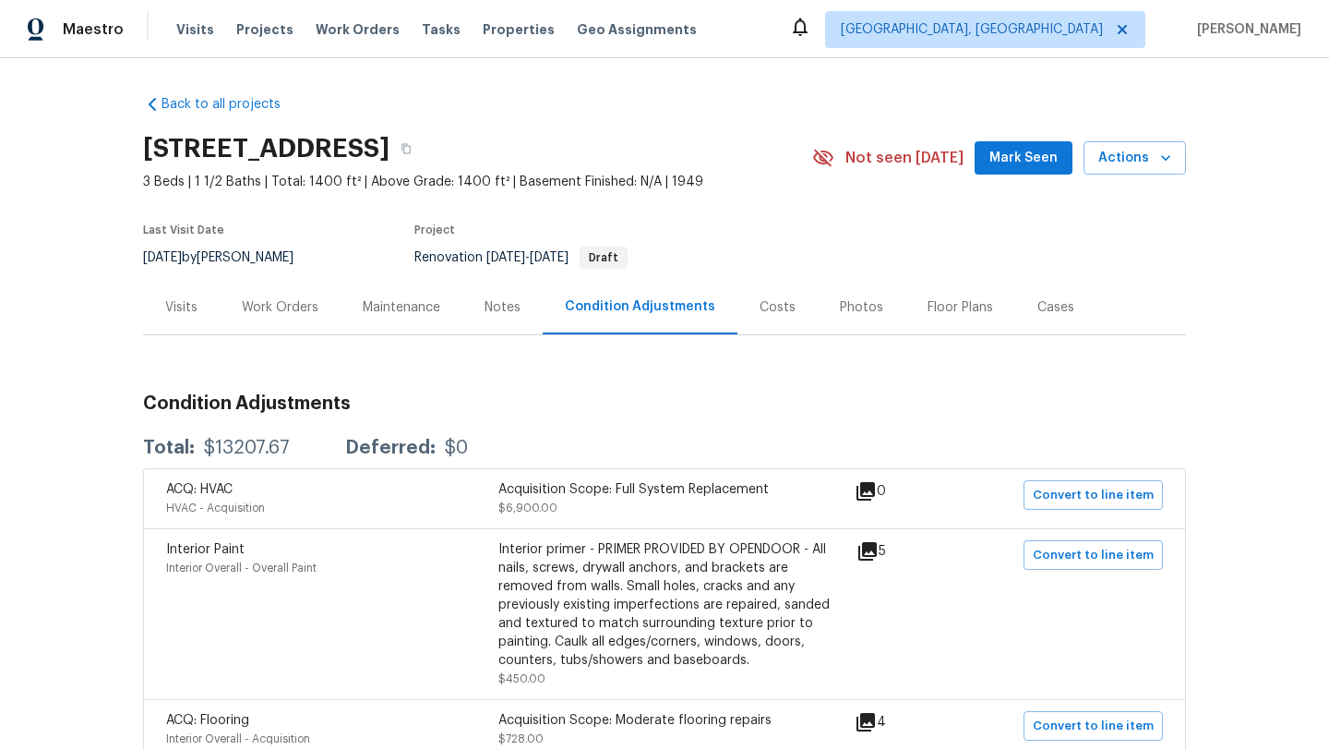
click at [761, 303] on div "Costs" at bounding box center [778, 307] width 36 height 18
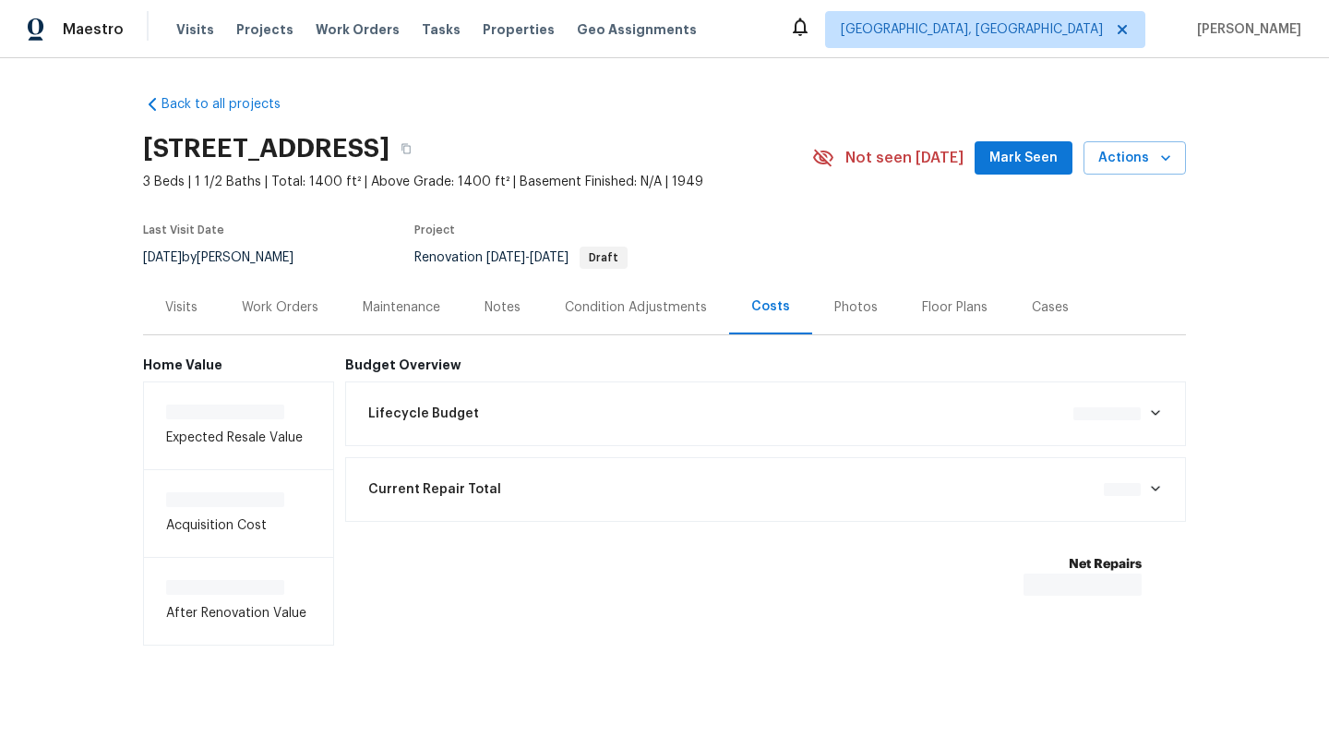
scroll to position [6, 0]
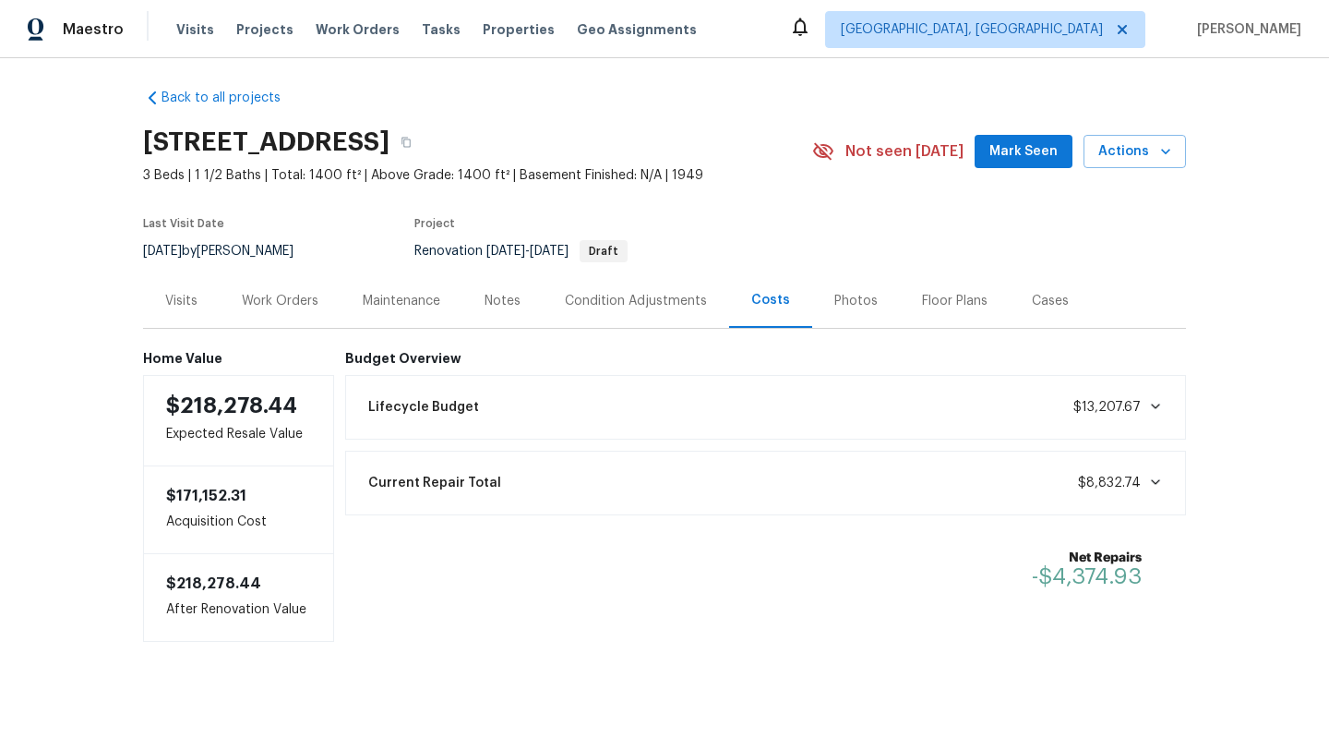
click at [1153, 480] on icon at bounding box center [1155, 482] width 9 height 6
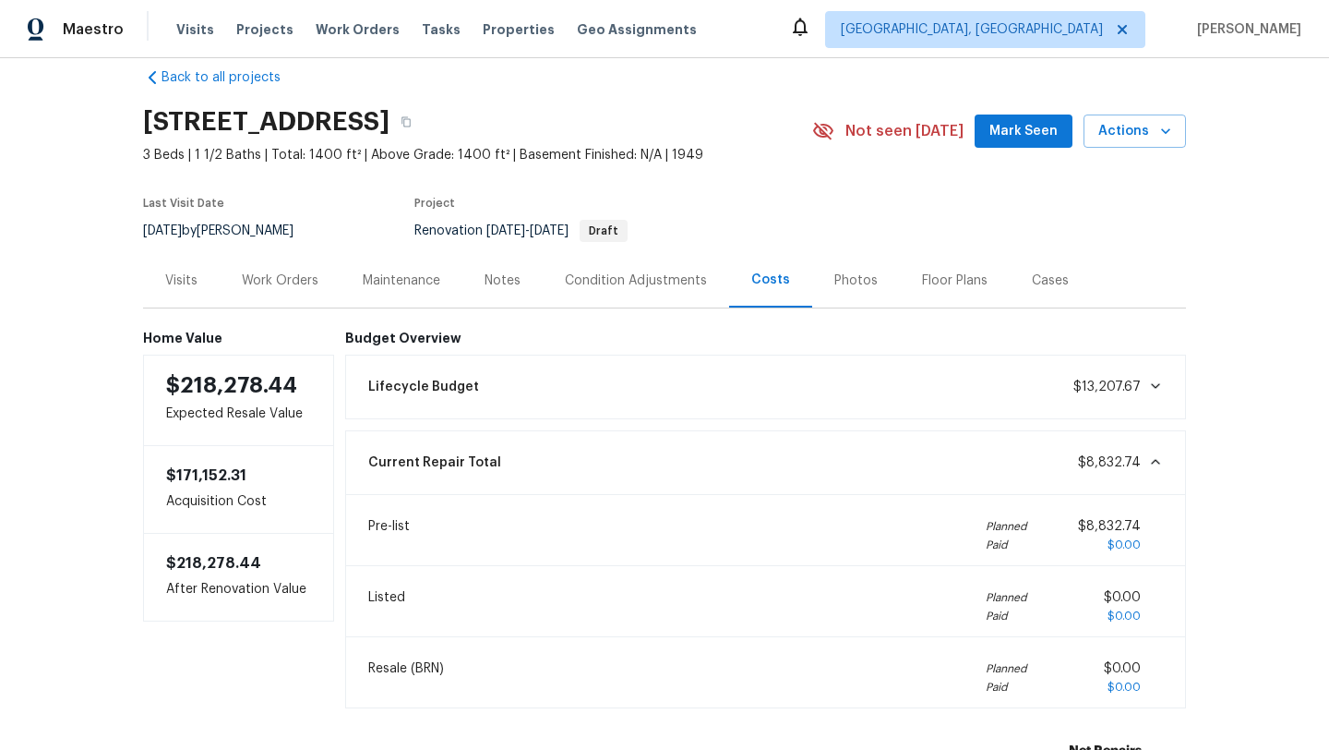
scroll to position [25, 0]
click at [269, 283] on div "Work Orders" at bounding box center [280, 282] width 77 height 18
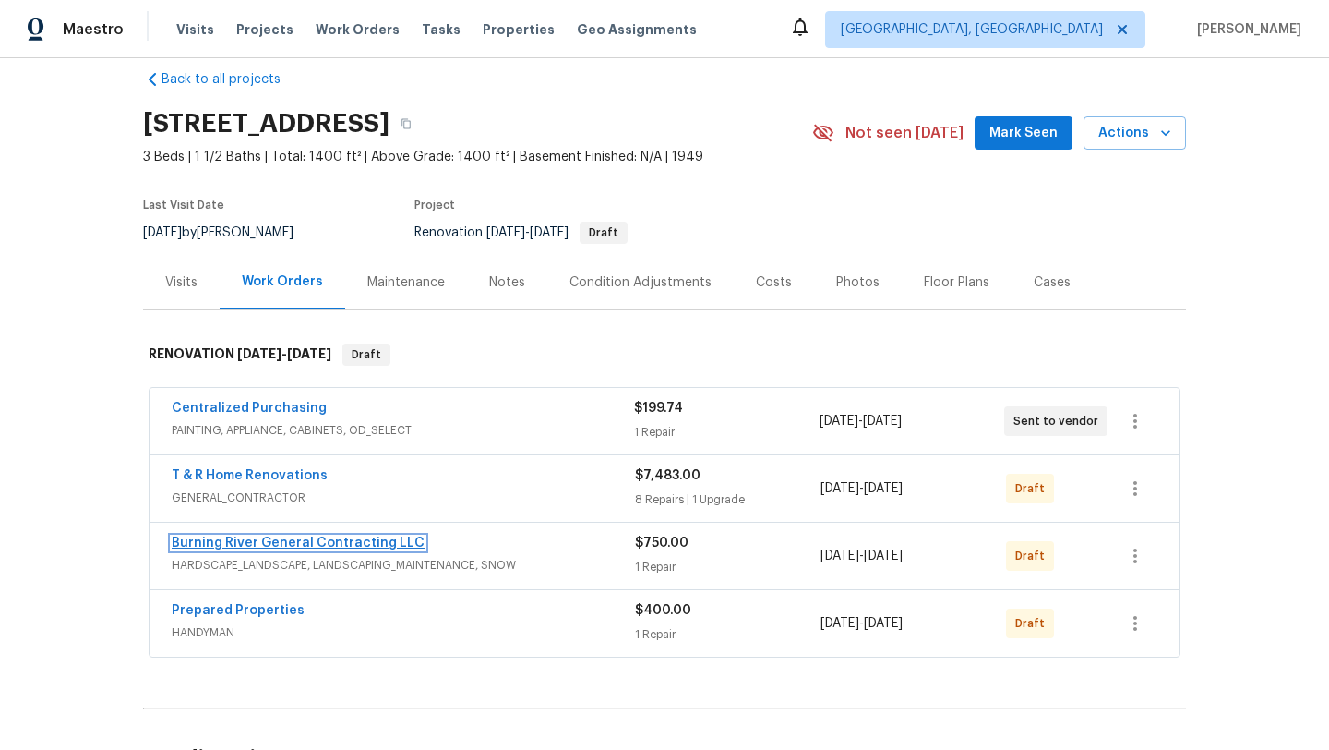
click at [232, 538] on link "Burning River General Contracting LLC" at bounding box center [298, 542] width 253 height 13
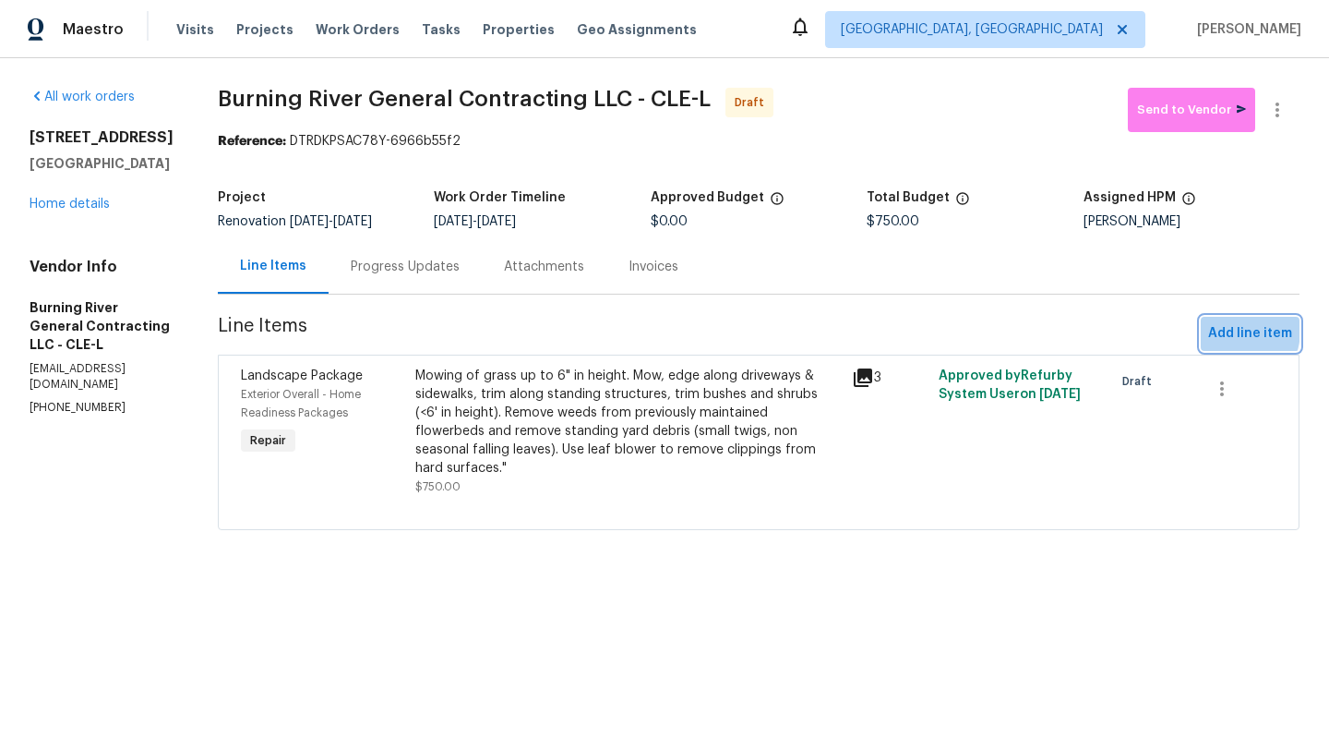
click at [1226, 330] on span "Add line item" at bounding box center [1250, 333] width 84 height 23
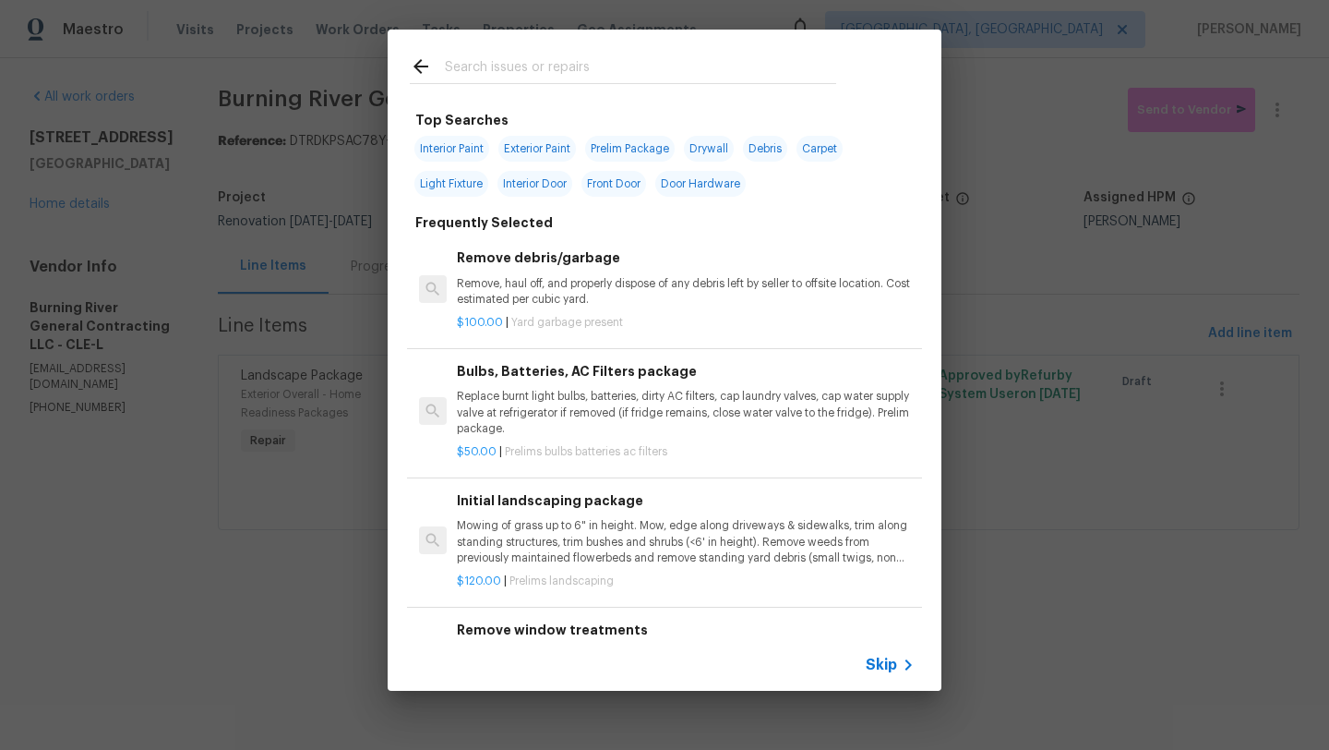
click at [459, 71] on input "text" at bounding box center [640, 69] width 391 height 28
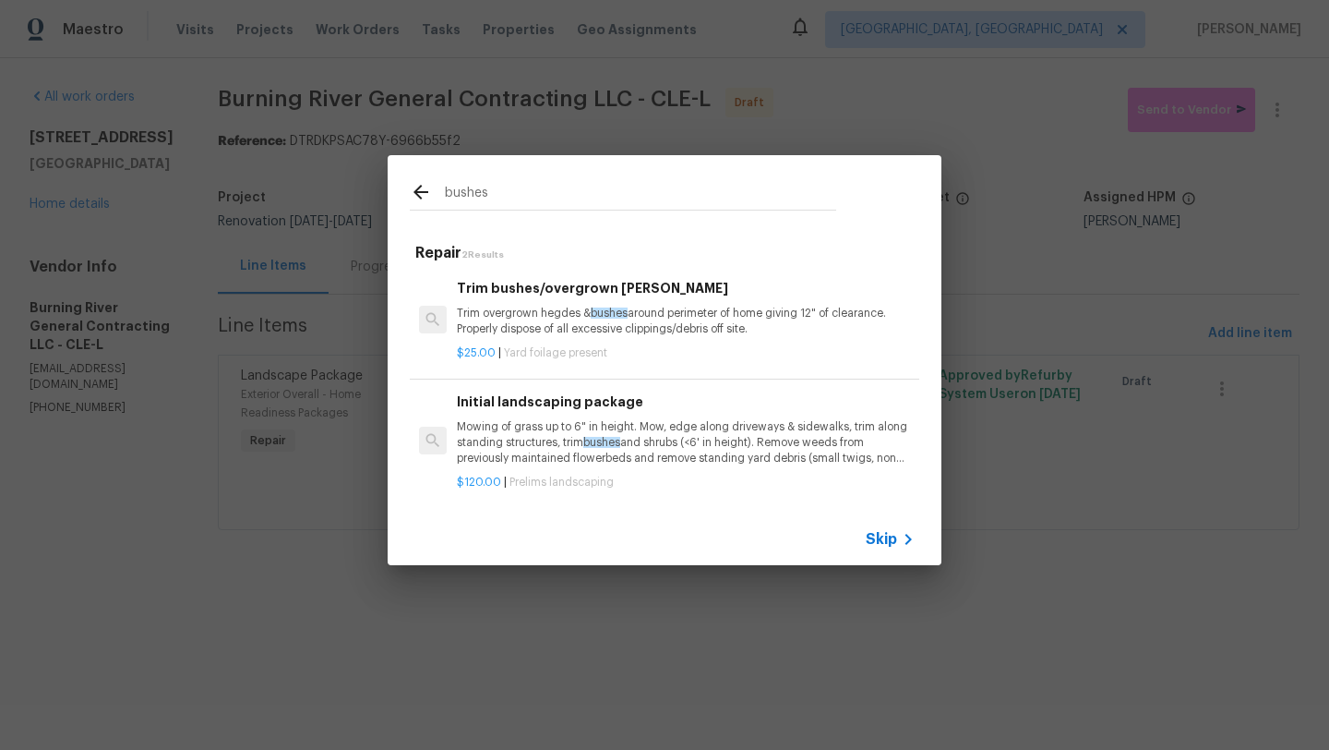
type input "bushes"
click at [511, 333] on p "Trim overgrown hegdes & bushes around perimeter of home giving 12" of clearance…" at bounding box center [686, 321] width 458 height 31
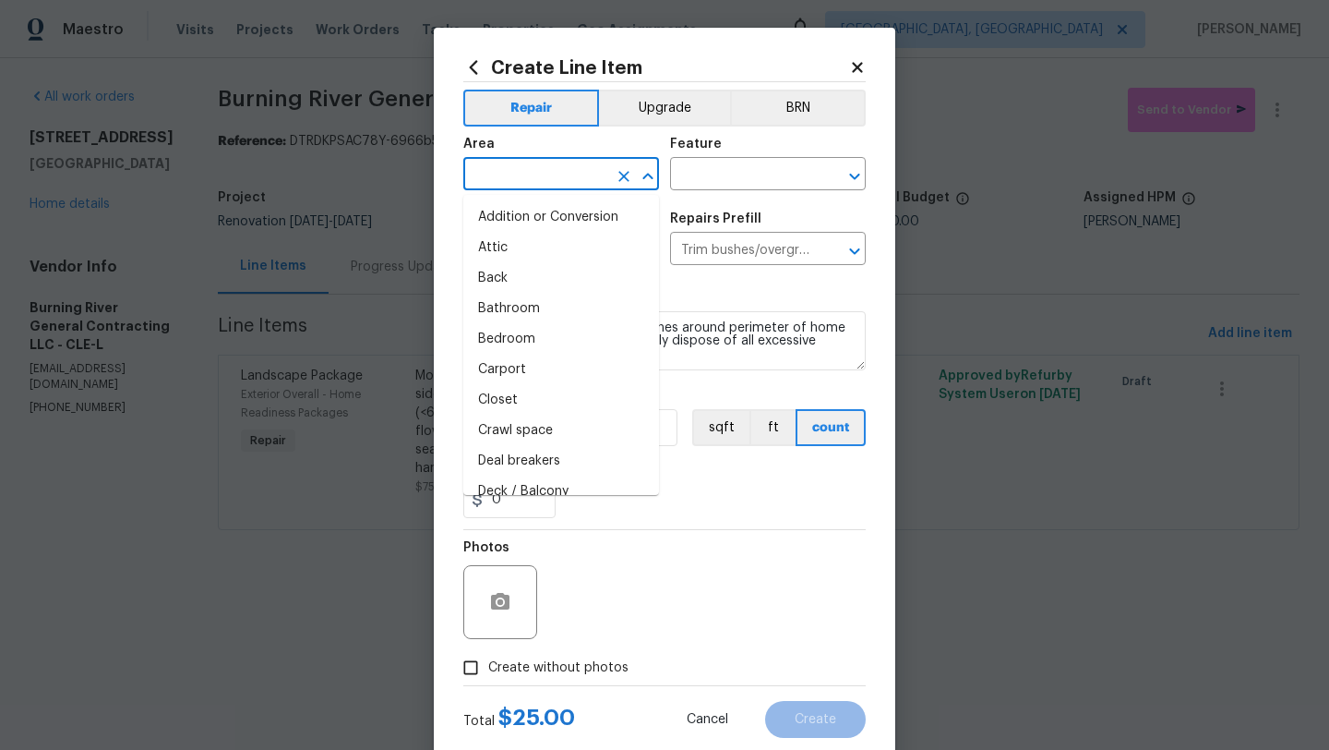
click at [514, 177] on input "text" at bounding box center [535, 176] width 144 height 29
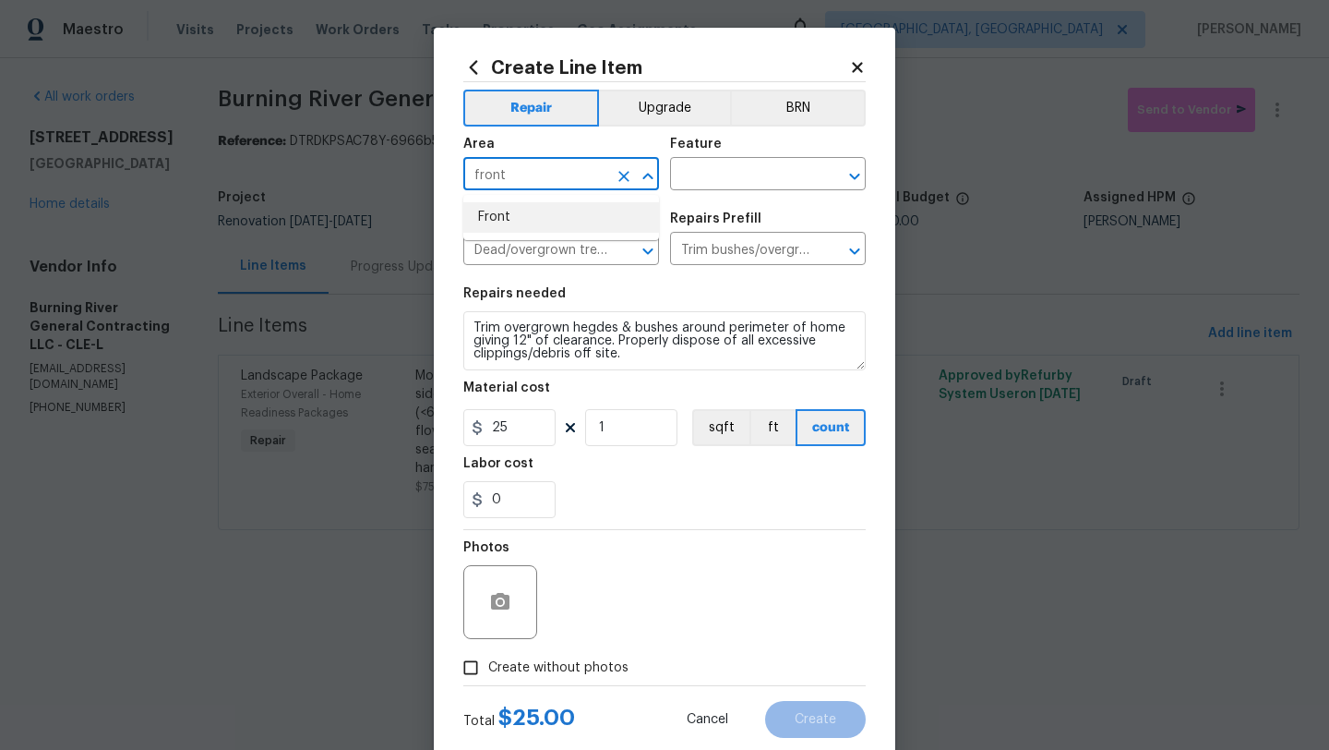
click at [520, 217] on li "Front" at bounding box center [561, 217] width 196 height 30
type input "Front"
click at [667, 176] on div "Area Front ​ Feature ​" at bounding box center [664, 163] width 403 height 75
click at [694, 176] on input "text" at bounding box center [742, 176] width 144 height 29
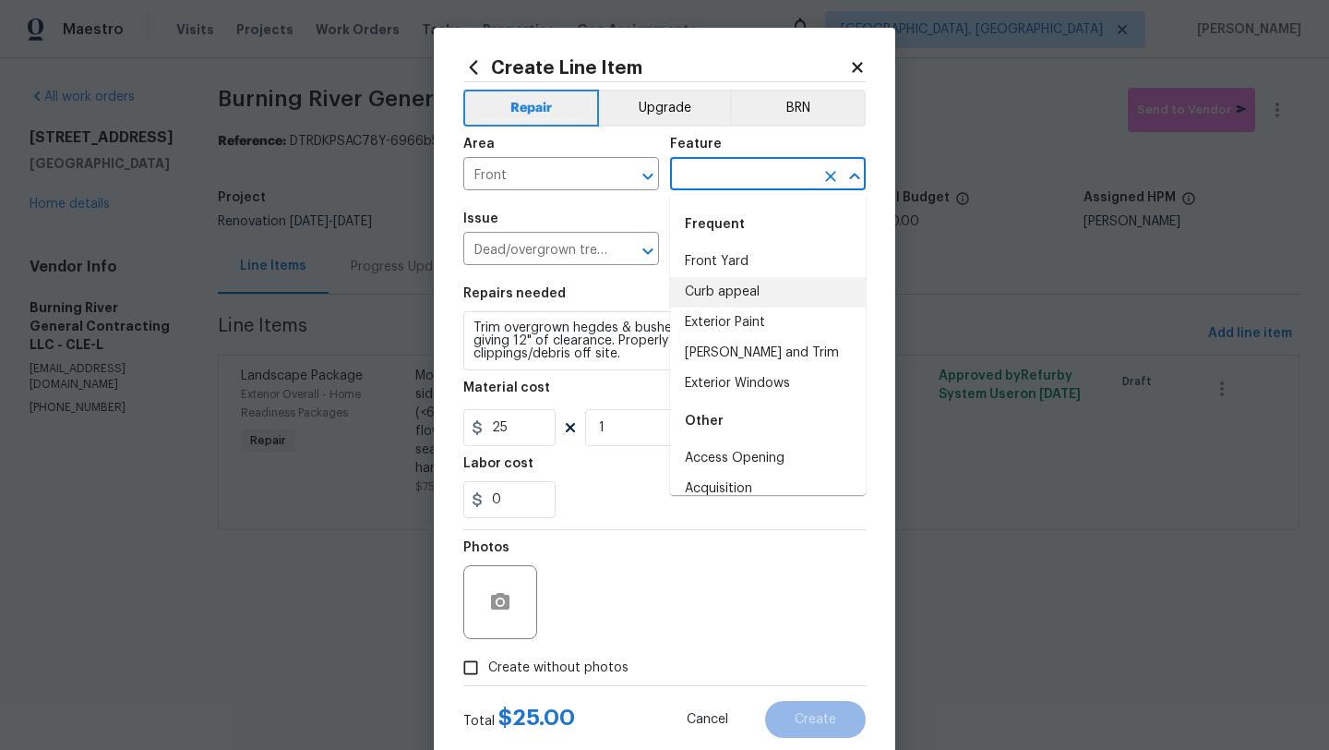
click at [735, 295] on li "Curb appeal" at bounding box center [768, 292] width 196 height 30
type input "Curb appeal"
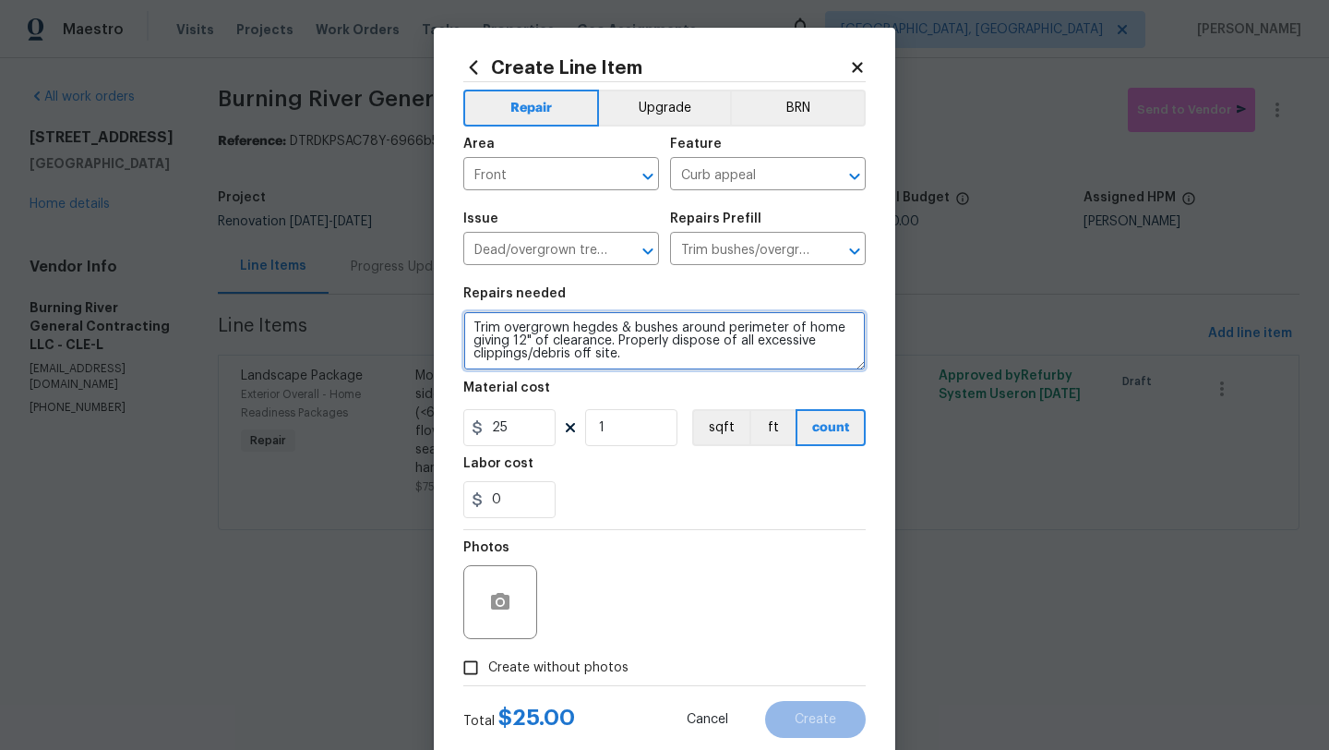
click at [473, 326] on textarea "Trim overgrown hegdes & bushes around perimeter of home giving 12" of clearance…" at bounding box center [664, 340] width 403 height 59
drag, startPoint x: 473, startPoint y: 326, endPoint x: 501, endPoint y: 328, distance: 28.7
click at [501, 328] on textarea "Trim overgrown hegdes & bushes around perimeter of home giving 12" of clearance…" at bounding box center [664, 340] width 403 height 59
type textarea "remove the cherry tree in the front and the weed that looks like a tree on the …"
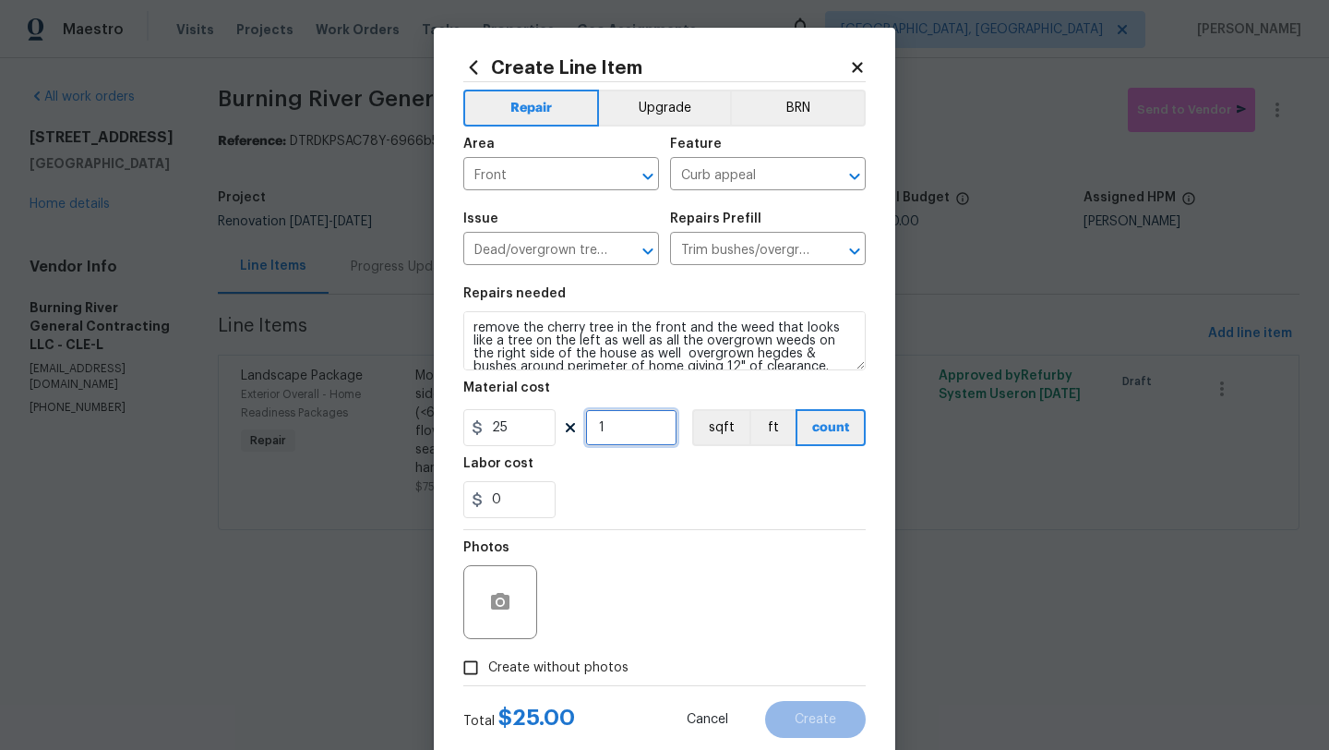
drag, startPoint x: 641, startPoint y: 430, endPoint x: 533, endPoint y: 445, distance: 109.0
click at [533, 445] on div "25 1 sqft ft count" at bounding box center [664, 427] width 403 height 37
type input "6"
click at [586, 558] on div "Photos" at bounding box center [664, 590] width 403 height 120
drag, startPoint x: 521, startPoint y: 498, endPoint x: 408, endPoint y: 495, distance: 112.7
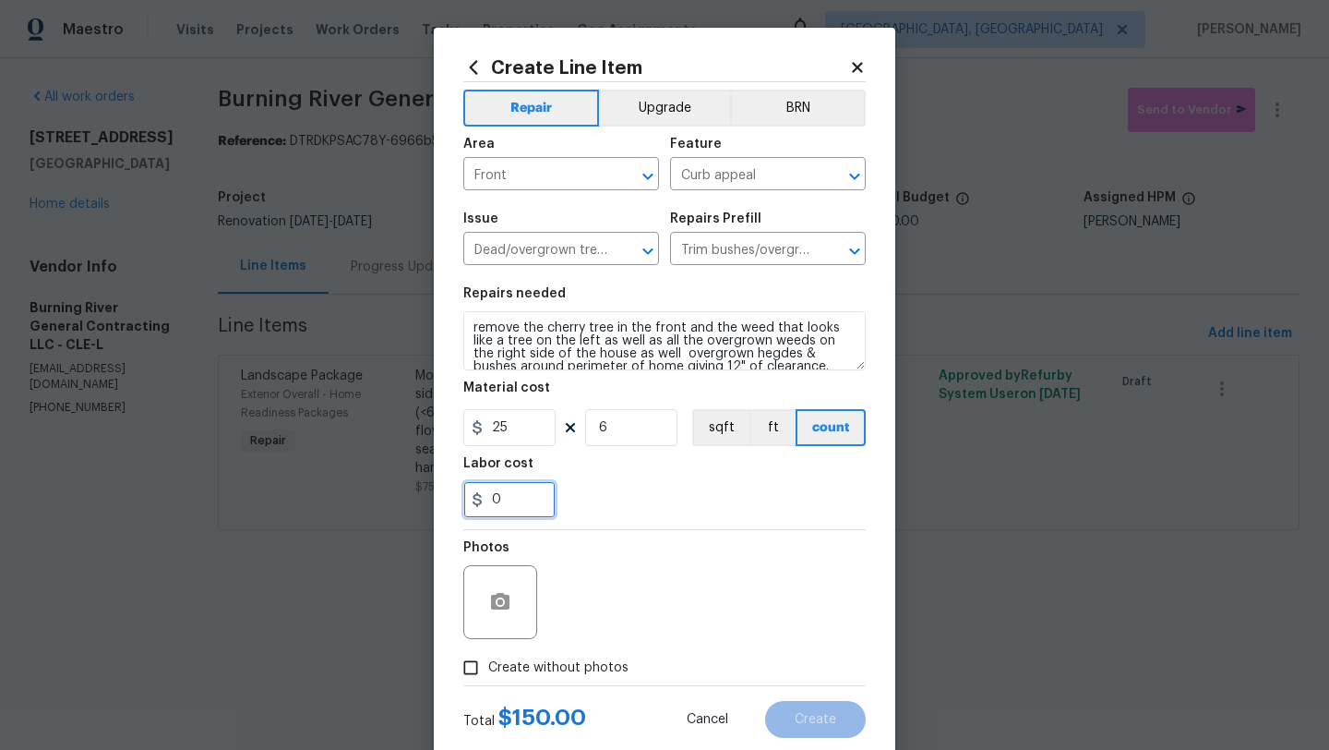
click at [409, 497] on div "Create Line Item Repair Upgrade BRN Area Front ​ Feature Curb appeal ​ Issue De…" at bounding box center [664, 375] width 1329 height 750
type input "50"
click at [607, 549] on div "Photos" at bounding box center [664, 590] width 403 height 120
click at [469, 667] on input "Create without photos" at bounding box center [470, 667] width 35 height 35
checkbox input "true"
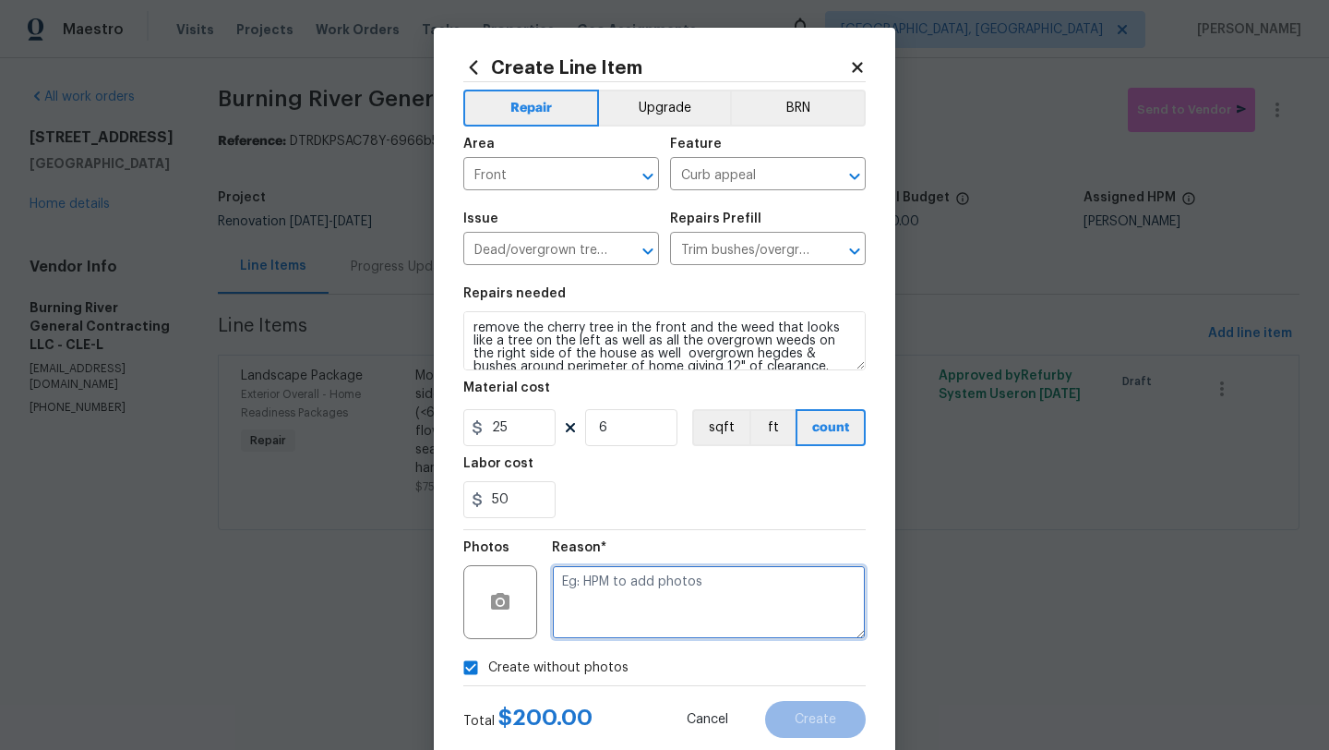
click at [649, 609] on textarea at bounding box center [709, 602] width 314 height 74
type textarea "desk"
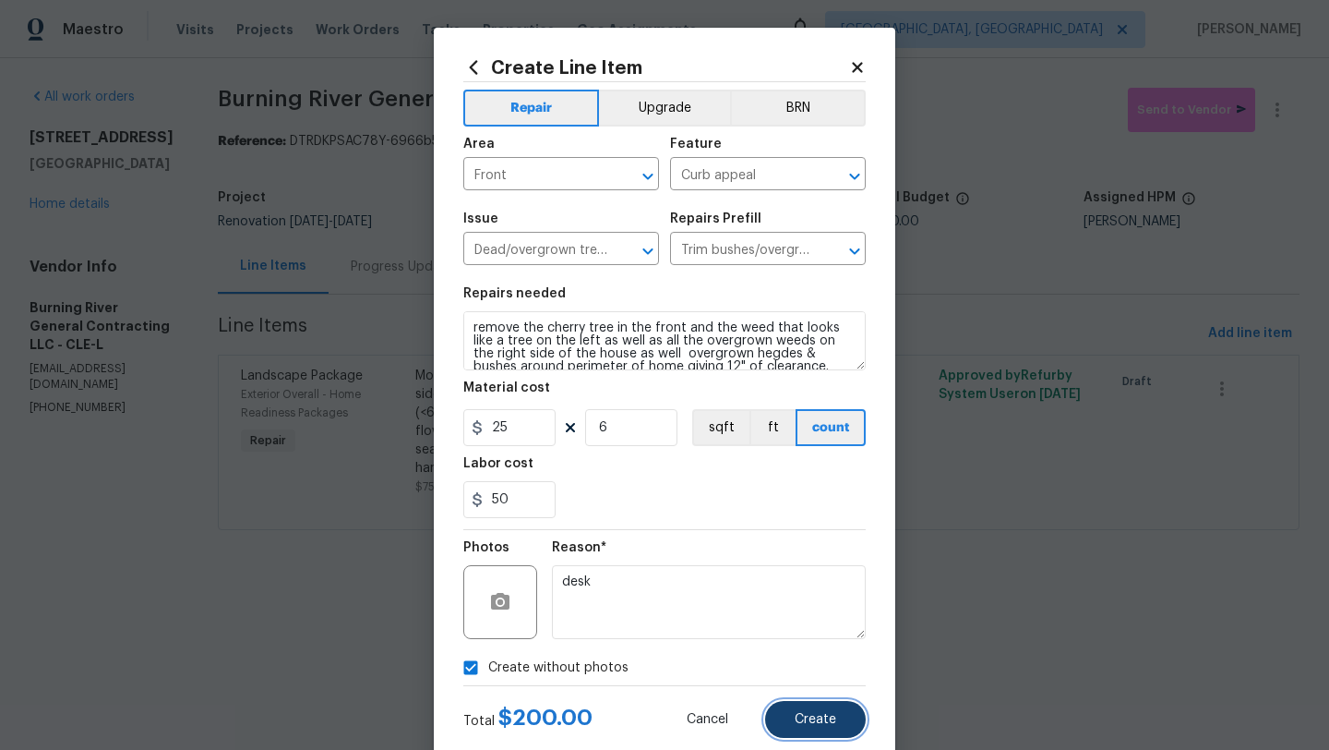
click at [838, 713] on button "Create" at bounding box center [815, 719] width 101 height 37
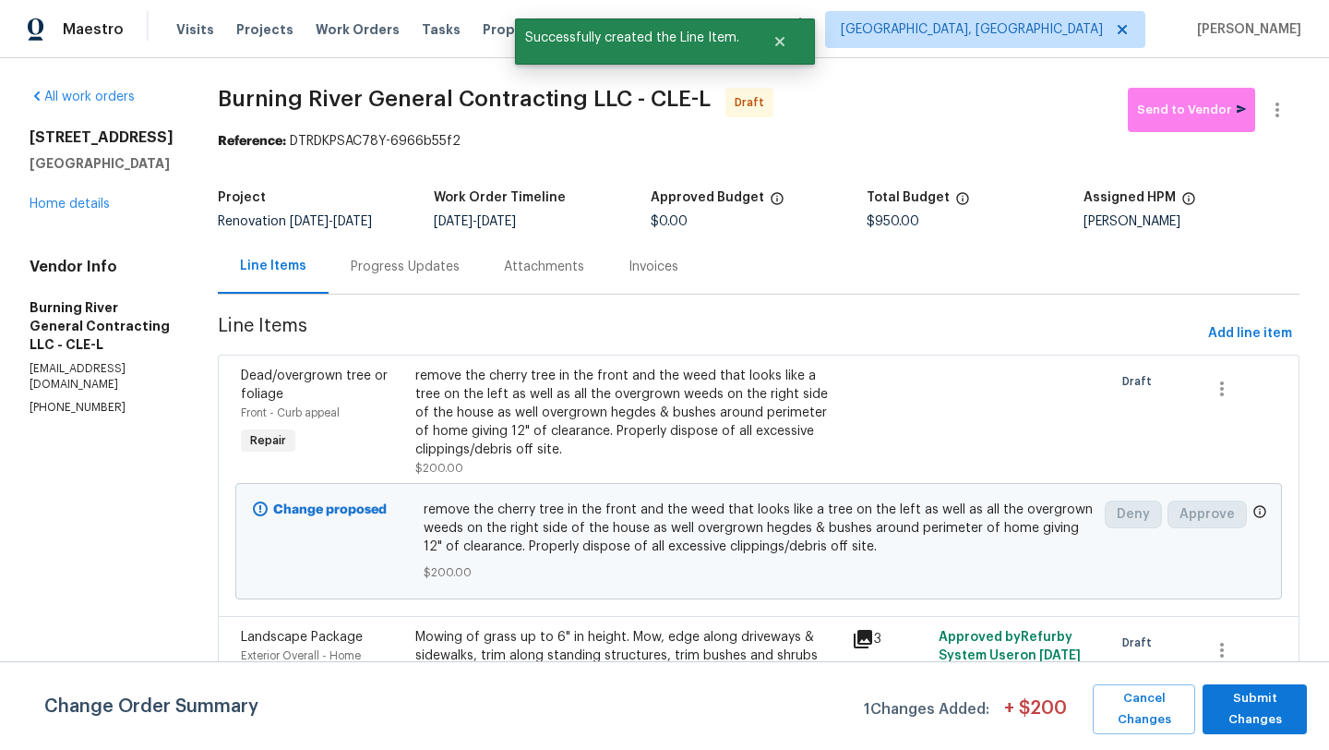
scroll to position [25, 0]
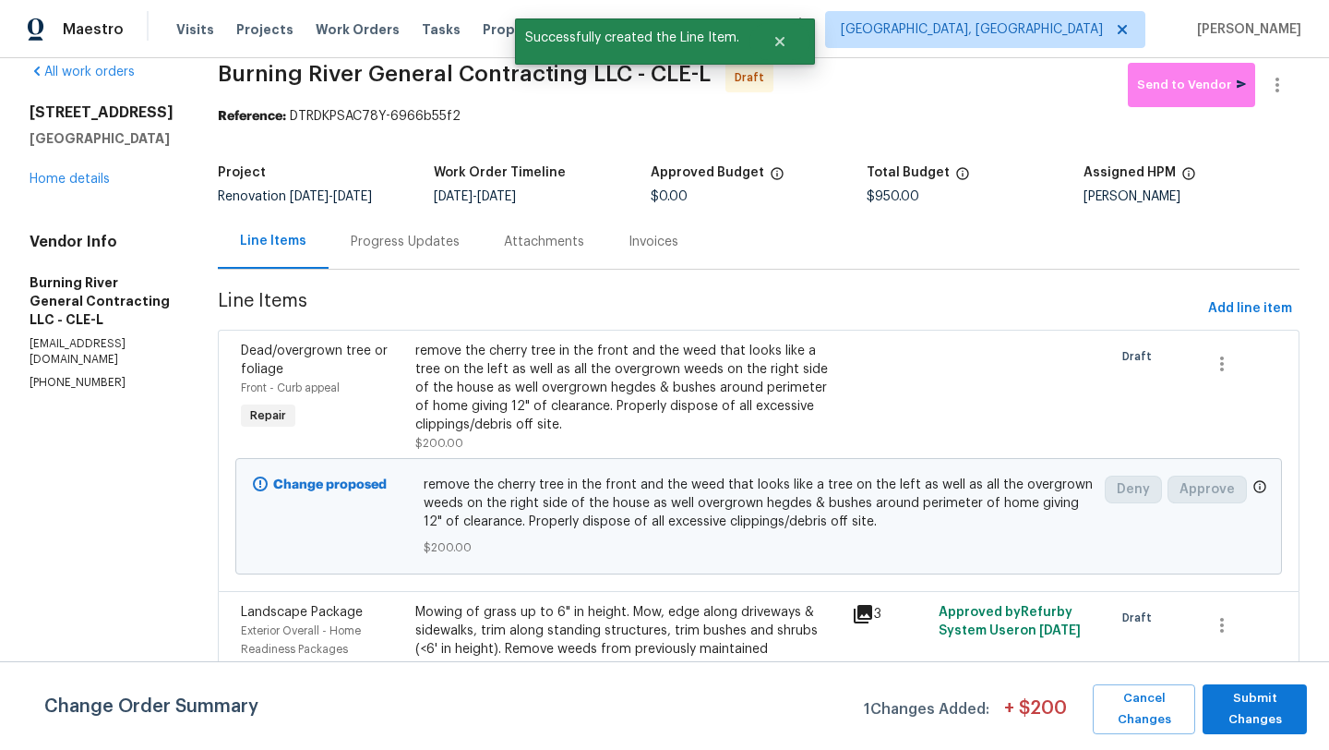
click at [564, 619] on div "Mowing of grass up to 6" in height. Mow, edge along driveways & sidewalks, trim…" at bounding box center [628, 658] width 426 height 111
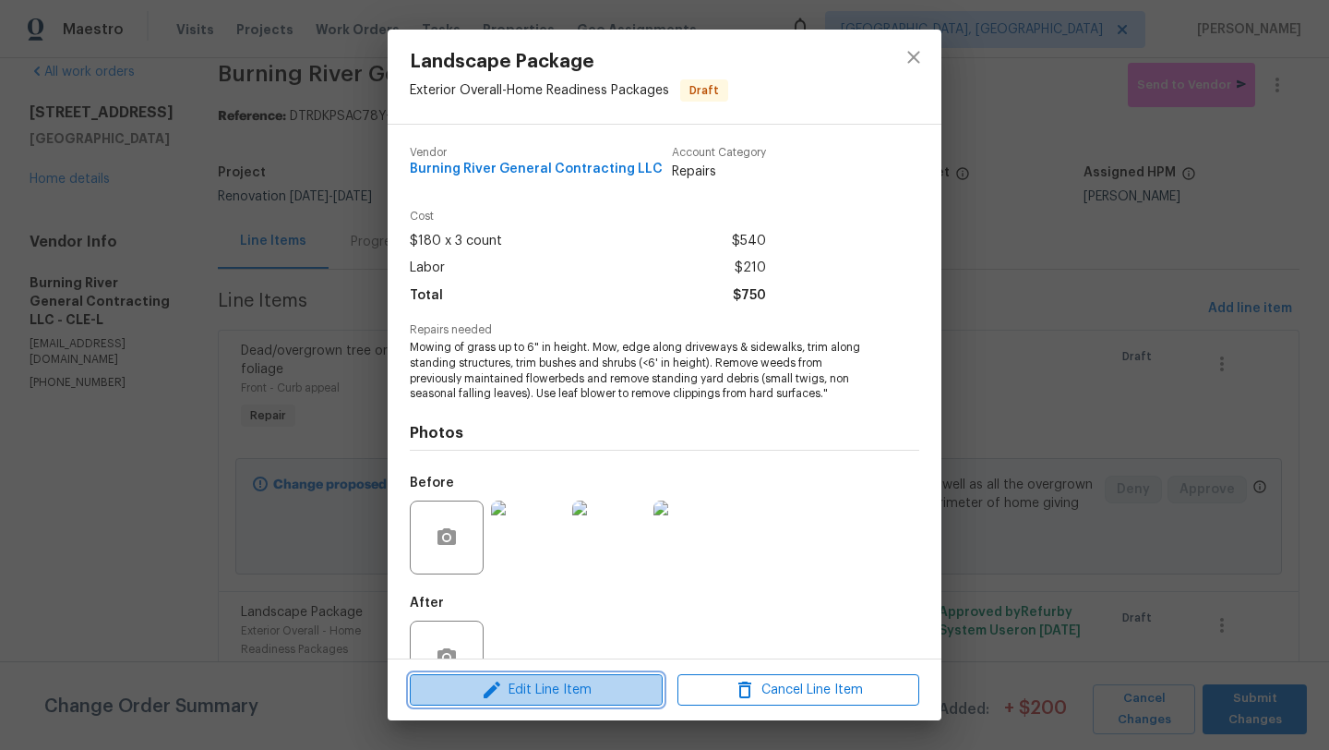
click at [499, 691] on icon "button" at bounding box center [492, 690] width 22 height 22
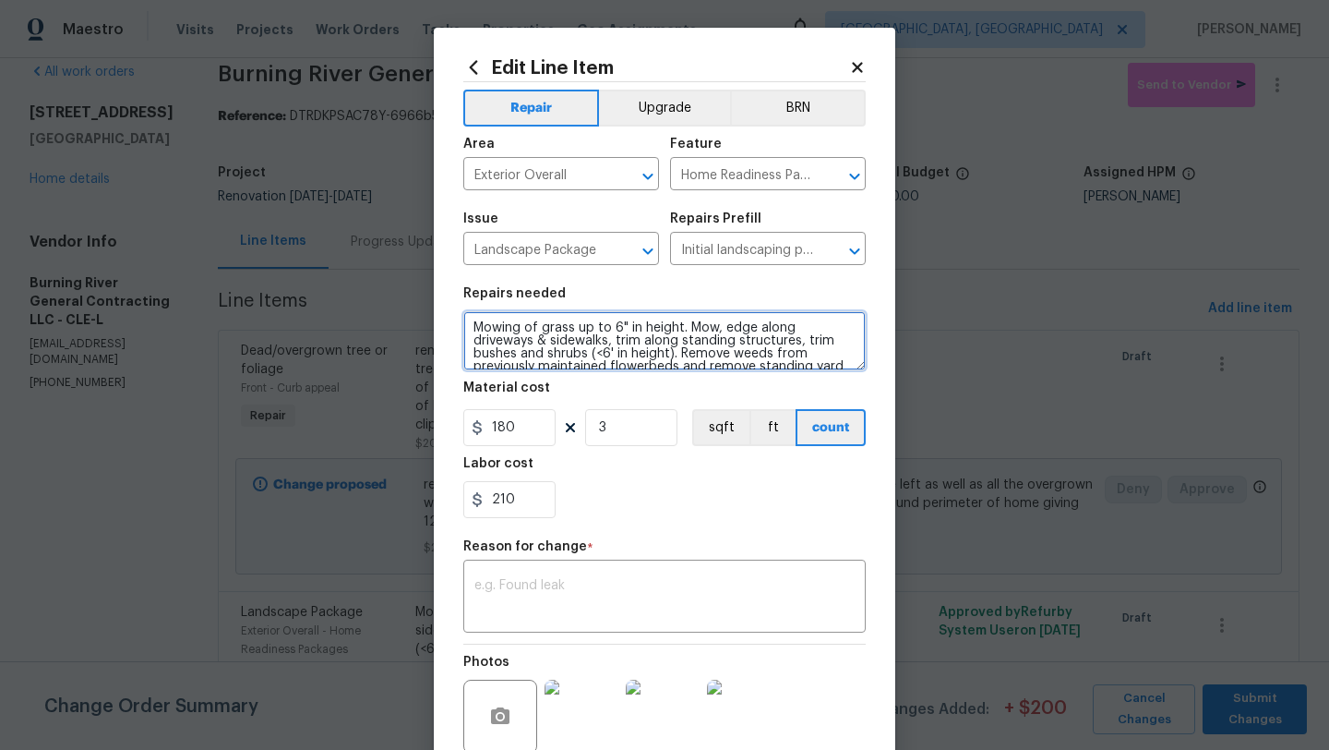
click at [473, 320] on textarea "Mowing of grass up to 6" in height. Mow, edge along driveways & sidewalks, trim…" at bounding box center [664, 340] width 403 height 59
type textarea "Est. the front beds and we will put ground covering and mulch. However if we ca…"
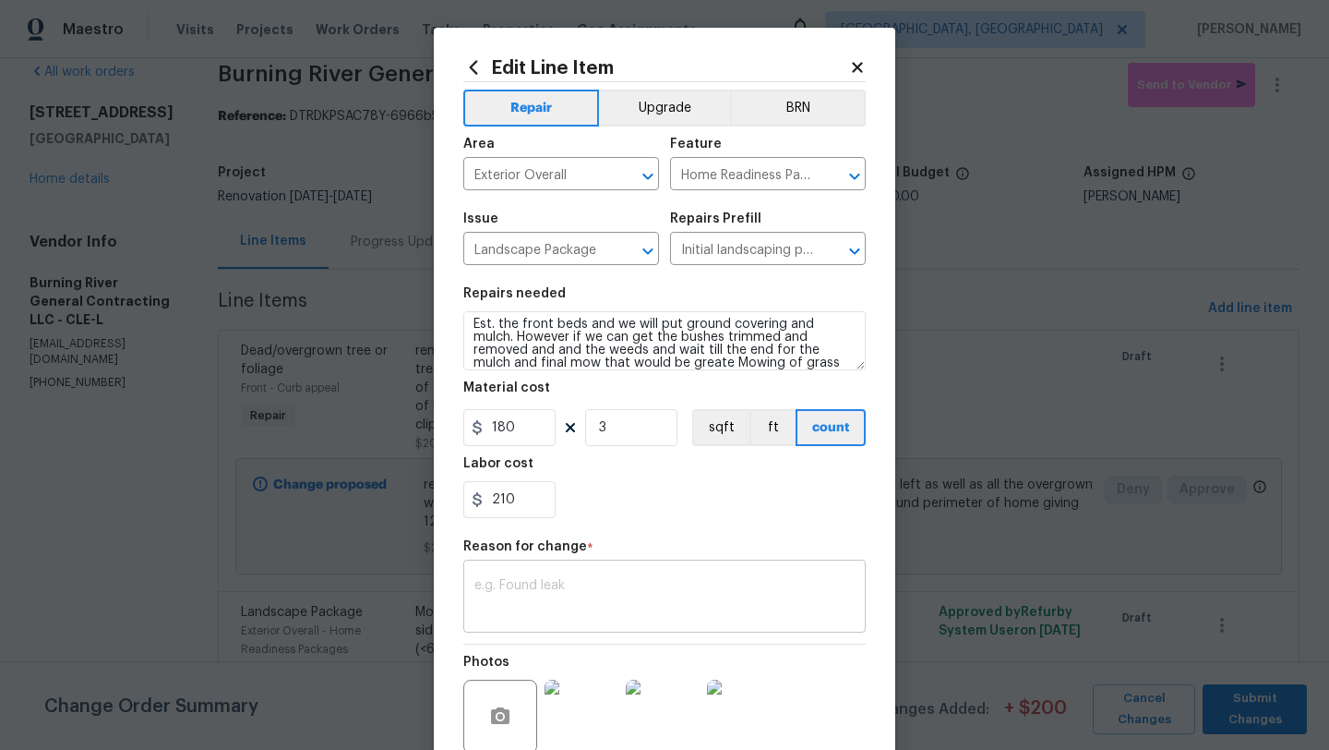
click at [502, 599] on textarea at bounding box center [665, 598] width 380 height 39
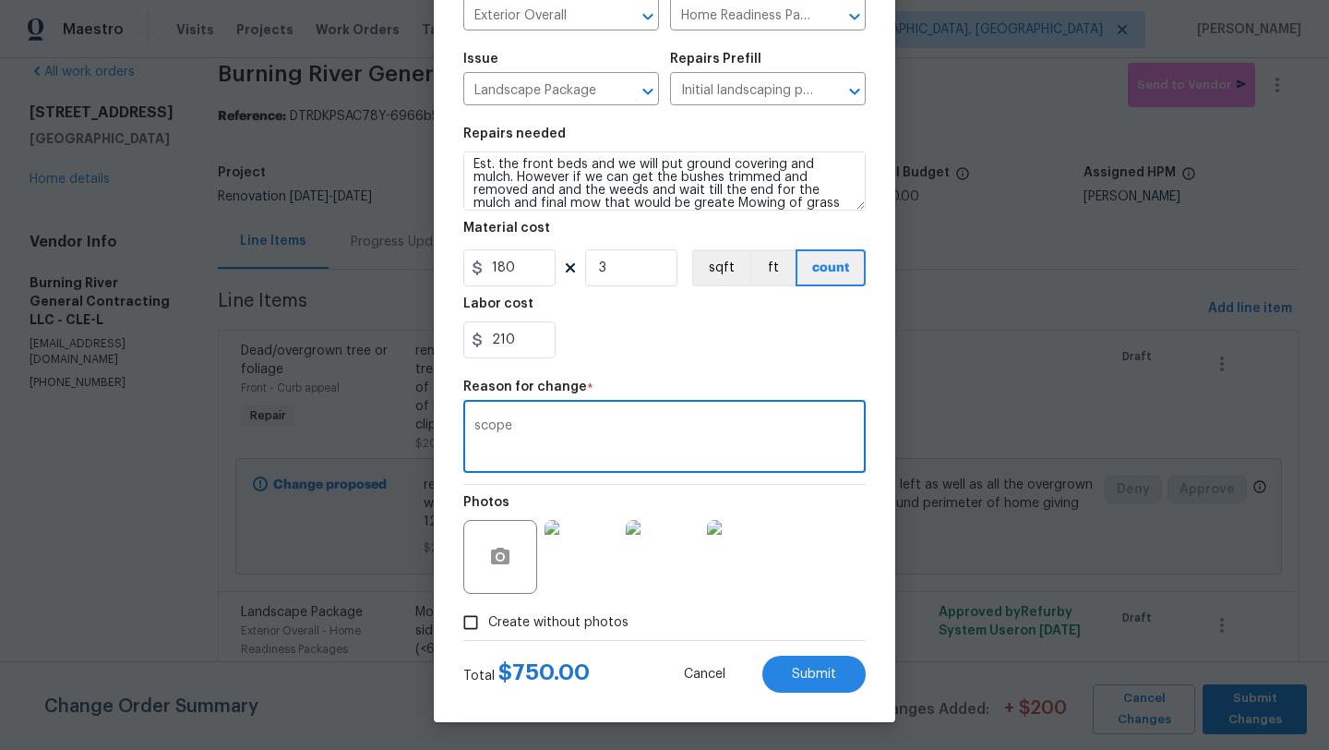
type textarea "scope"
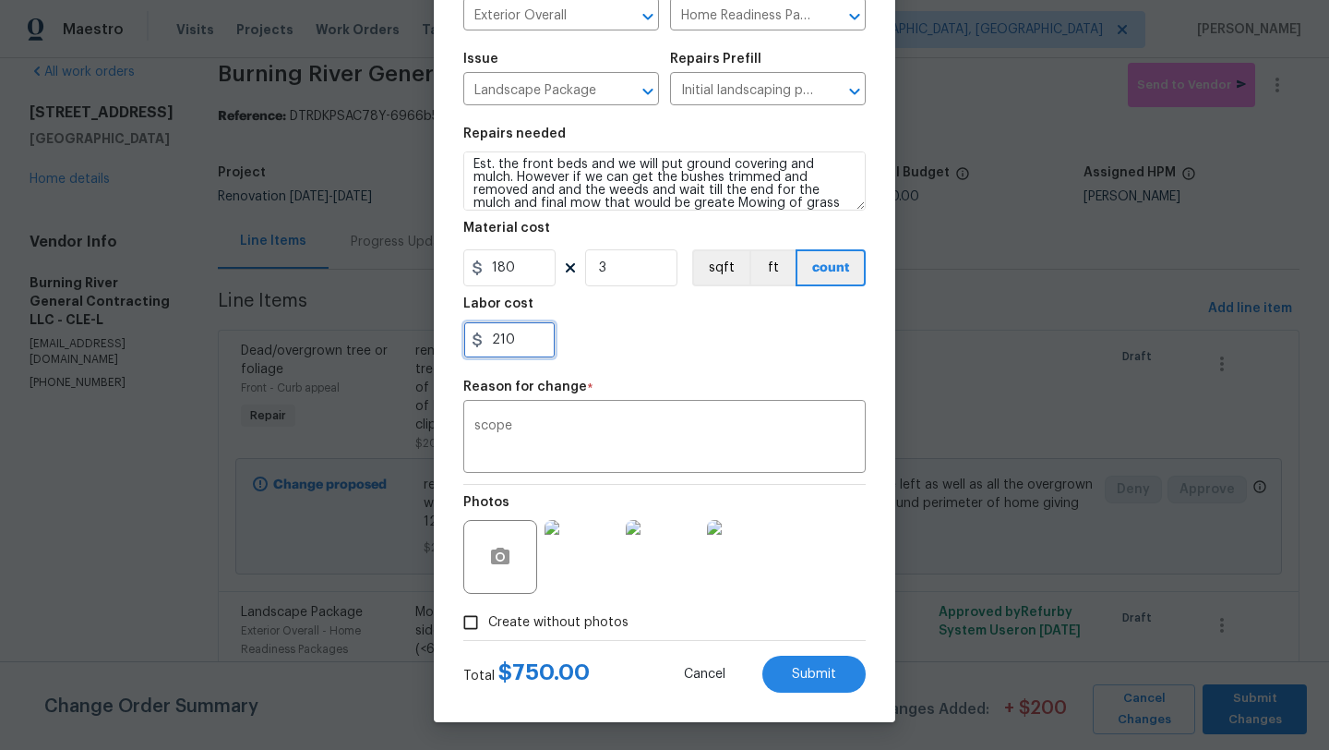
drag, startPoint x: 518, startPoint y: 344, endPoint x: 479, endPoint y: 332, distance: 40.6
click at [479, 332] on div "210" at bounding box center [509, 339] width 92 height 37
type input "120"
click at [685, 349] on div "120" at bounding box center [664, 339] width 403 height 37
click at [805, 673] on span "Submit" at bounding box center [814, 674] width 44 height 14
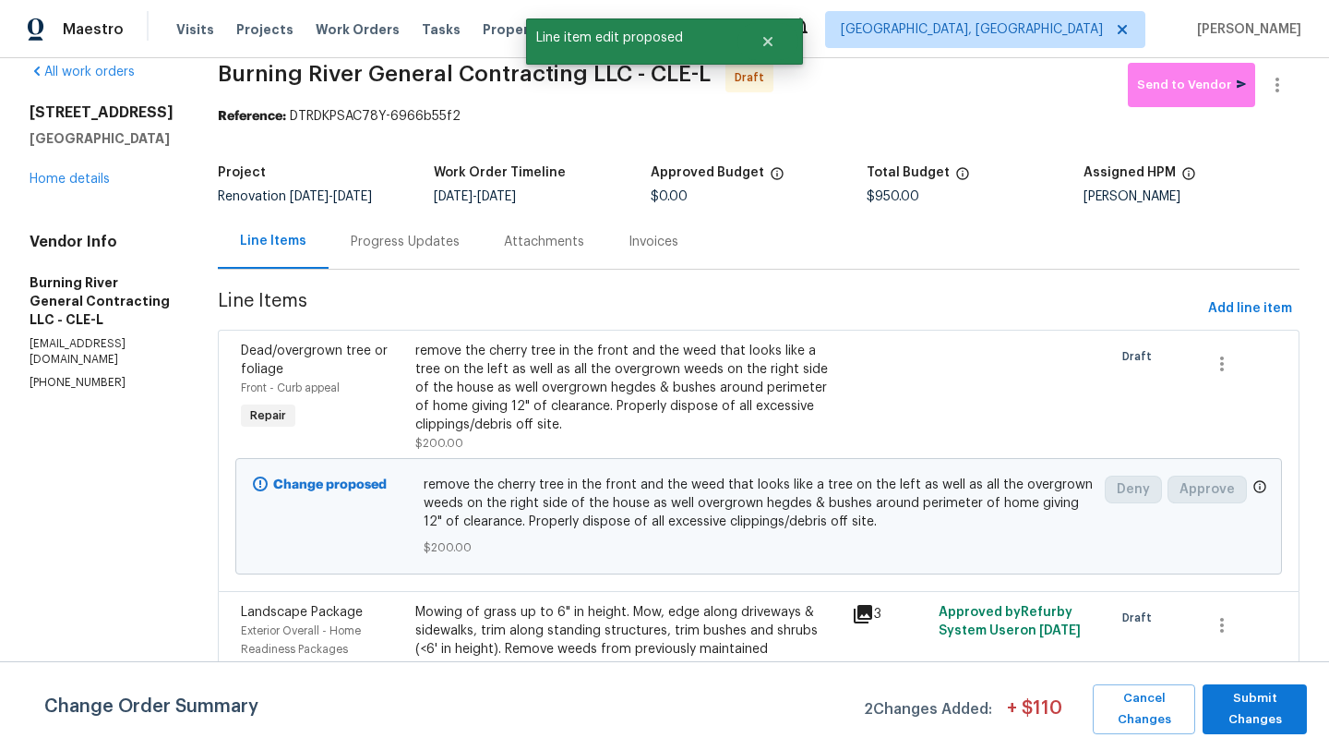
scroll to position [0, 0]
click at [1268, 711] on span "Submit Changes" at bounding box center [1255, 709] width 86 height 42
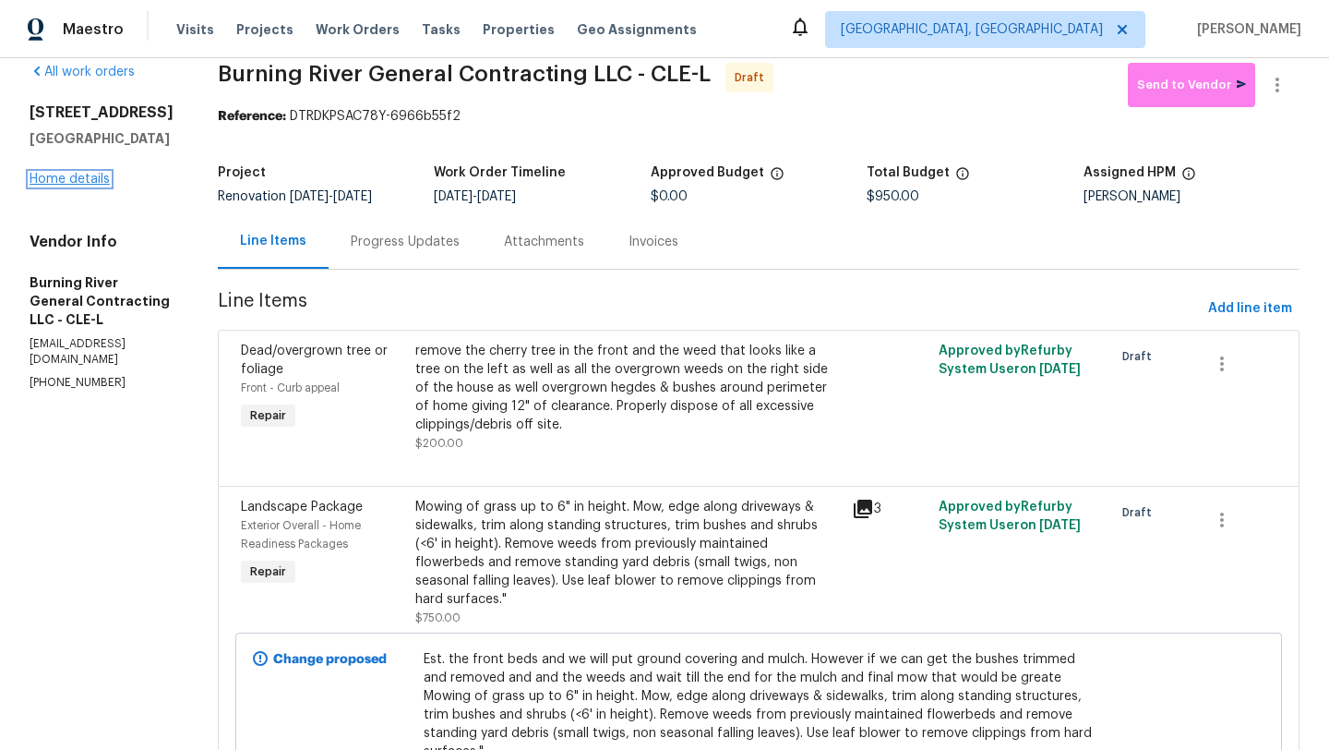
click at [70, 186] on link "Home details" at bounding box center [70, 179] width 80 height 13
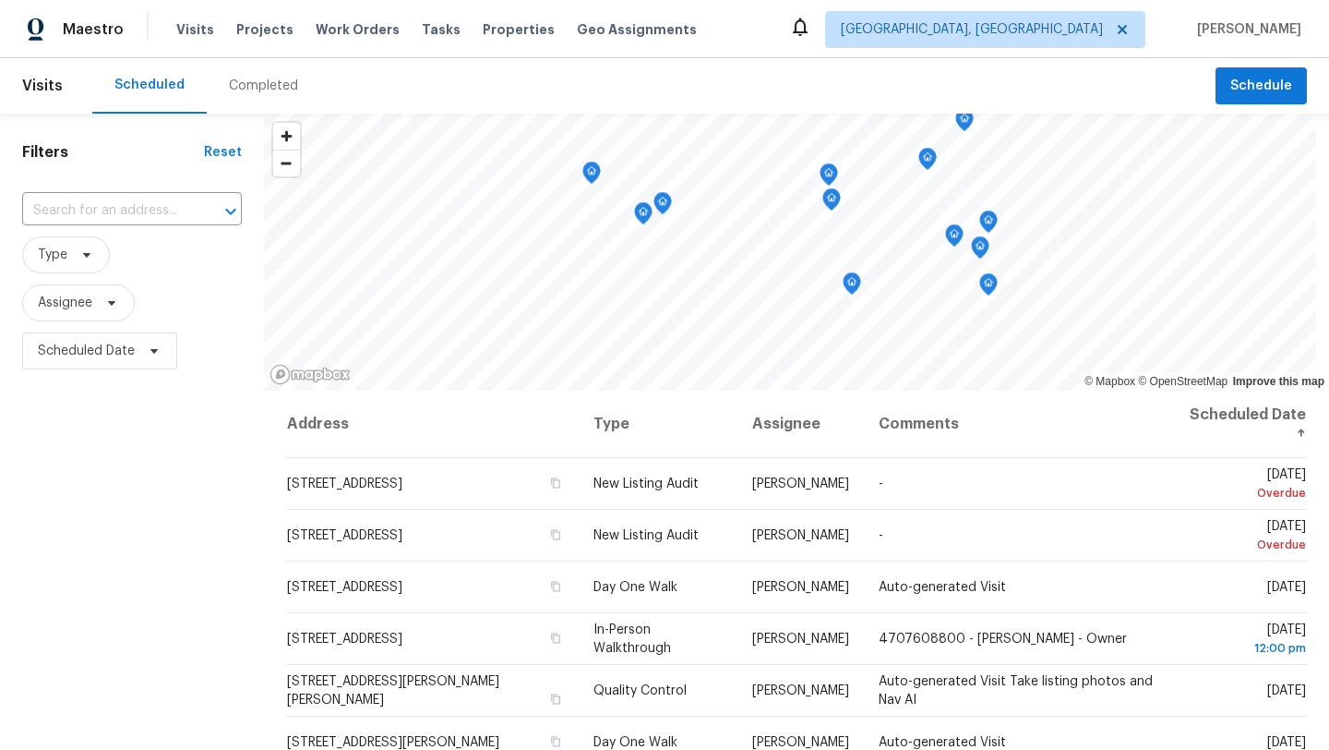
scroll to position [165, 0]
